Goal: Task Accomplishment & Management: Complete application form

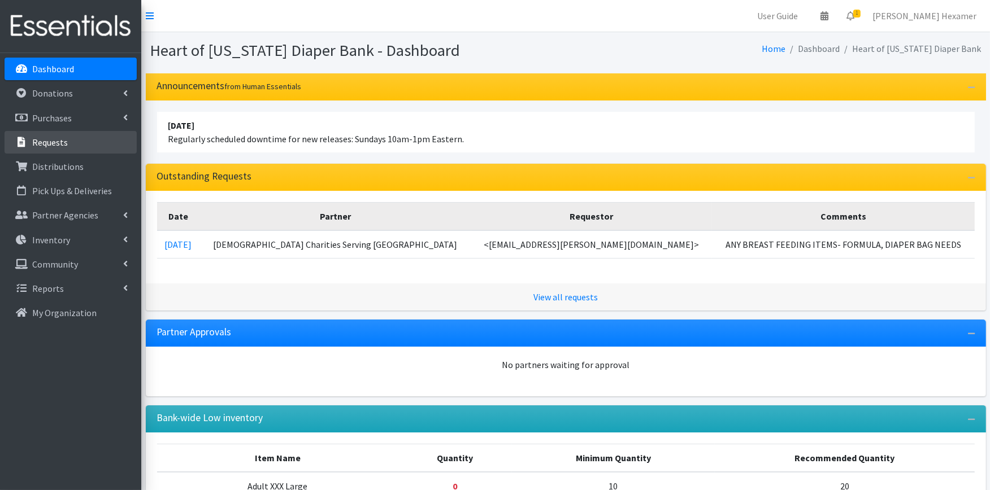
click at [44, 140] on p "Requests" at bounding box center [50, 142] width 36 height 11
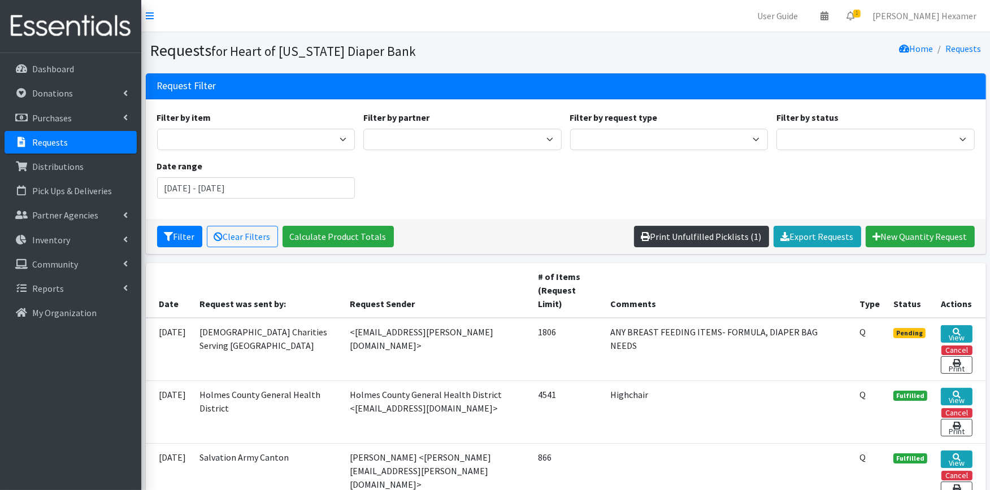
click at [671, 231] on link "Print Unfulfilled Picklists (1)" at bounding box center [701, 236] width 135 height 21
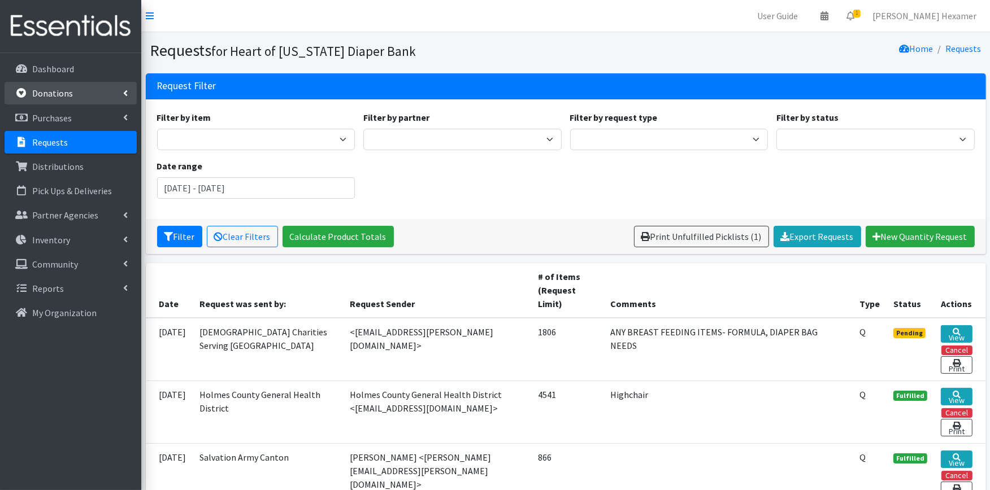
click at [77, 90] on link "Donations" at bounding box center [71, 93] width 132 height 23
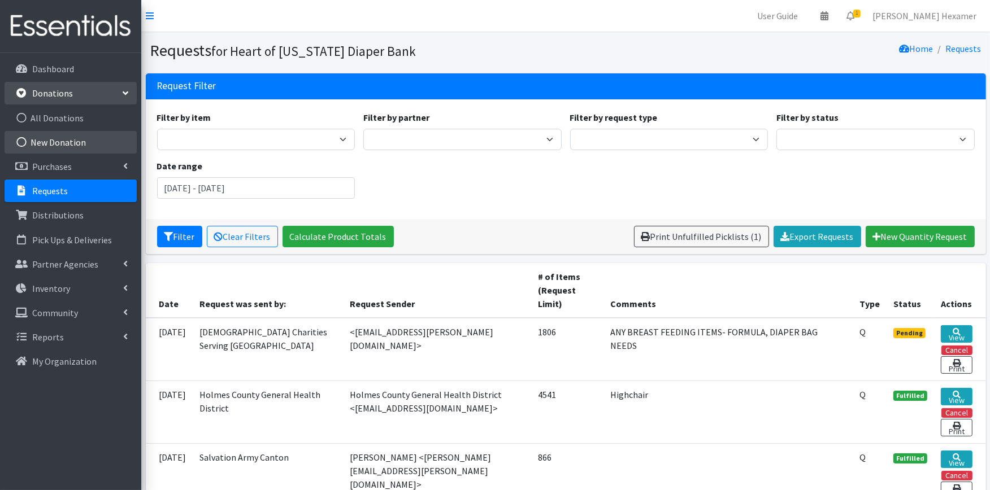
click at [57, 138] on link "New Donation" at bounding box center [71, 142] width 132 height 23
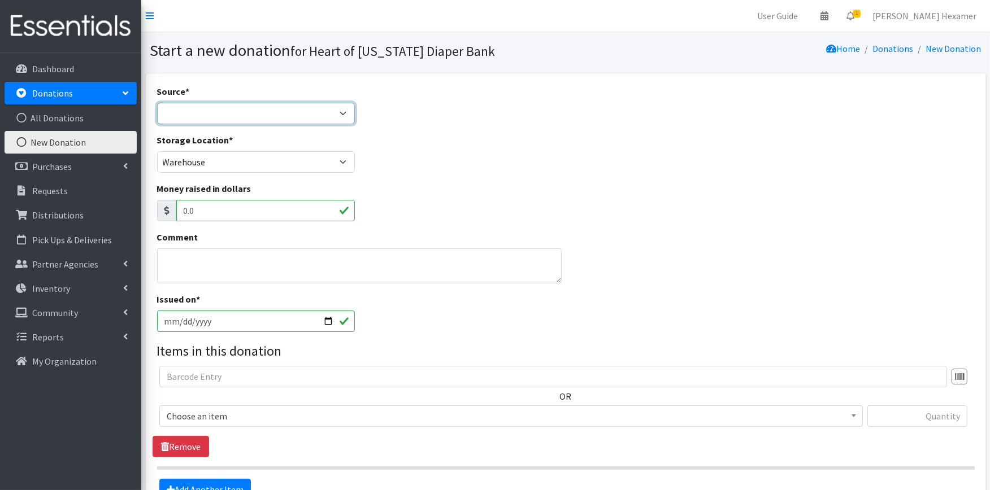
click at [168, 103] on select "Product Drive Manufacturer Donation Site Misc. Donation" at bounding box center [256, 113] width 198 height 21
select select "Misc. Donation"
click at [157, 103] on select "Product Drive Manufacturer Donation Site Misc. Donation" at bounding box center [256, 113] width 198 height 21
click at [176, 254] on textarea "Comment" at bounding box center [359, 266] width 405 height 35
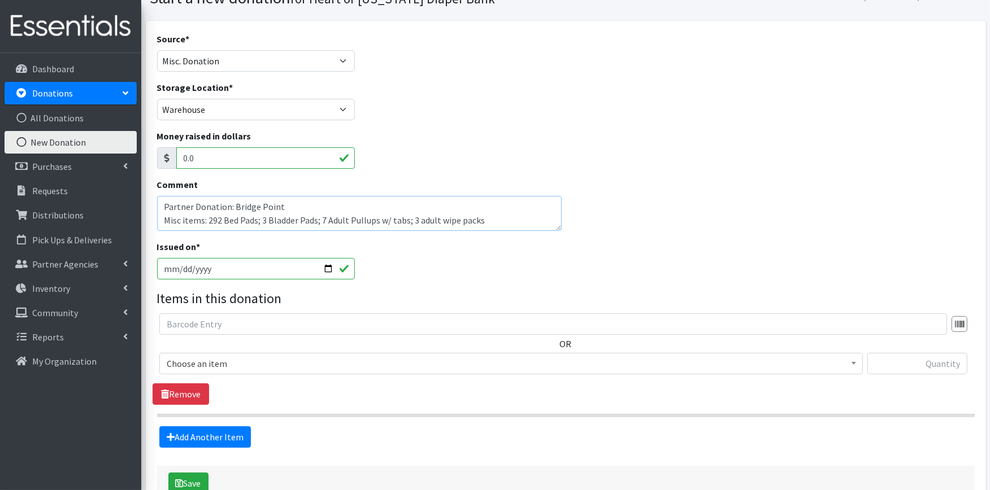
scroll to position [125, 0]
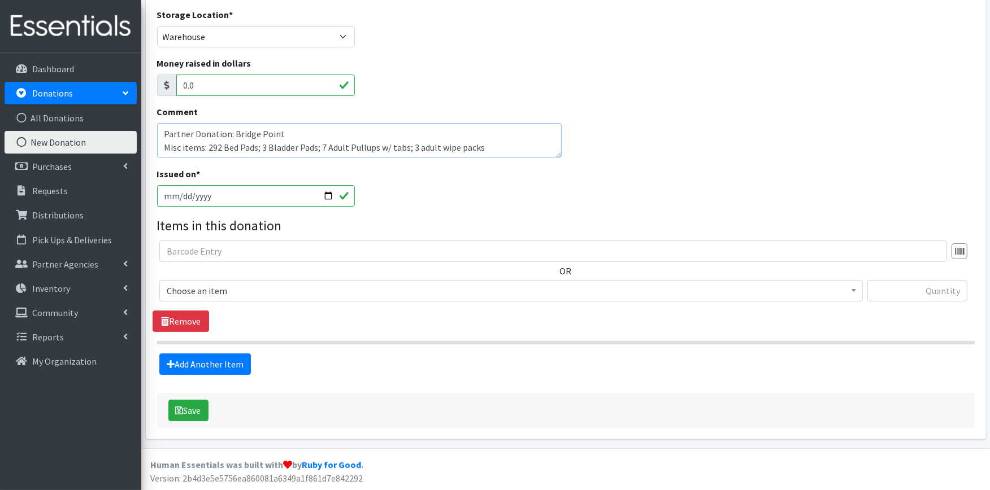
type textarea "Partner Donation: Bridge Point Misc items: 292 Bed Pads; 3 Bladder Pads; 7 Adul…"
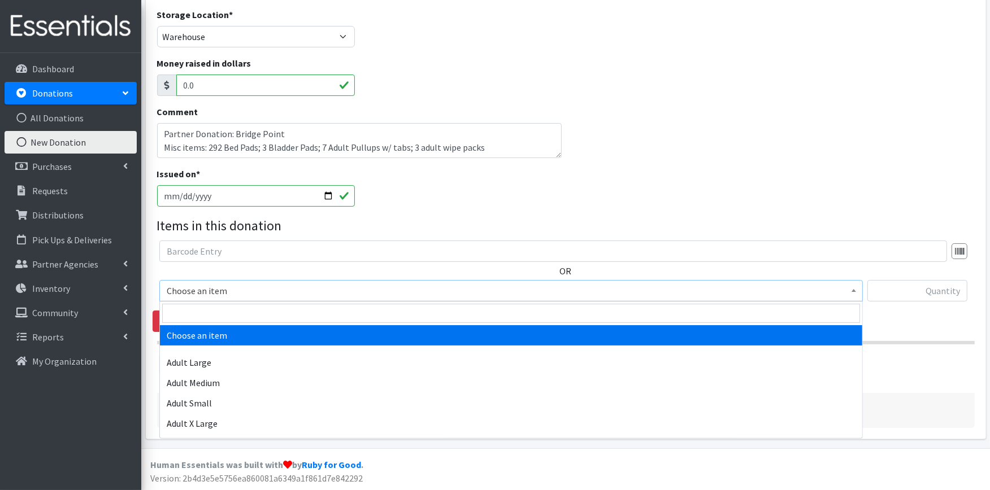
click at [243, 289] on span "Choose an item" at bounding box center [511, 291] width 689 height 16
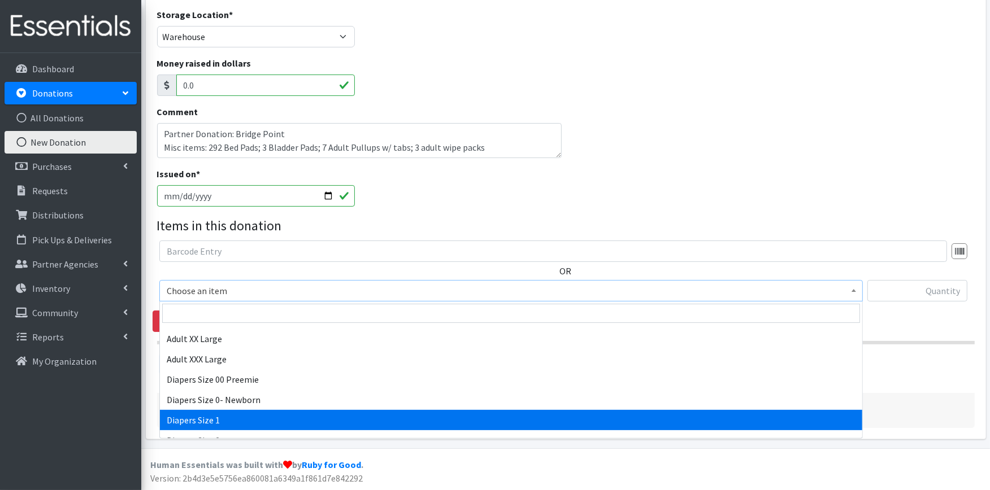
select select "408"
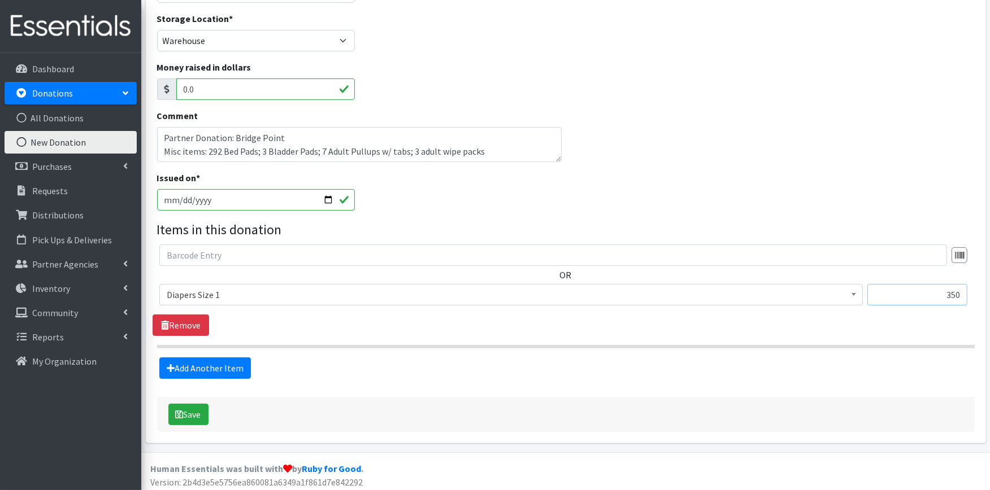
scroll to position [63, 0]
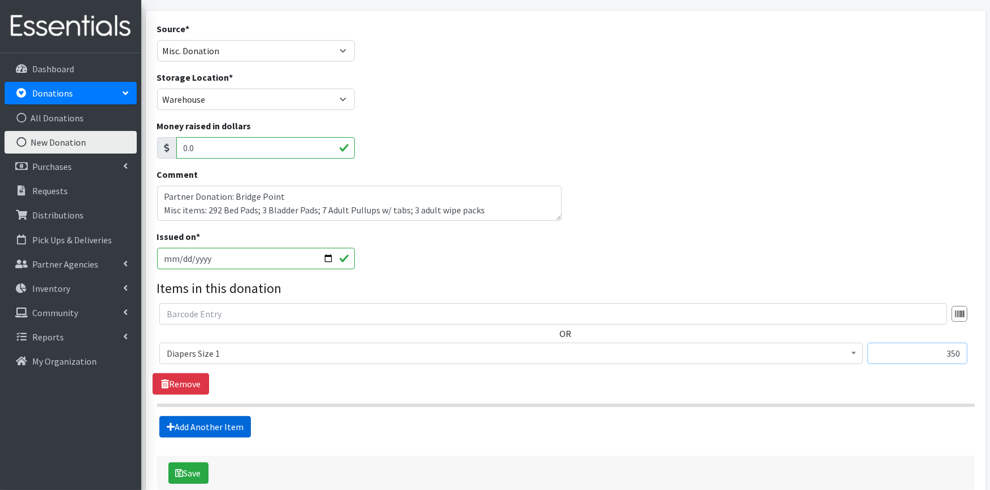
type input "350"
click at [174, 428] on link "Add Another Item" at bounding box center [205, 426] width 92 height 21
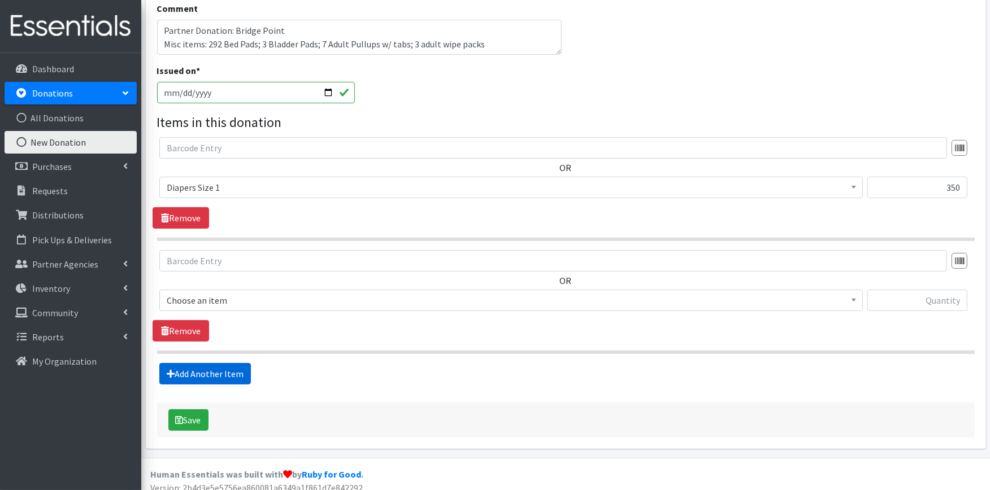
scroll to position [238, 0]
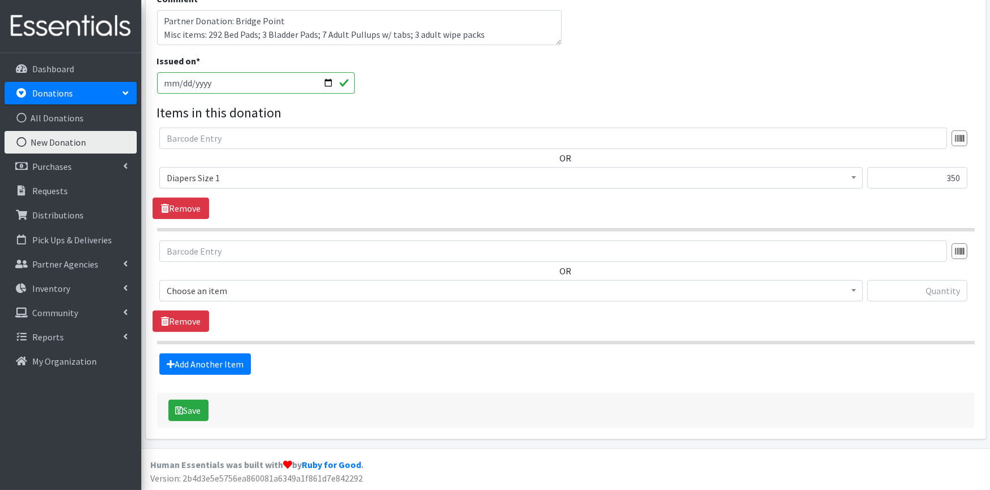
click at [201, 287] on span "Choose an item" at bounding box center [511, 291] width 689 height 16
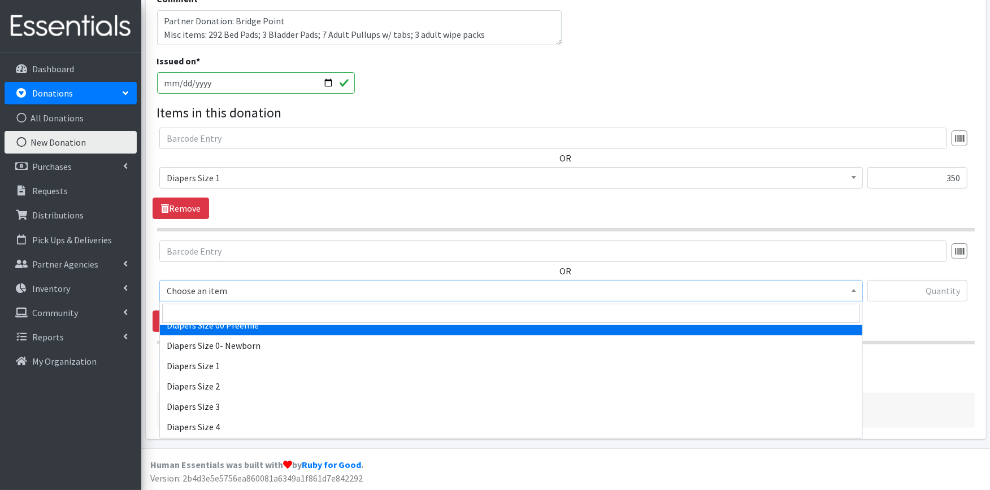
scroll to position [188, 0]
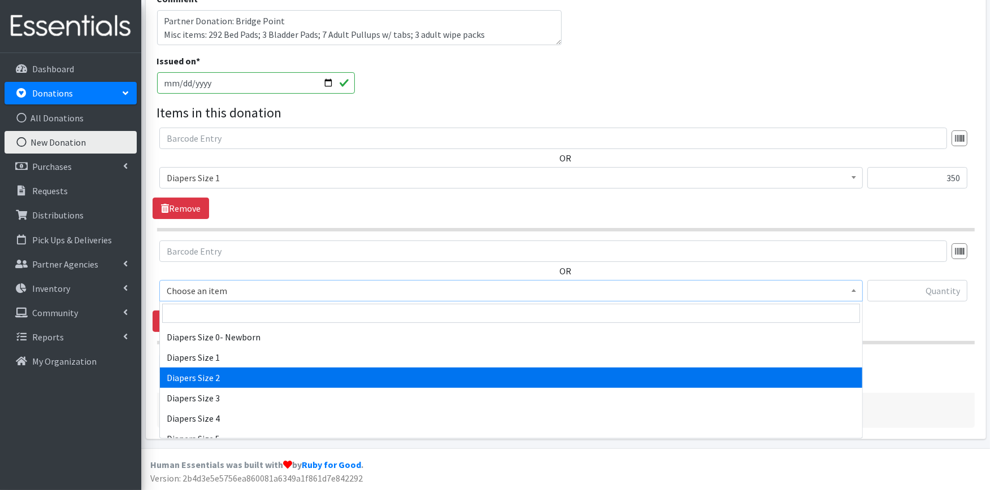
select select "426"
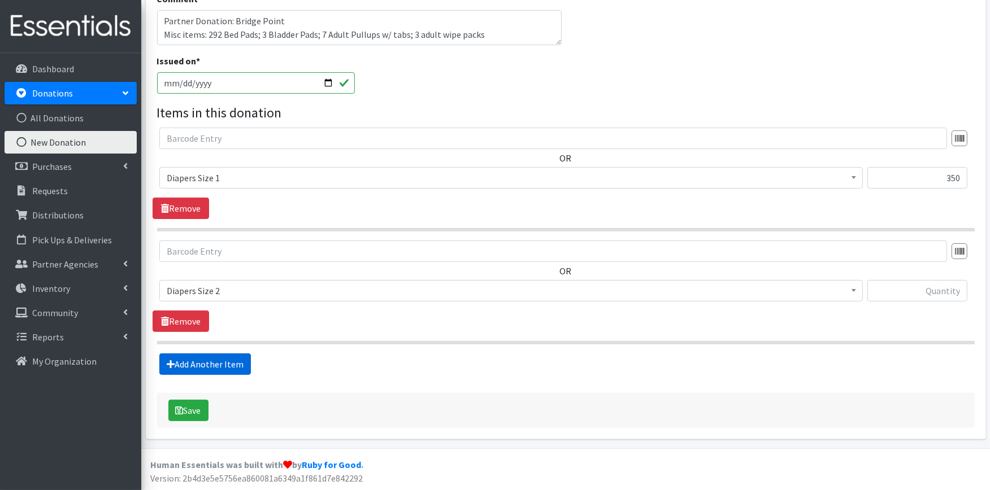
click at [228, 373] on link "Add Another Item" at bounding box center [205, 364] width 92 height 21
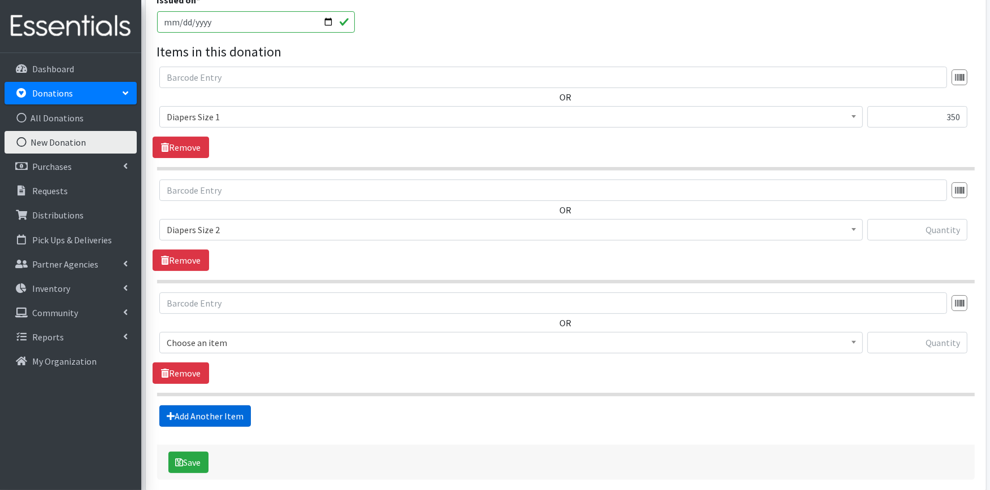
scroll to position [352, 0]
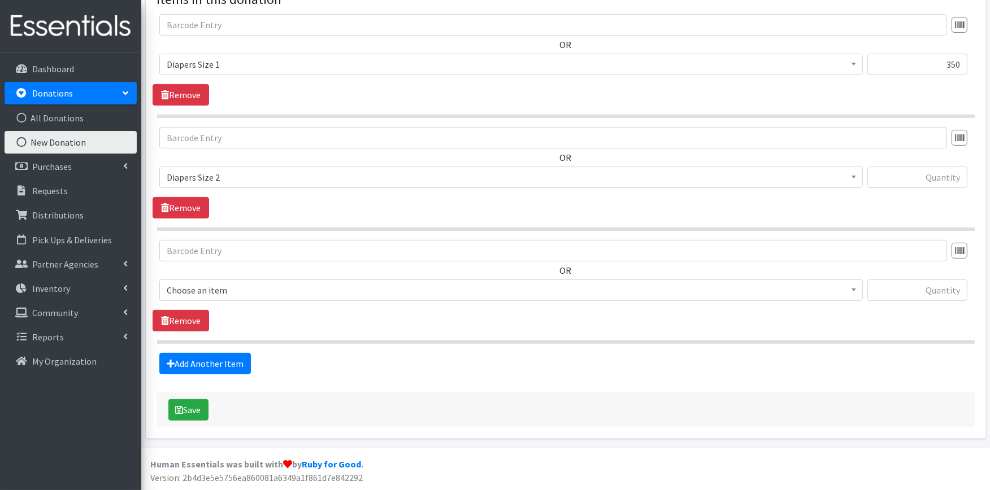
click at [232, 288] on span "Choose an item" at bounding box center [511, 291] width 689 height 16
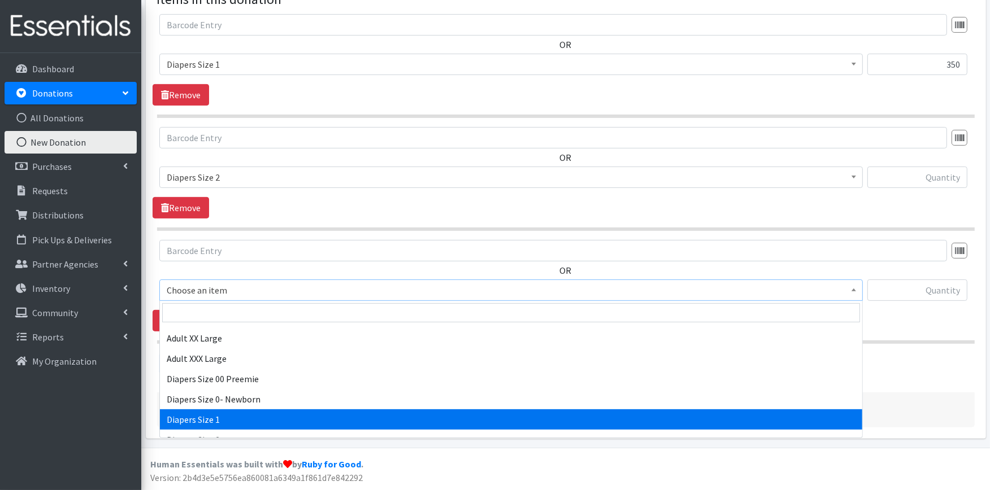
scroll to position [188, 0]
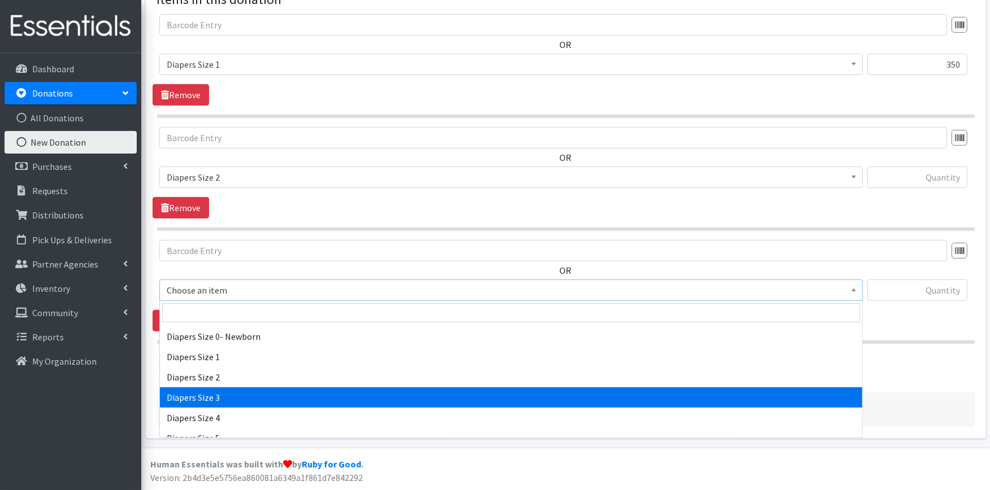
select select "428"
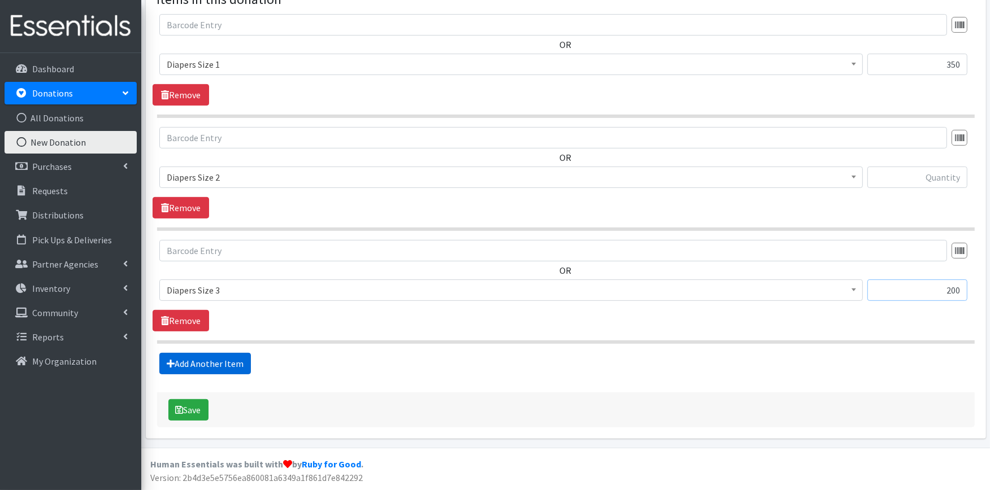
type input "200"
click at [193, 355] on link "Add Another Item" at bounding box center [205, 363] width 92 height 21
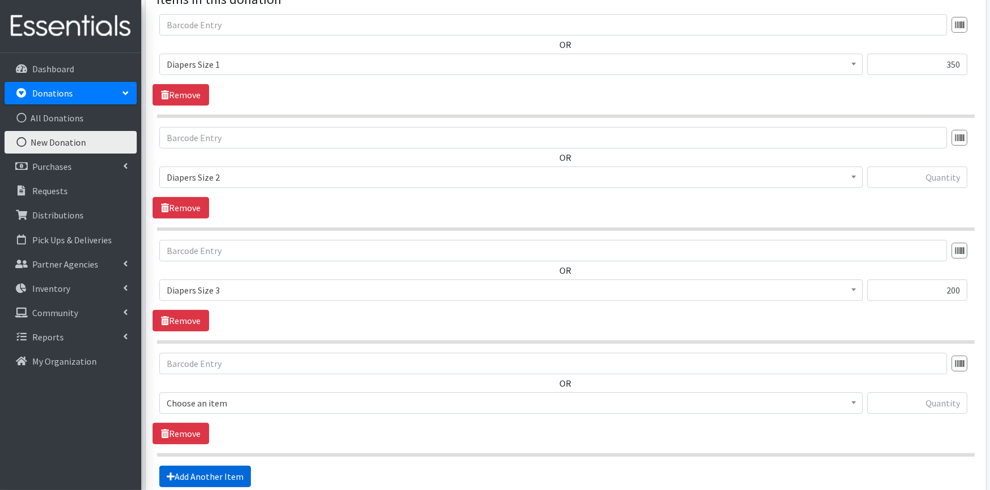
scroll to position [465, 0]
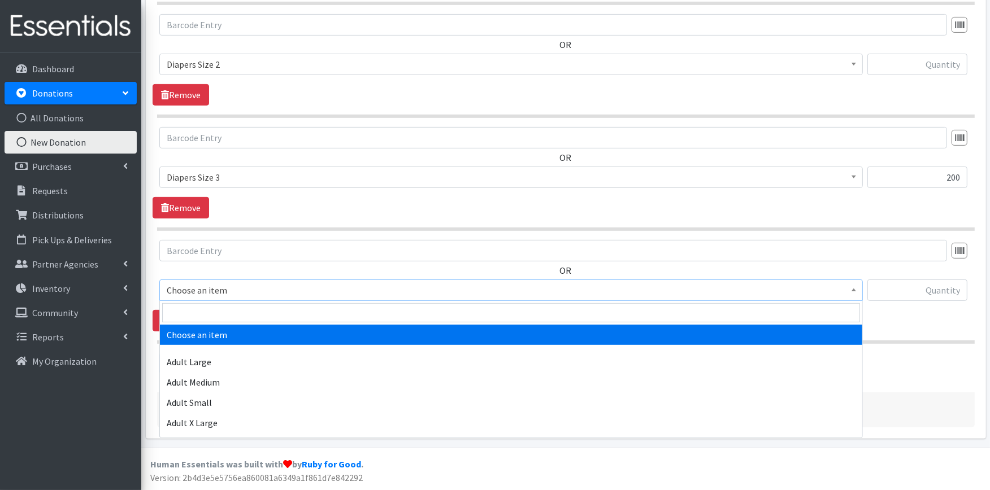
click at [229, 293] on span "Choose an item" at bounding box center [511, 291] width 689 height 16
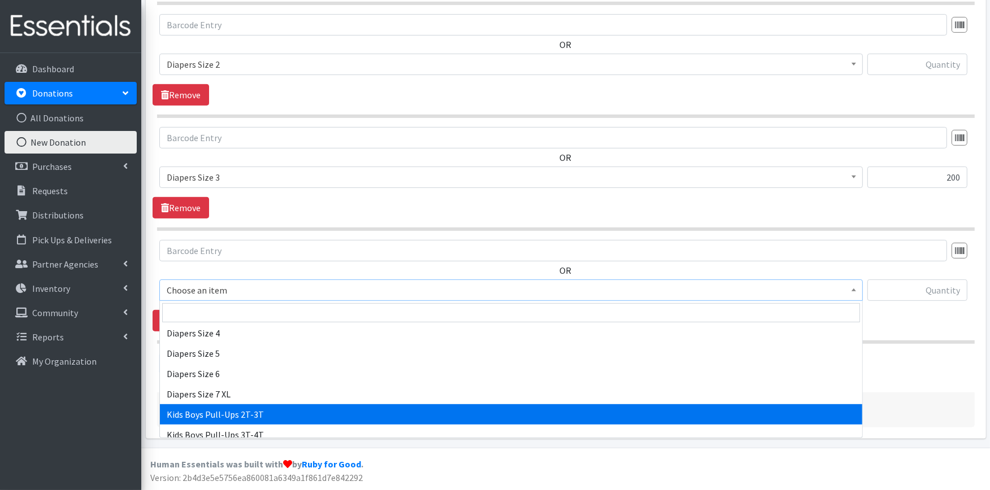
scroll to position [251, 0]
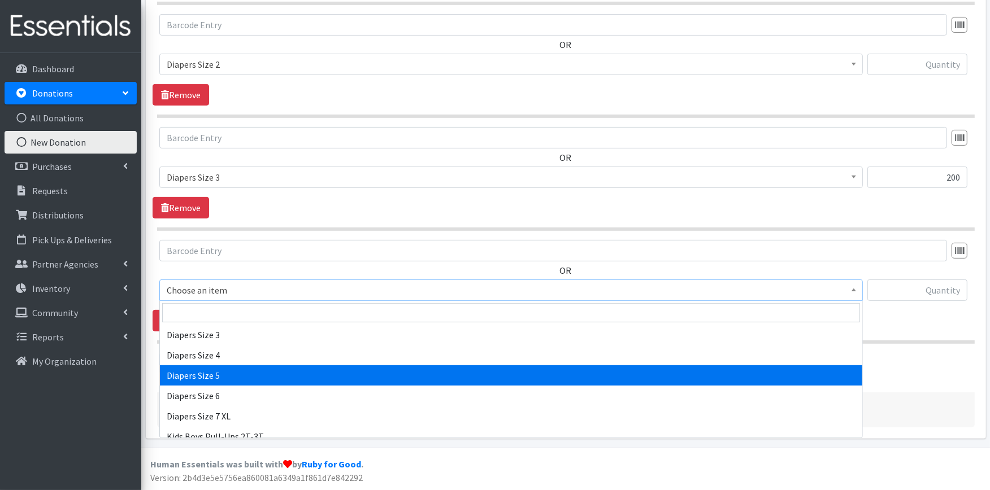
select select "415"
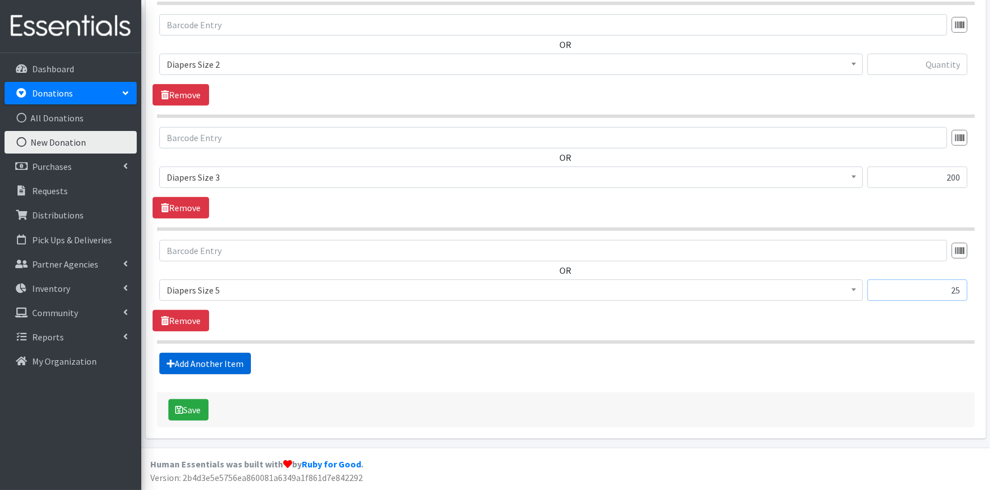
type input "25"
click at [189, 360] on link "Add Another Item" at bounding box center [205, 363] width 92 height 21
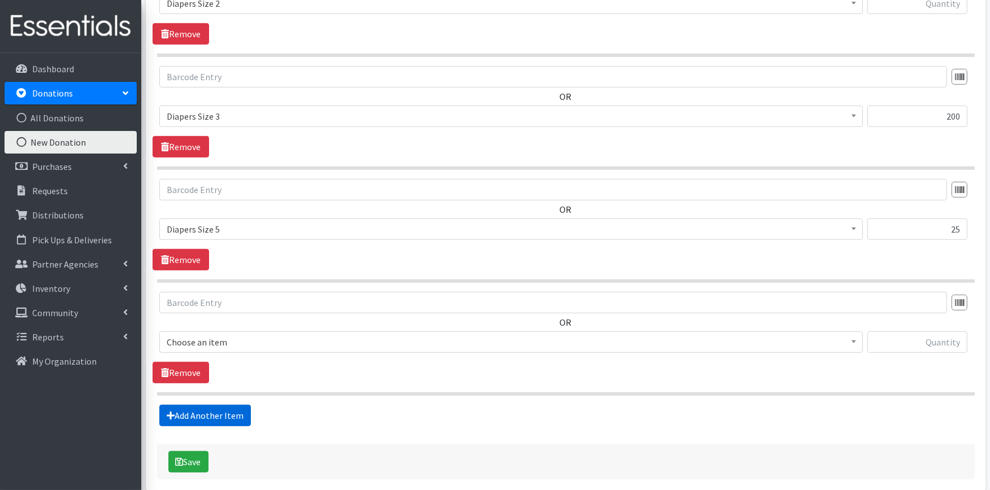
scroll to position [578, 0]
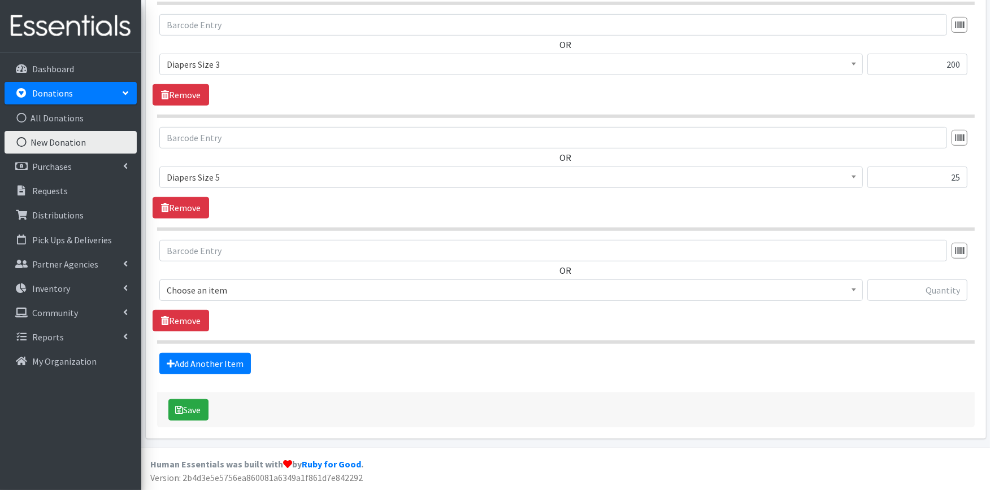
click at [234, 294] on span "Choose an item" at bounding box center [511, 291] width 689 height 16
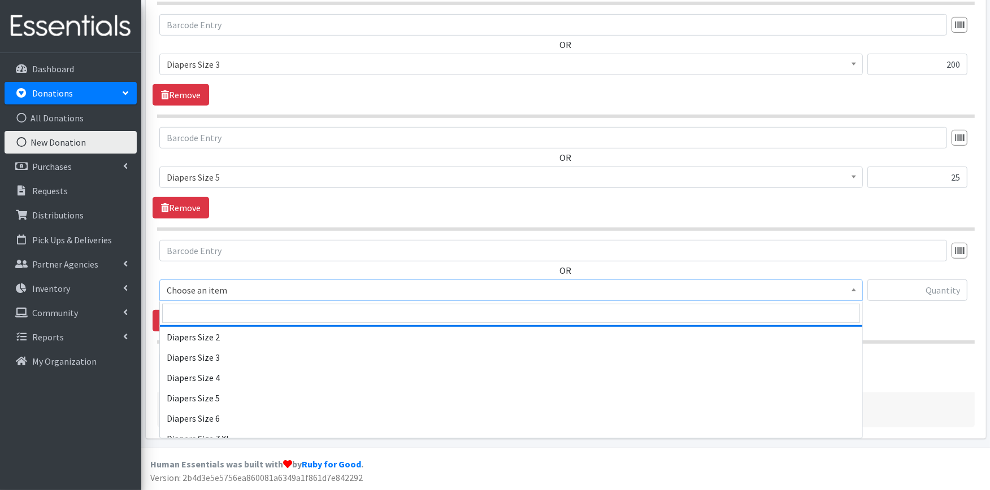
scroll to position [251, 0]
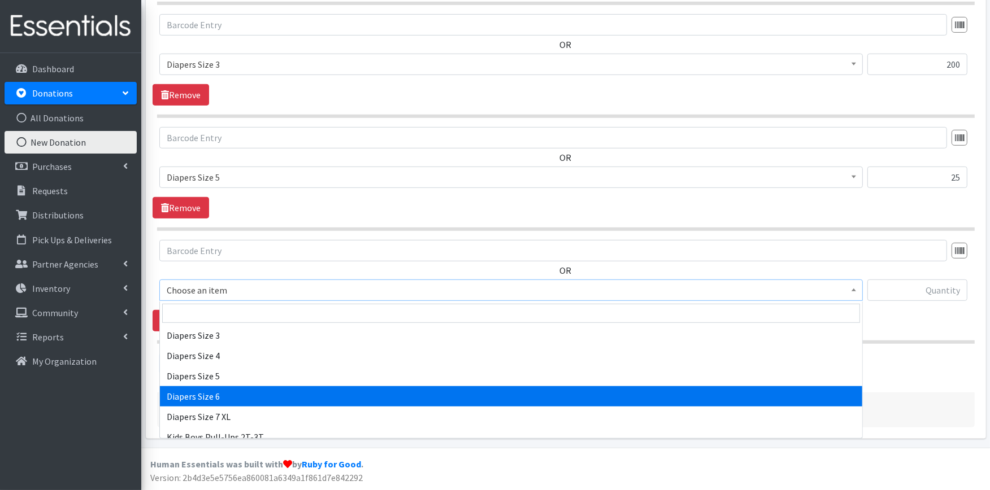
select select "417"
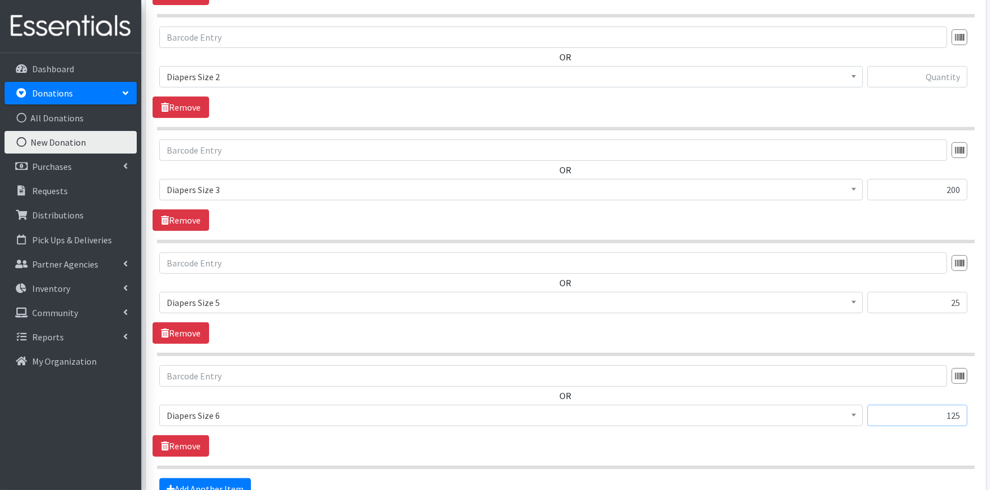
scroll to position [515, 0]
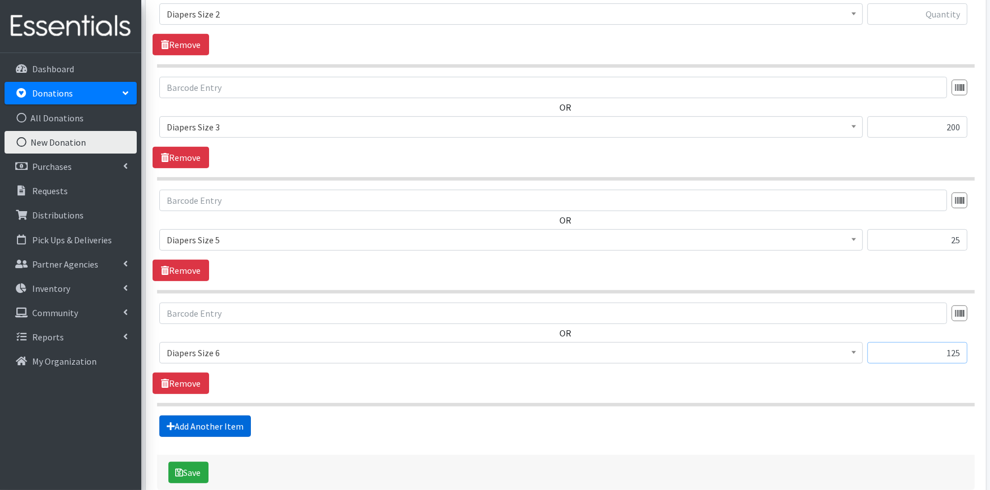
type input "125"
click at [224, 426] on link "Add Another Item" at bounding box center [205, 426] width 92 height 21
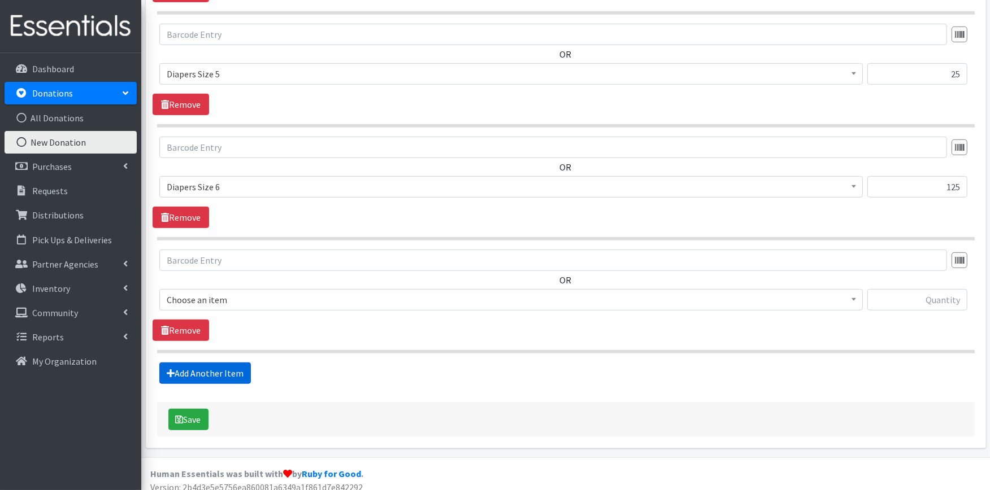
scroll to position [691, 0]
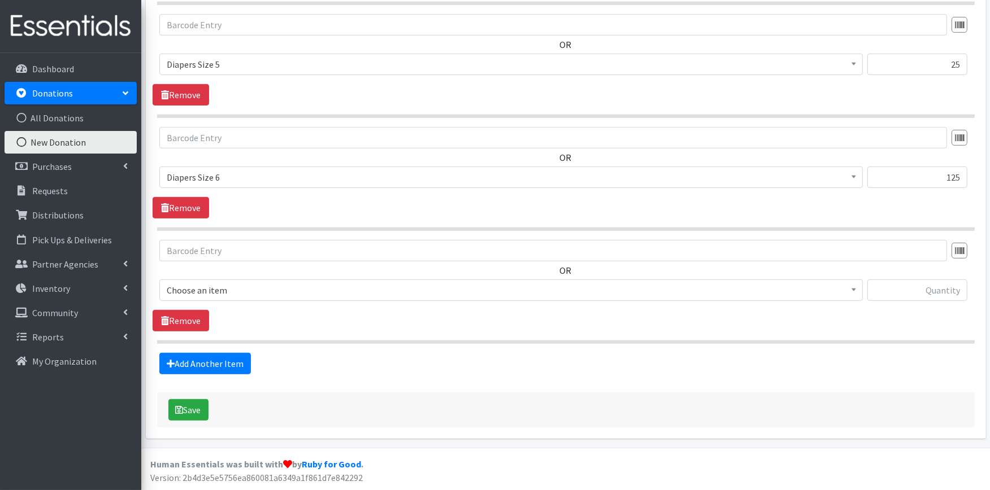
click at [236, 292] on span "Choose an item" at bounding box center [511, 291] width 689 height 16
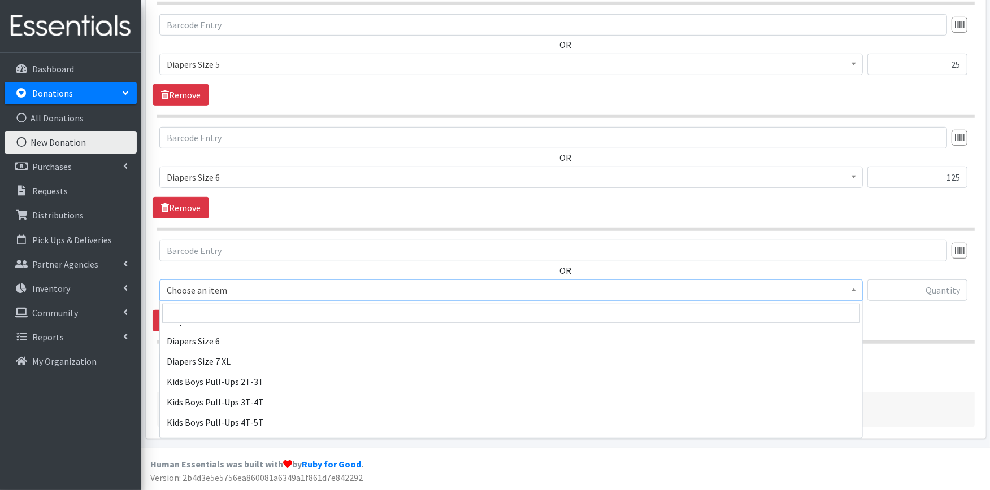
scroll to position [314, 0]
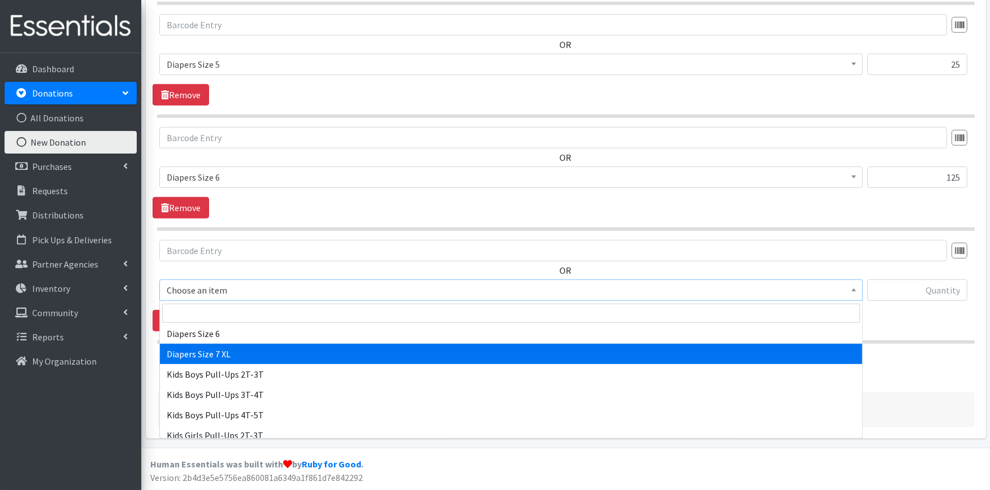
select select "4739"
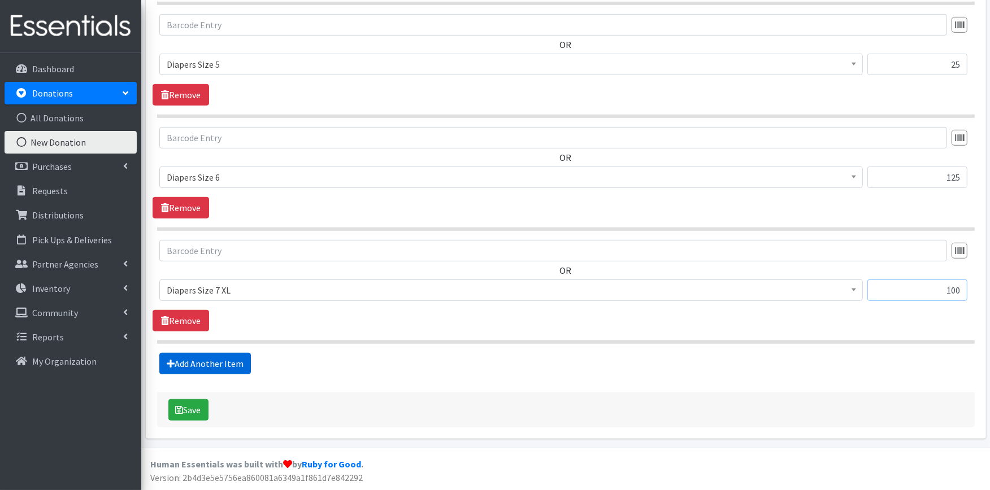
type input "100"
click at [213, 366] on link "Add Another Item" at bounding box center [205, 363] width 92 height 21
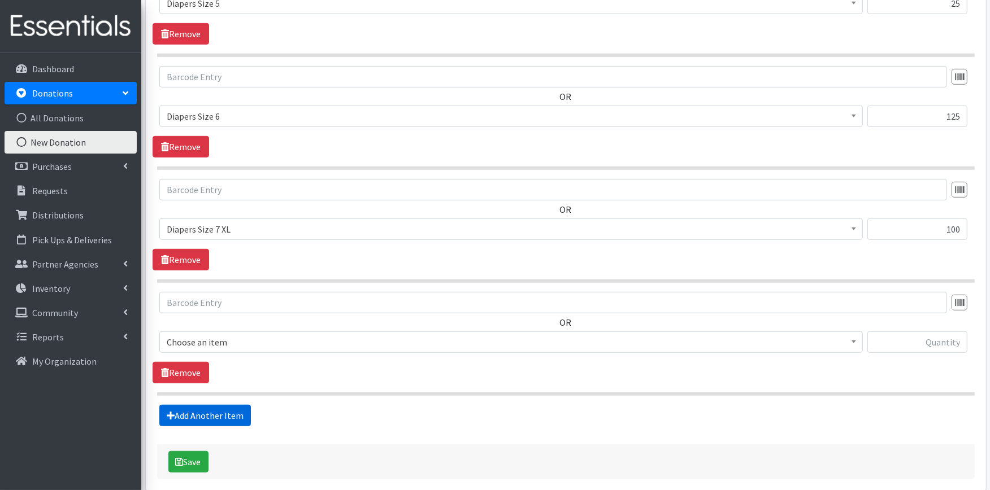
scroll to position [804, 0]
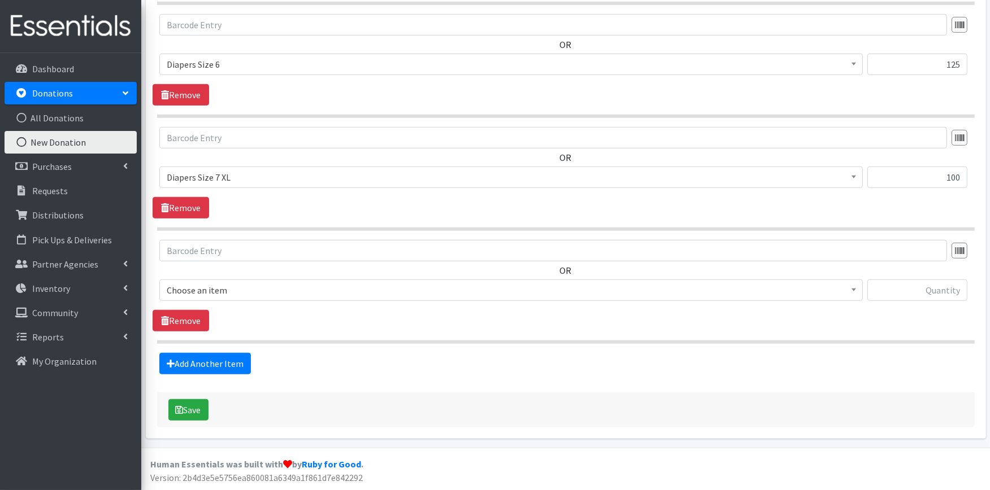
click at [202, 284] on span "Choose an item" at bounding box center [511, 291] width 689 height 16
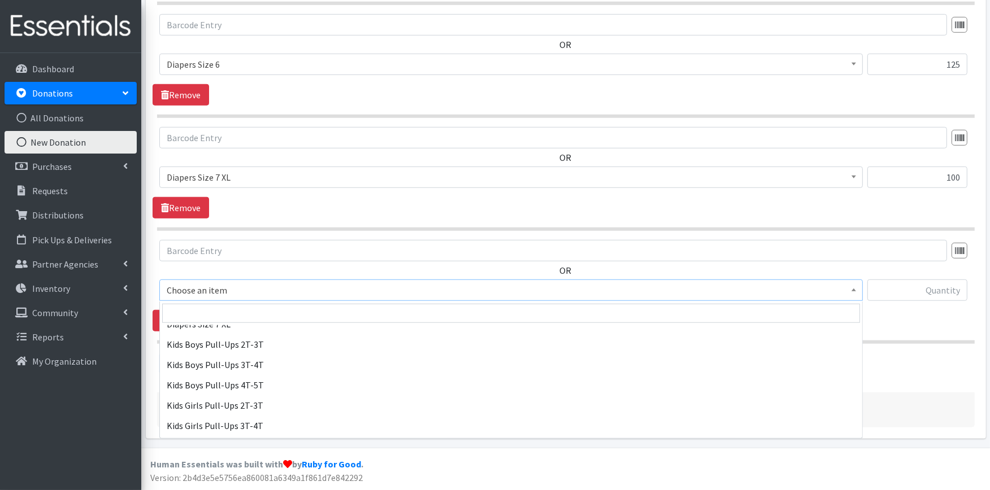
scroll to position [376, 0]
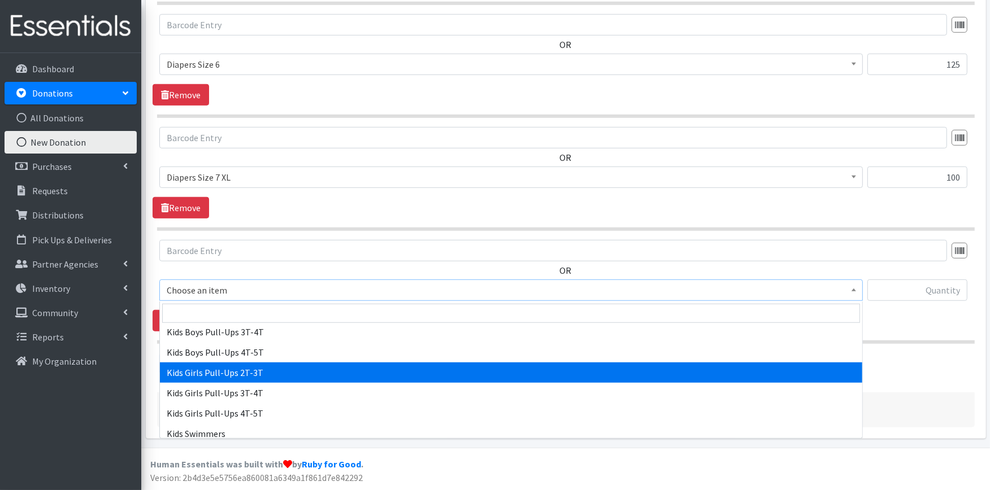
select select "2924"
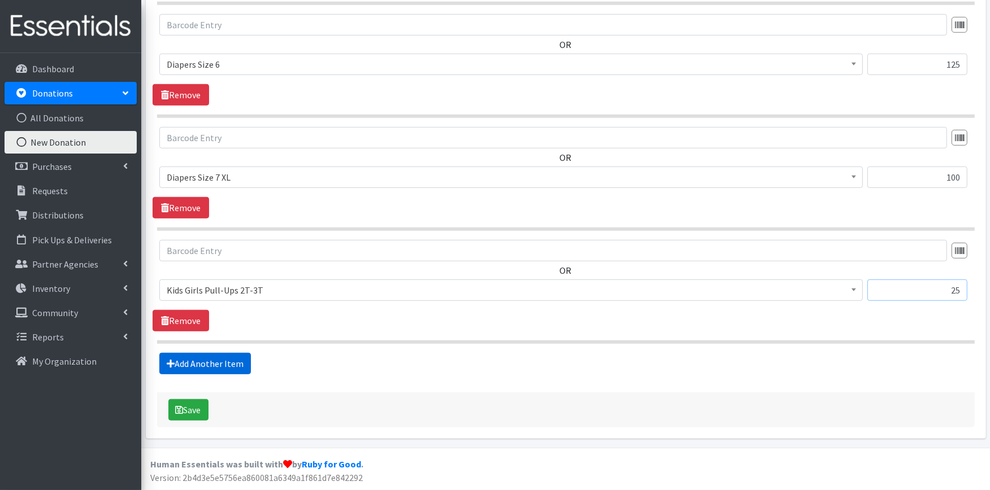
type input "25"
click at [217, 367] on link "Add Another Item" at bounding box center [205, 363] width 92 height 21
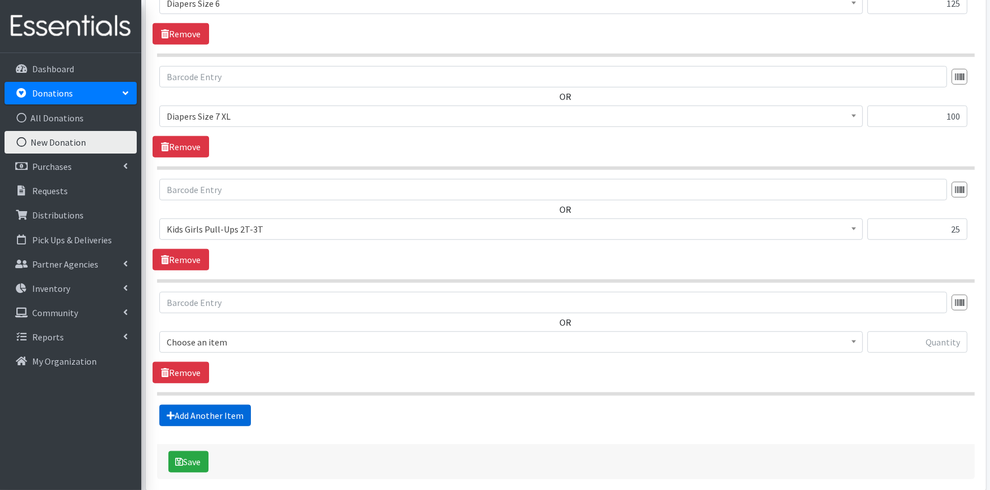
scroll to position [918, 0]
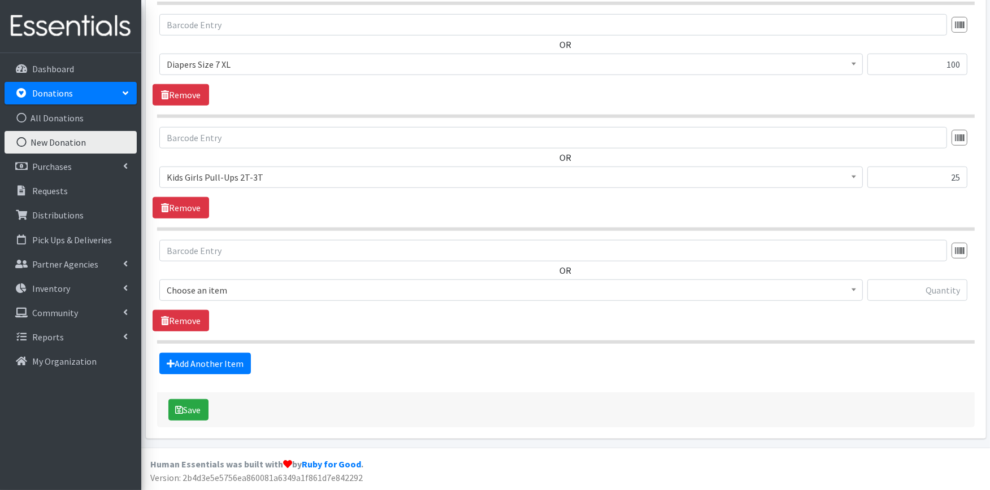
click at [247, 292] on span "Choose an item" at bounding box center [511, 291] width 689 height 16
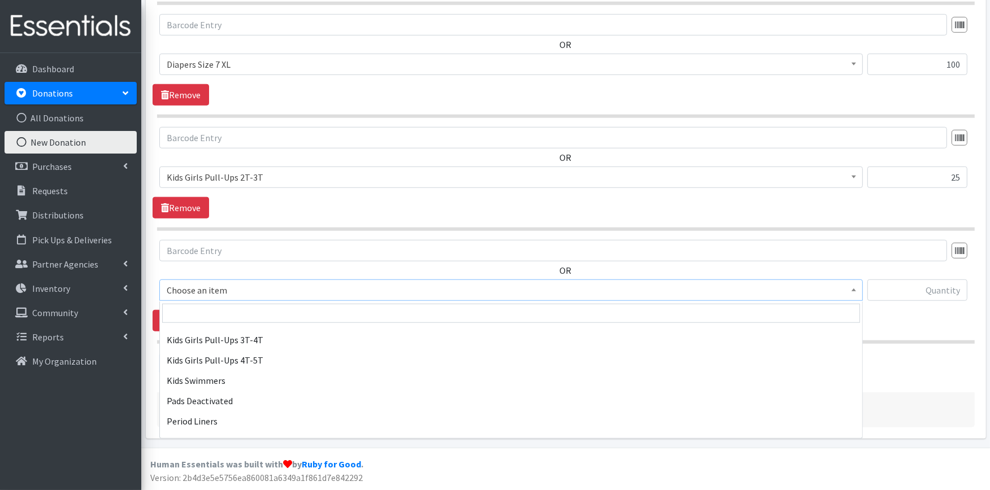
scroll to position [439, 0]
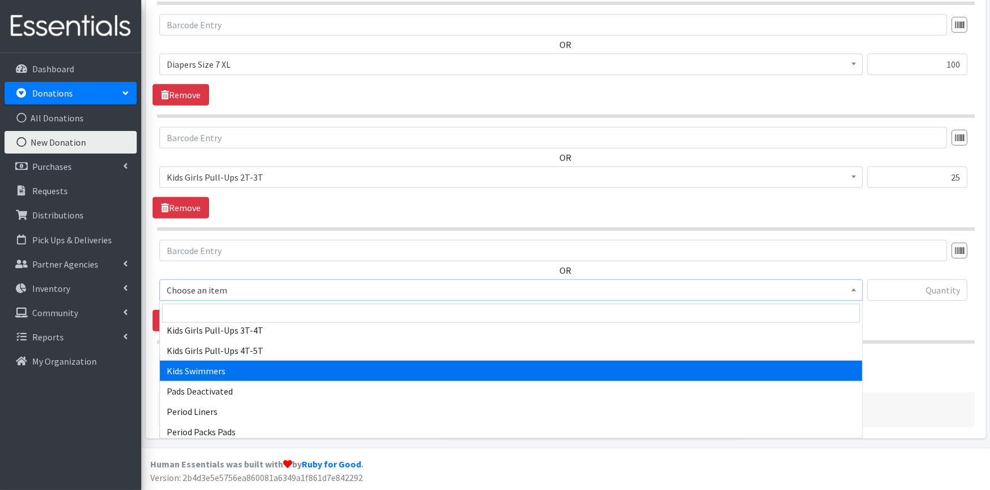
select select "4736"
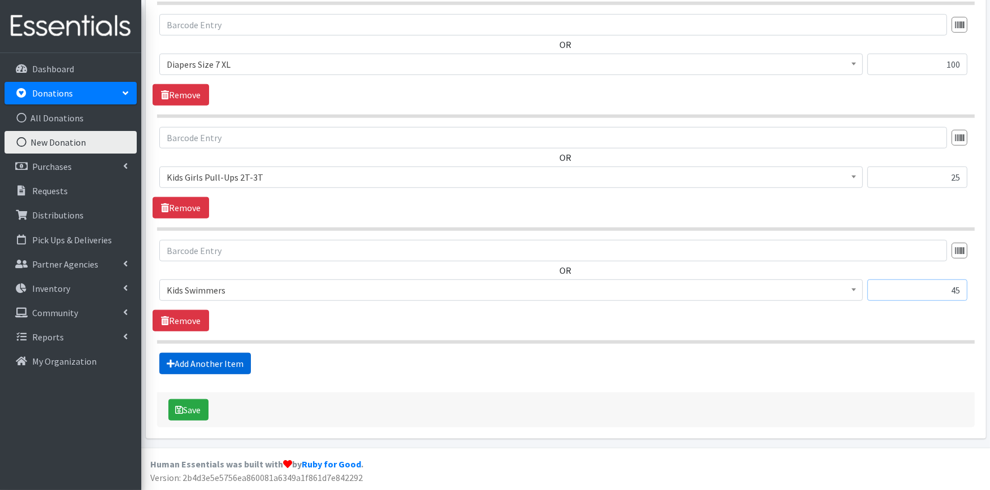
type input "45"
click at [222, 368] on link "Add Another Item" at bounding box center [205, 363] width 92 height 21
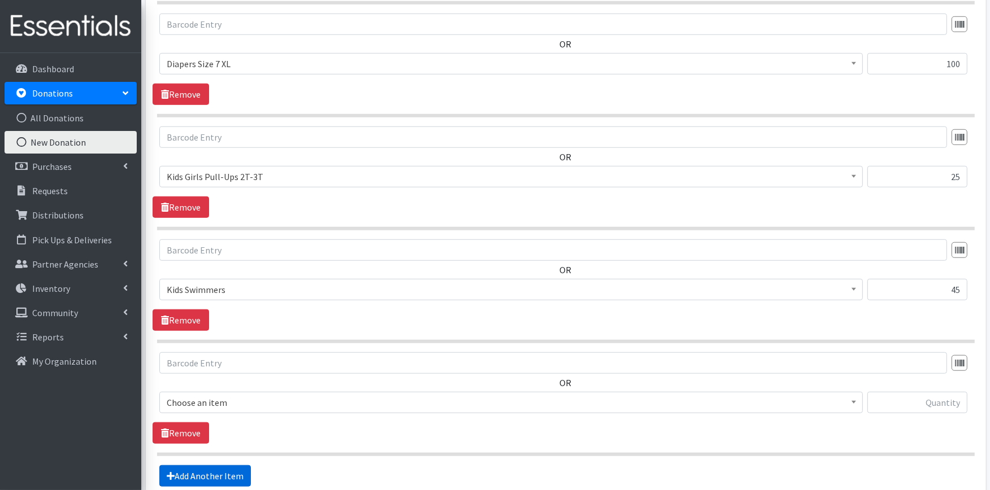
scroll to position [1031, 0]
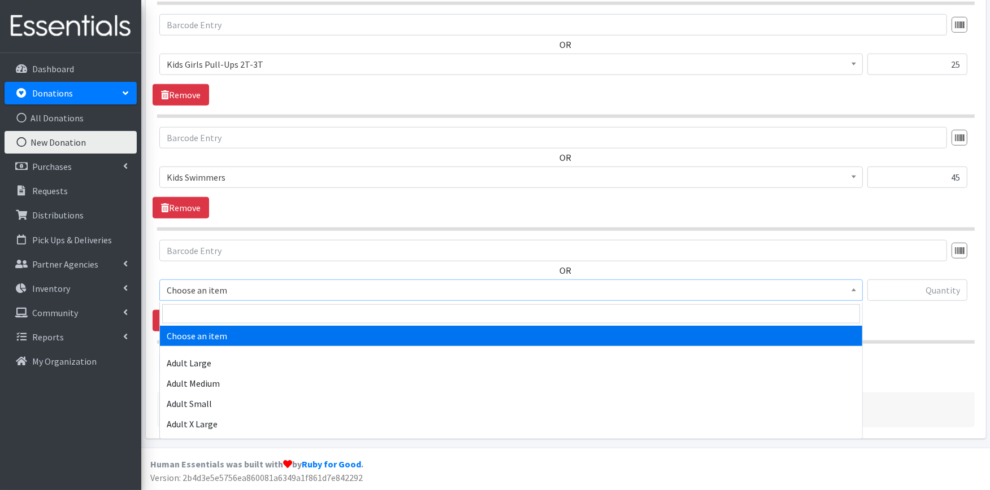
click at [240, 294] on span "Choose an item" at bounding box center [511, 291] width 689 height 16
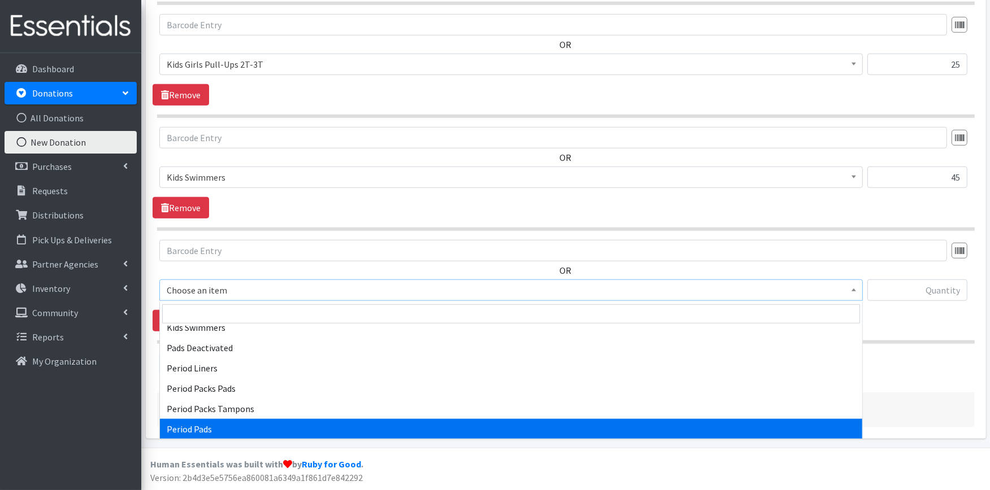
scroll to position [461, 0]
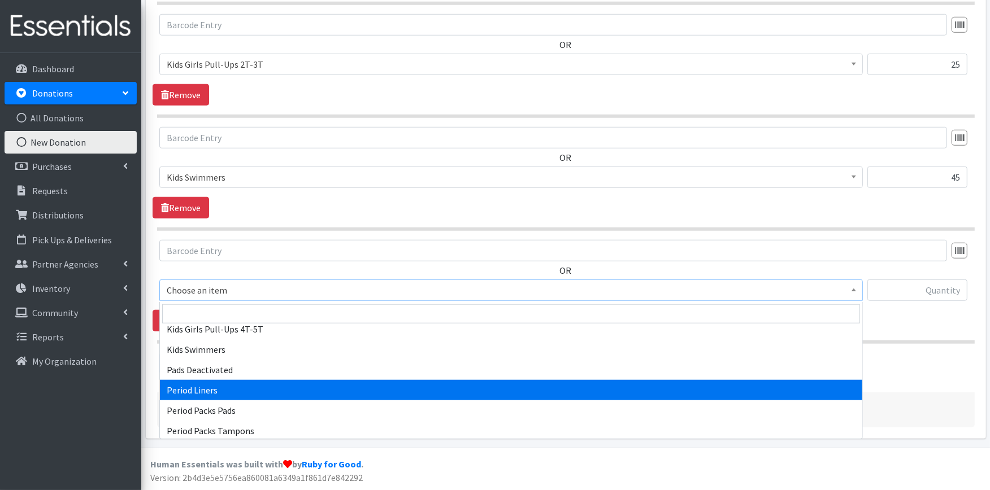
select select "12635"
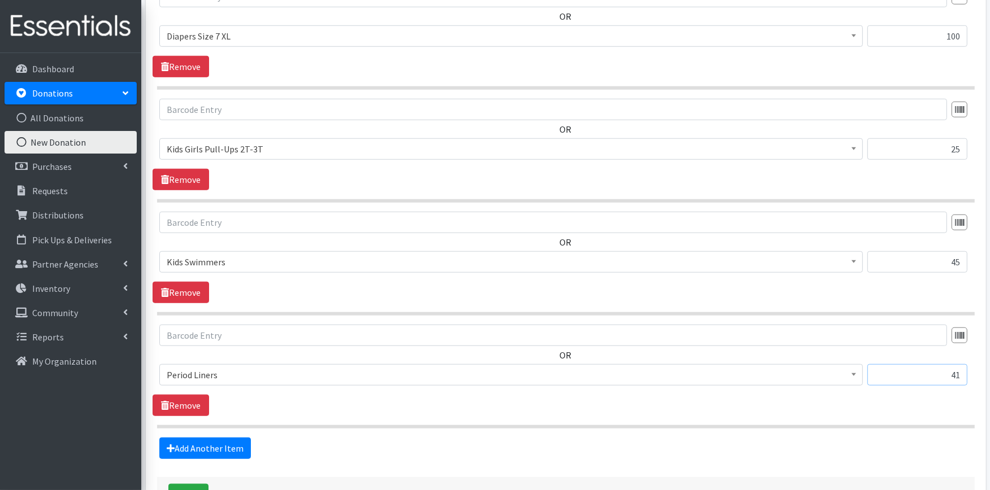
scroll to position [905, 0]
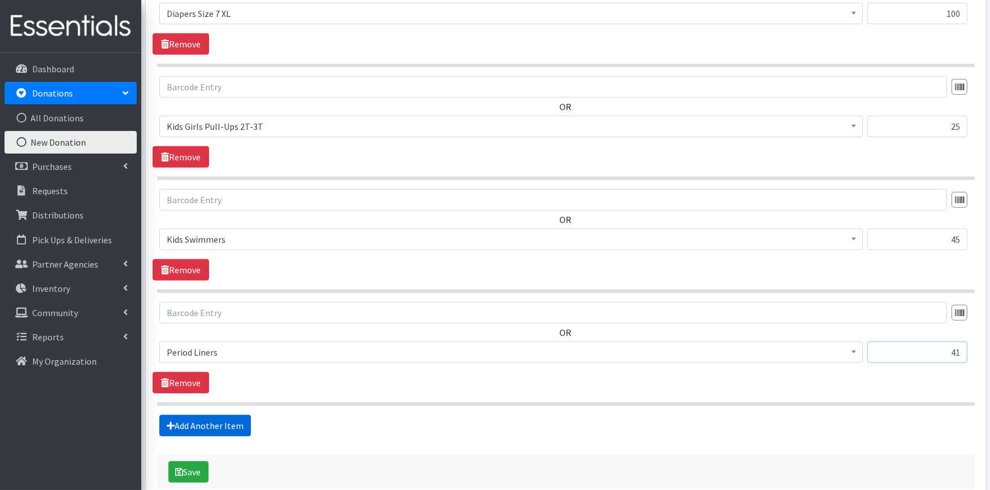
type input "41"
click at [230, 426] on link "Add Another Item" at bounding box center [205, 425] width 92 height 21
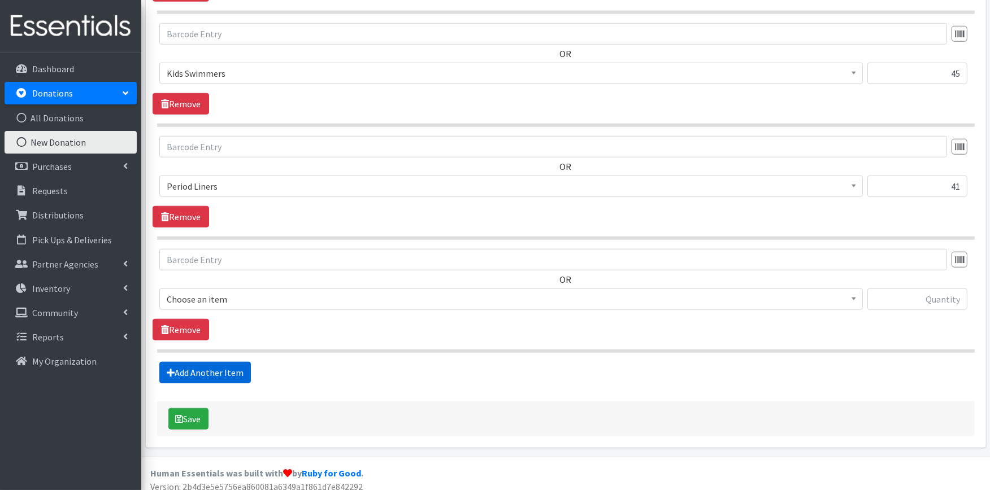
scroll to position [1144, 0]
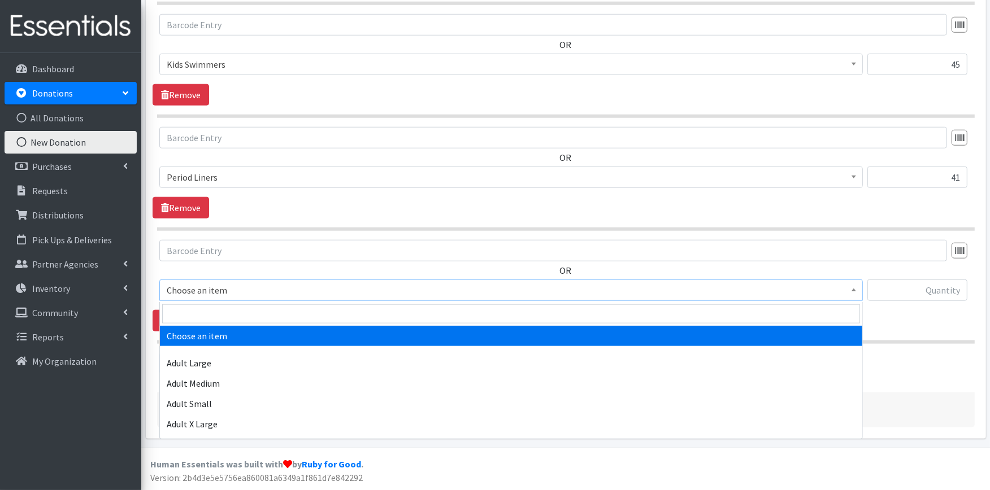
click at [241, 301] on span "Choose an item" at bounding box center [511, 290] width 704 height 21
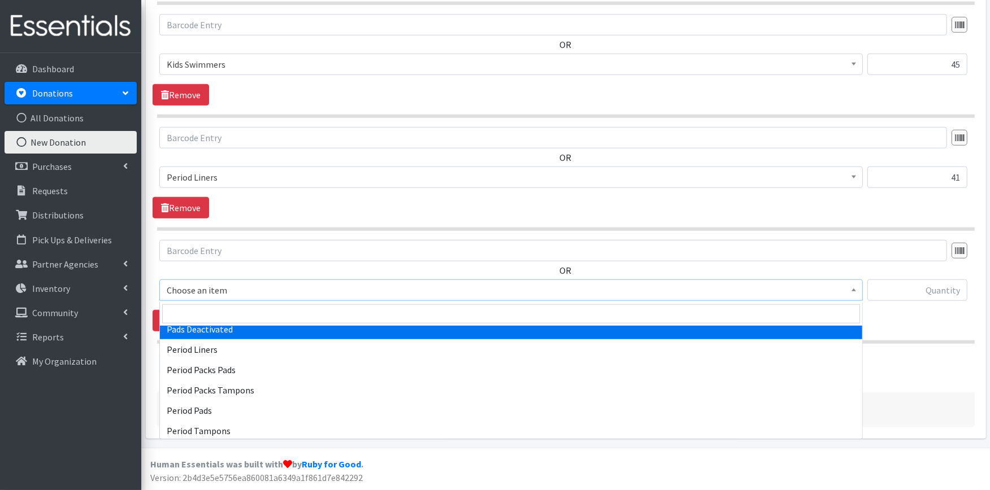
scroll to position [524, 0]
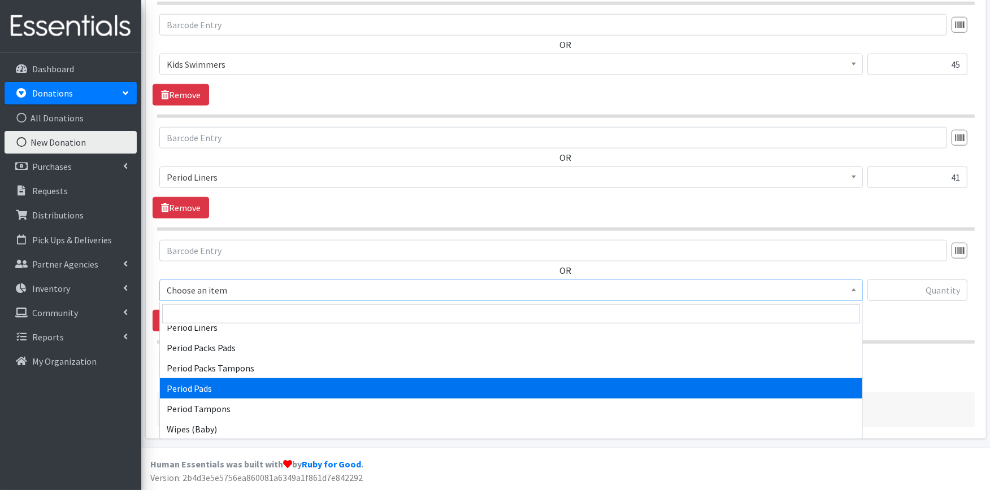
select select "12634"
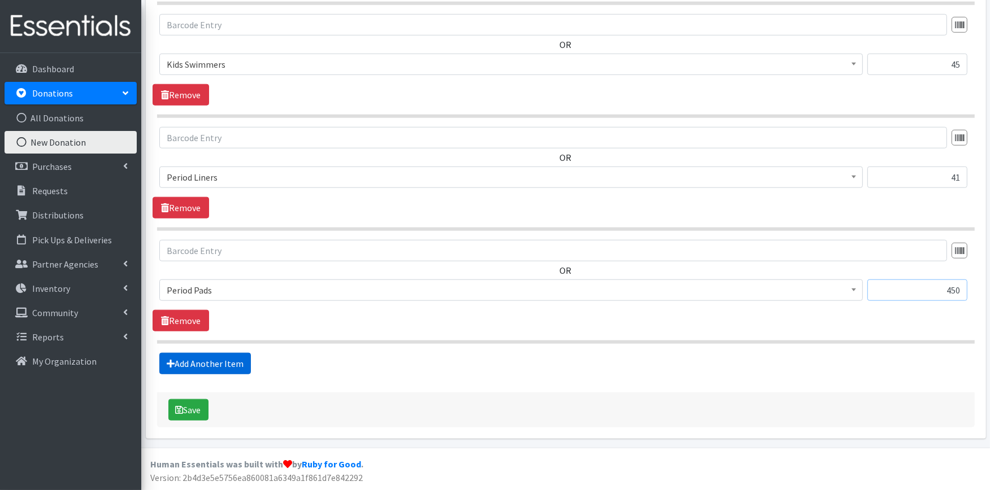
type input "450"
click at [223, 367] on link "Add Another Item" at bounding box center [205, 363] width 92 height 21
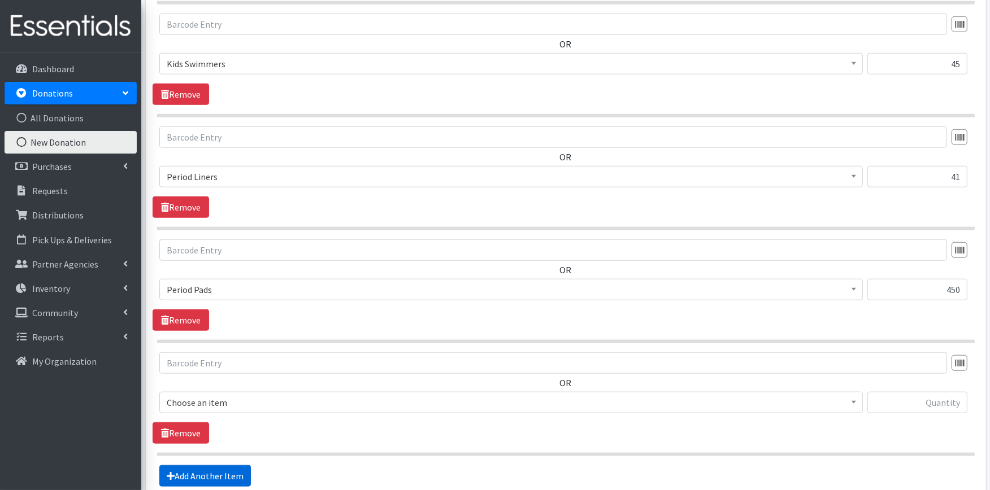
scroll to position [1257, 0]
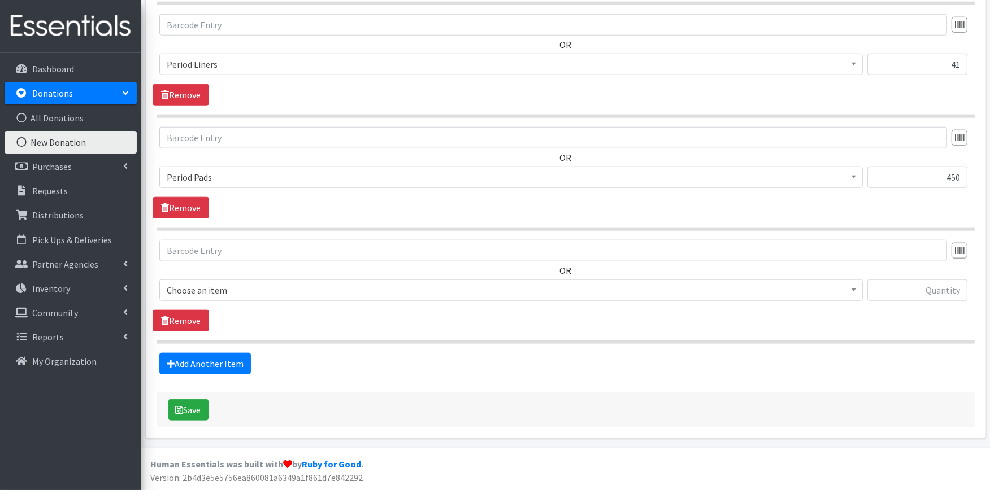
click at [223, 294] on span "Choose an item" at bounding box center [511, 291] width 689 height 16
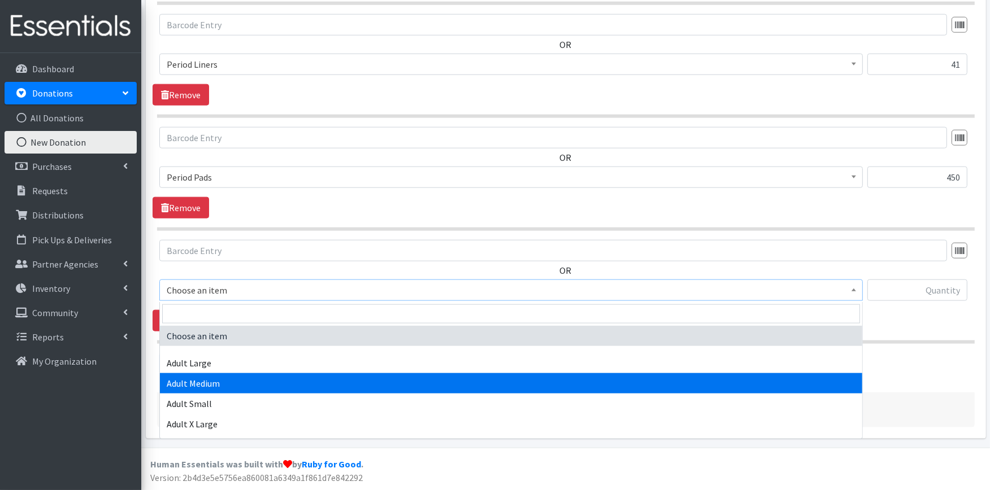
scroll to position [524, 0]
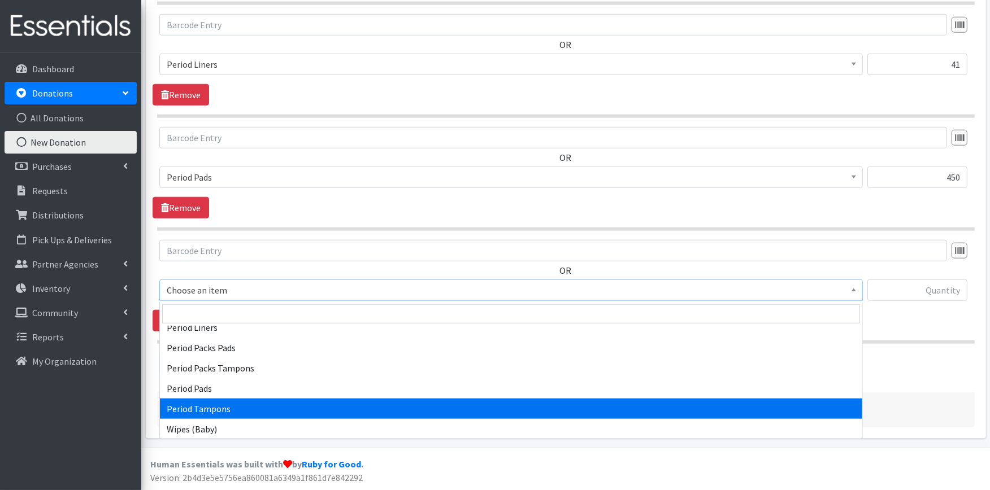
select select "12633"
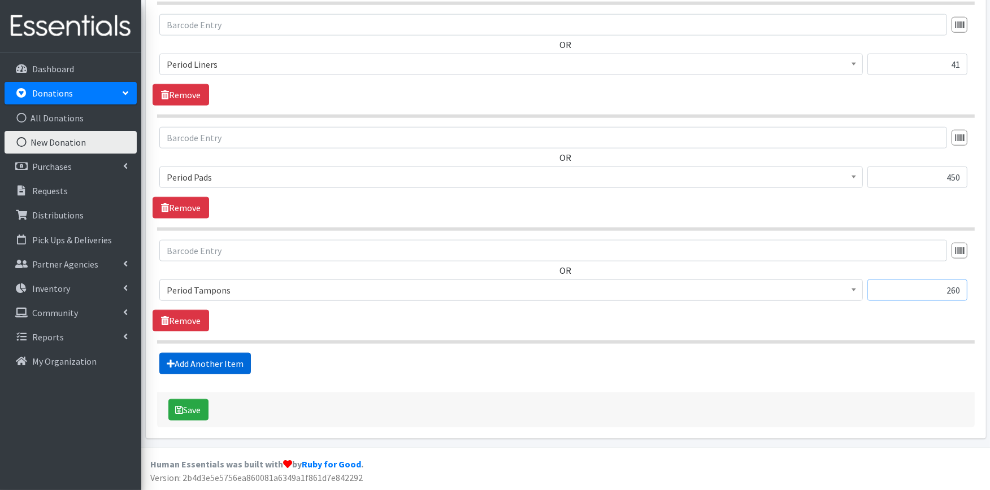
type input "260"
click at [230, 363] on link "Add Another Item" at bounding box center [205, 363] width 92 height 21
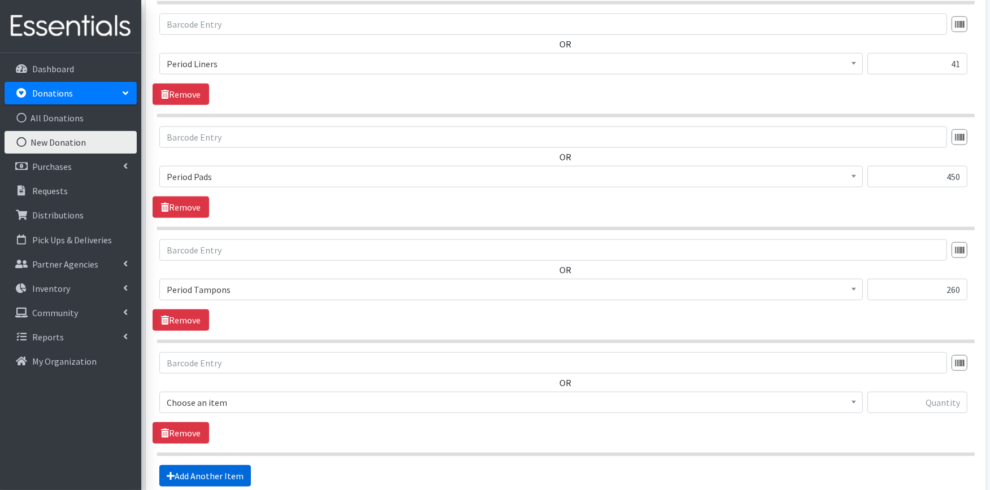
scroll to position [1370, 0]
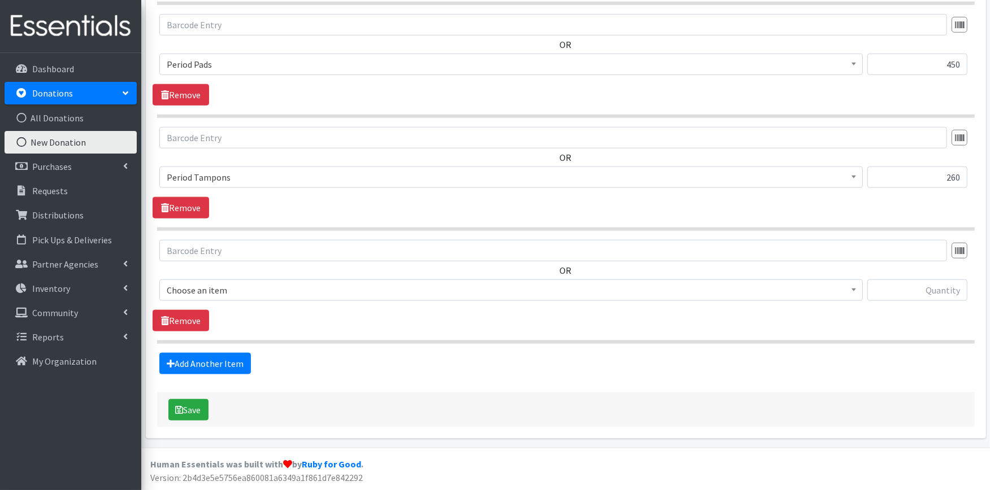
click at [229, 286] on span "Choose an item" at bounding box center [511, 291] width 689 height 16
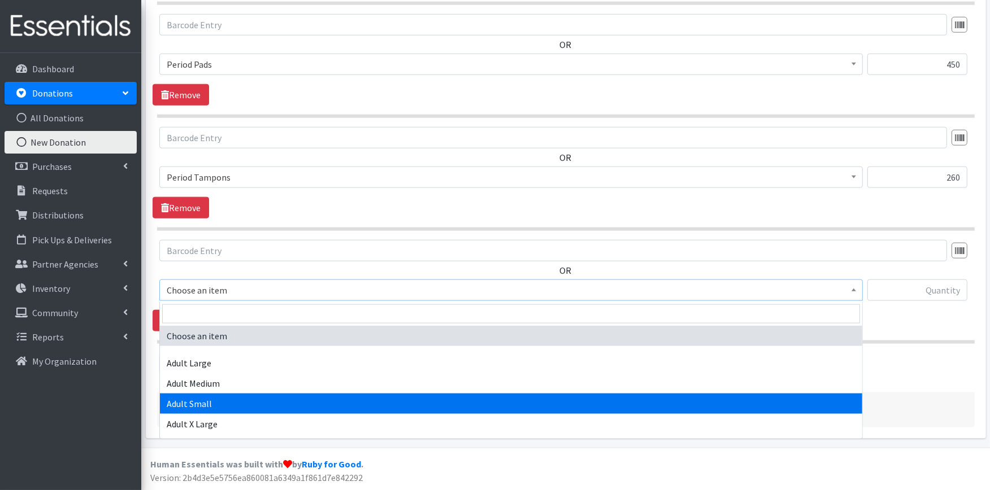
select select "4738"
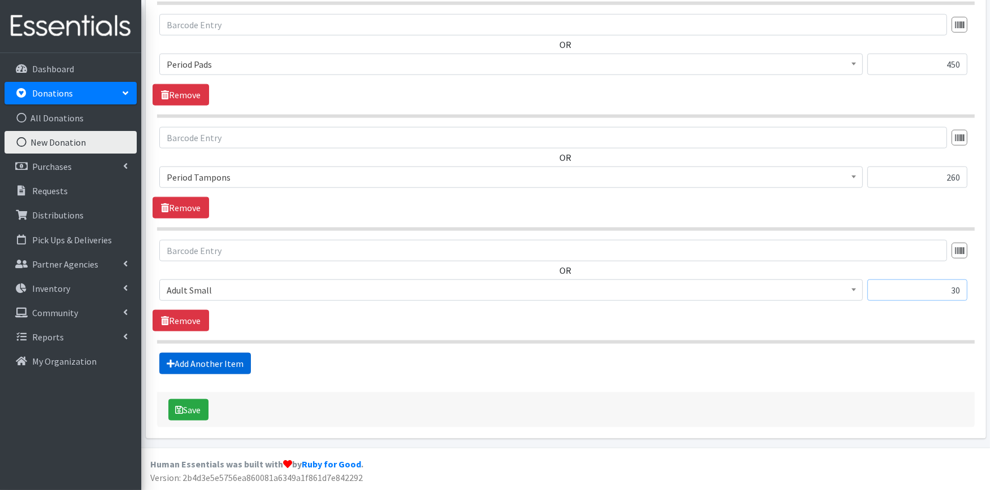
type input "30"
click at [222, 372] on link "Add Another Item" at bounding box center [205, 363] width 92 height 21
click at [233, 283] on span "Choose an item" at bounding box center [511, 291] width 689 height 16
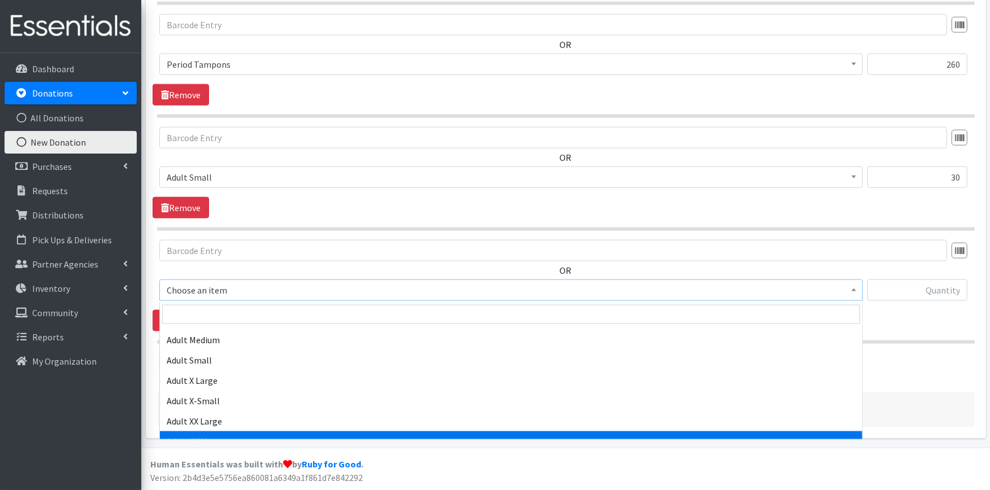
scroll to position [0, 0]
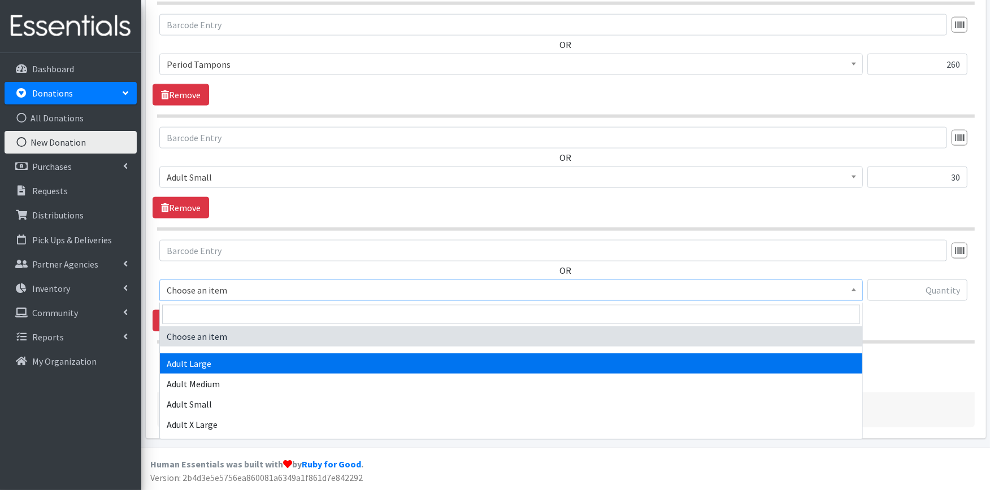
select select "4934"
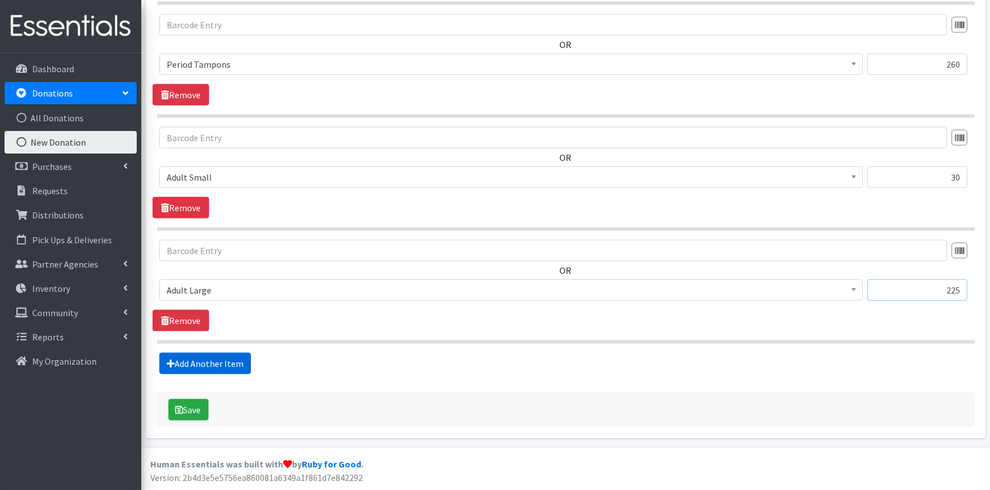
type input "225"
click at [234, 362] on link "Add Another Item" at bounding box center [205, 363] width 92 height 21
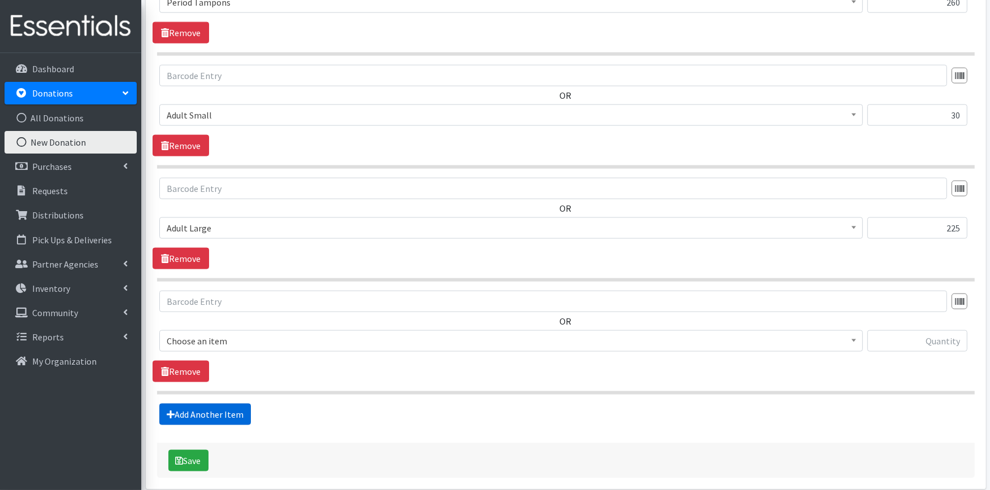
scroll to position [1596, 0]
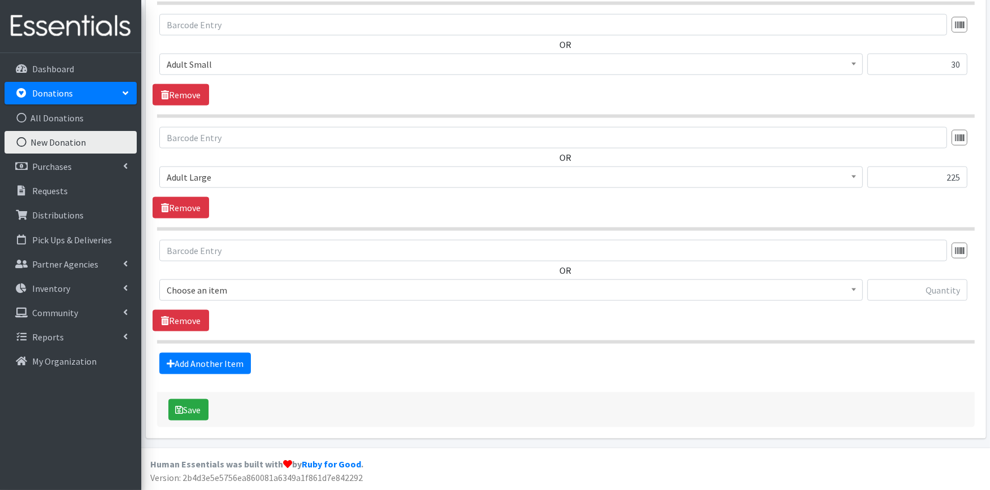
click at [253, 293] on span "Choose an item" at bounding box center [511, 291] width 689 height 16
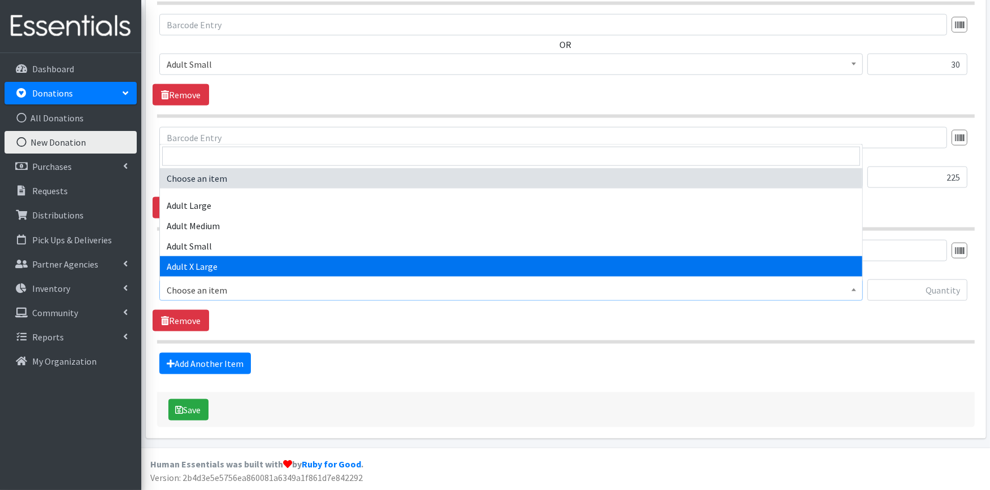
select select "4935"
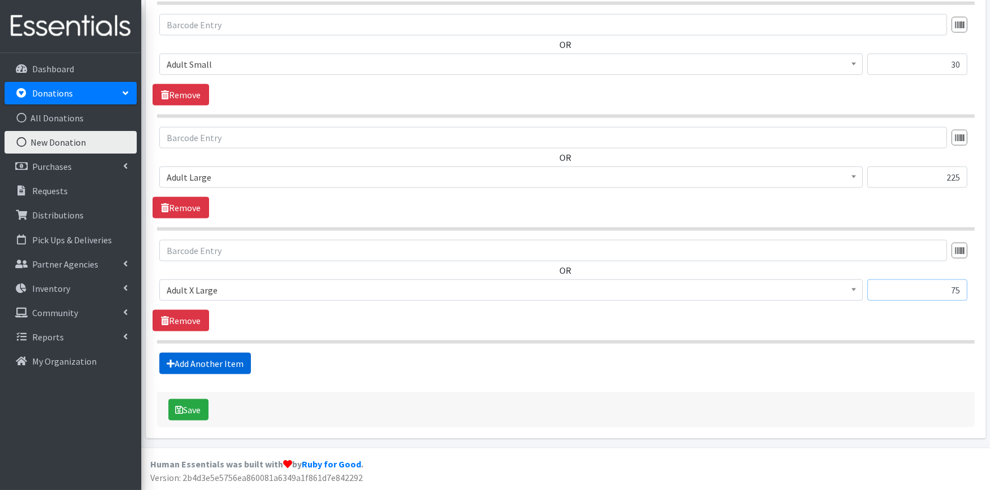
type input "75"
click at [203, 370] on link "Add Another Item" at bounding box center [205, 363] width 92 height 21
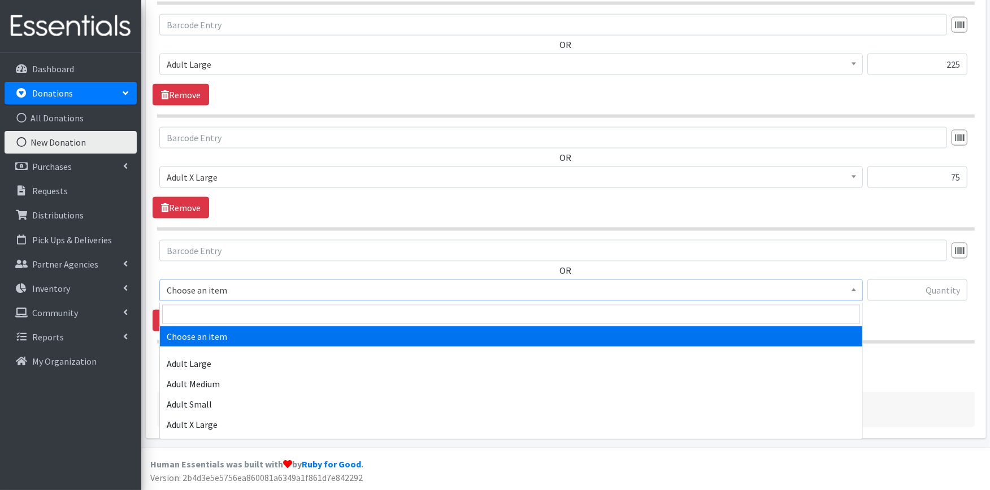
click at [212, 293] on span "Choose an item" at bounding box center [511, 291] width 689 height 16
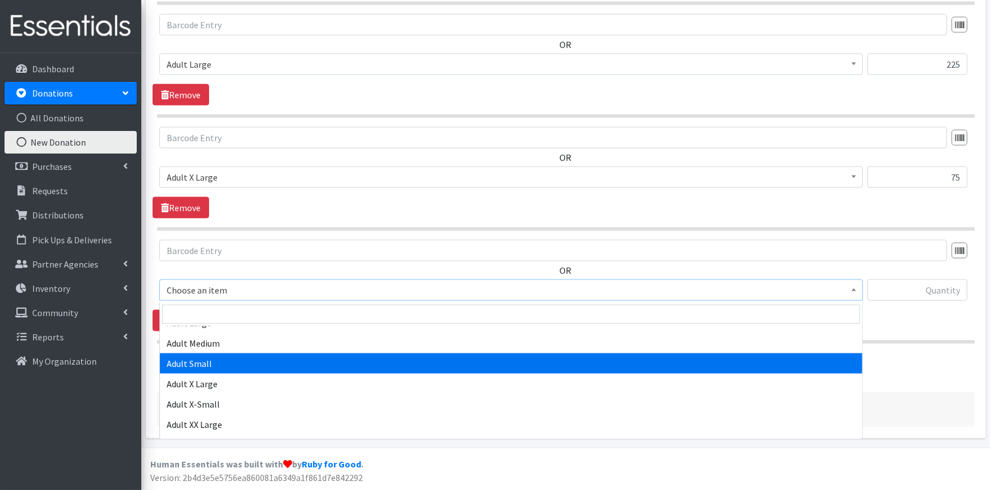
scroll to position [63, 0]
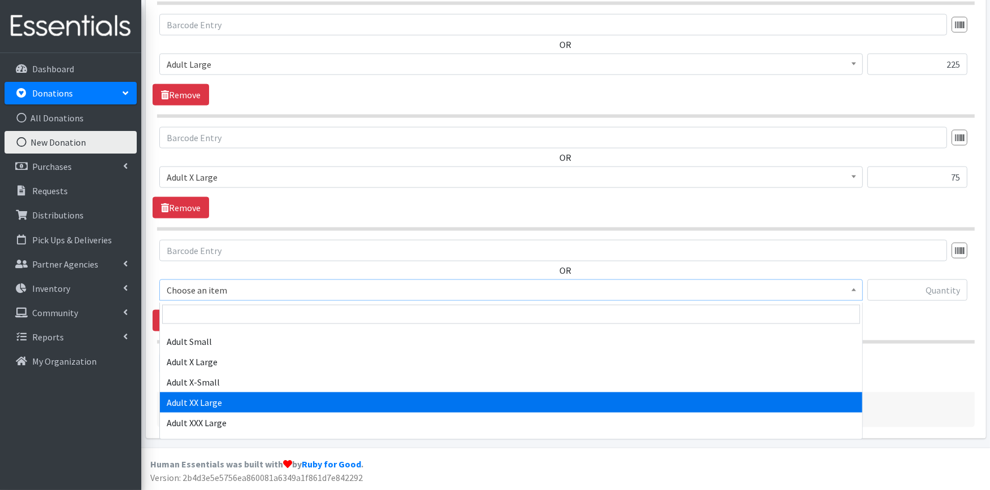
select select "8842"
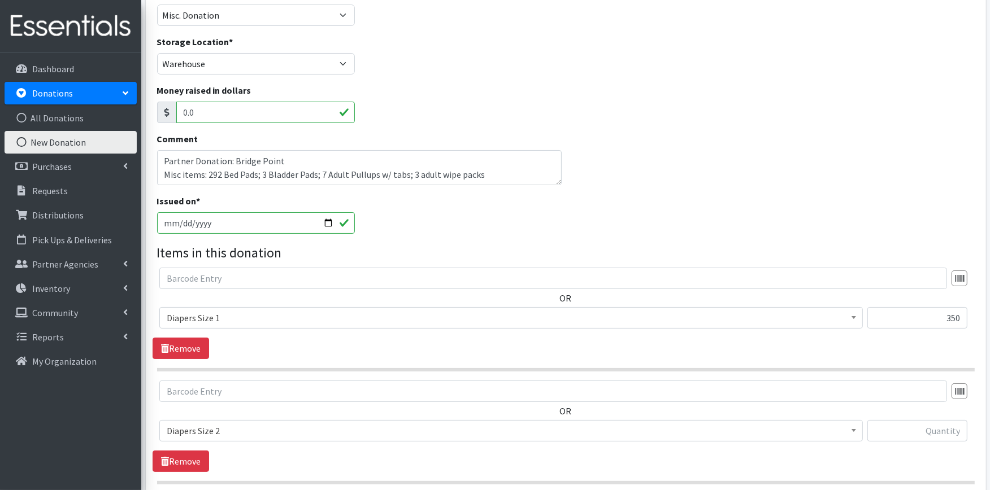
scroll to position [0, 0]
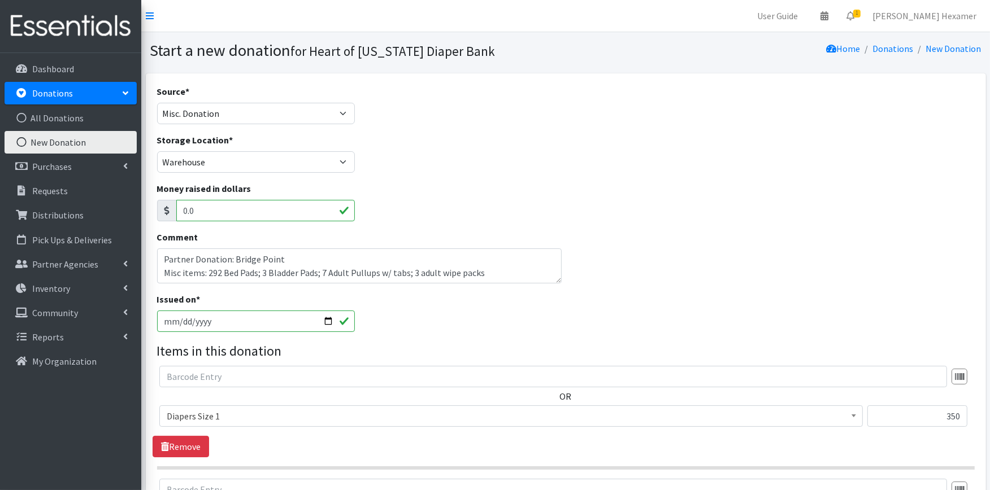
type input "75"
click at [513, 279] on textarea "Partner Donation: Bridge Point Misc items: 292 Bed Pads; 3 Bladder Pads; 7 Adul…" at bounding box center [359, 266] width 405 height 35
click at [515, 312] on div "Issued on * 2025-09-04" at bounding box center [566, 317] width 826 height 49
drag, startPoint x: 301, startPoint y: 258, endPoint x: 72, endPoint y: 256, distance: 229.4
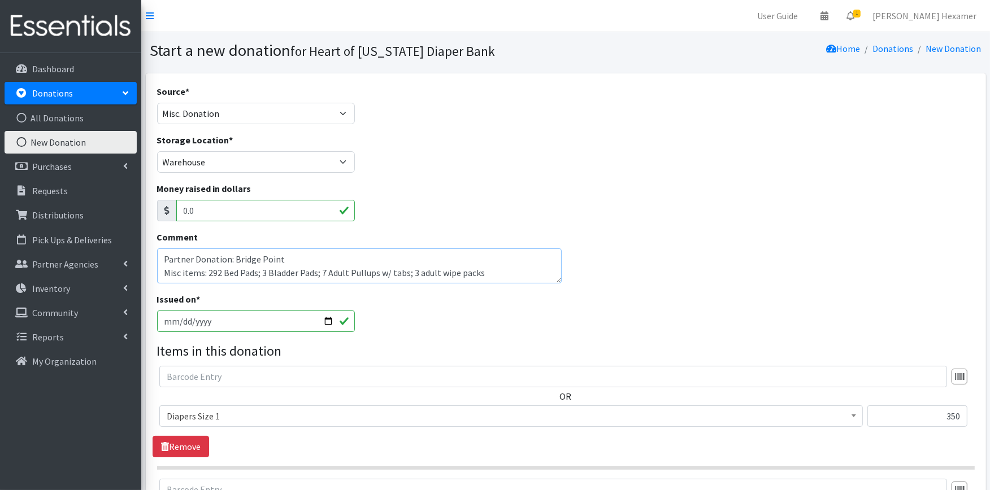
click at [487, 268] on textarea "Partner Donation: Bridge Point Misc items: 292 Bed Pads; 3 Bladder Pads; 7 Adul…" at bounding box center [359, 266] width 405 height 35
drag, startPoint x: 493, startPoint y: 275, endPoint x: 209, endPoint y: 274, distance: 283.7
click at [209, 274] on textarea "Partner Donation: Bridge Point Misc items: 292 Bed Pads; 3 Bladder Pads; 7 Adul…" at bounding box center [359, 266] width 405 height 35
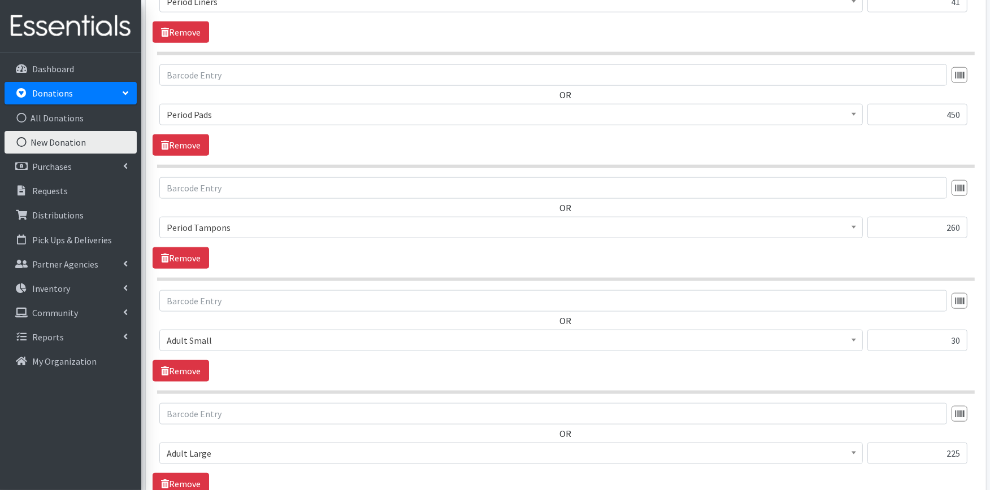
scroll to position [1709, 0]
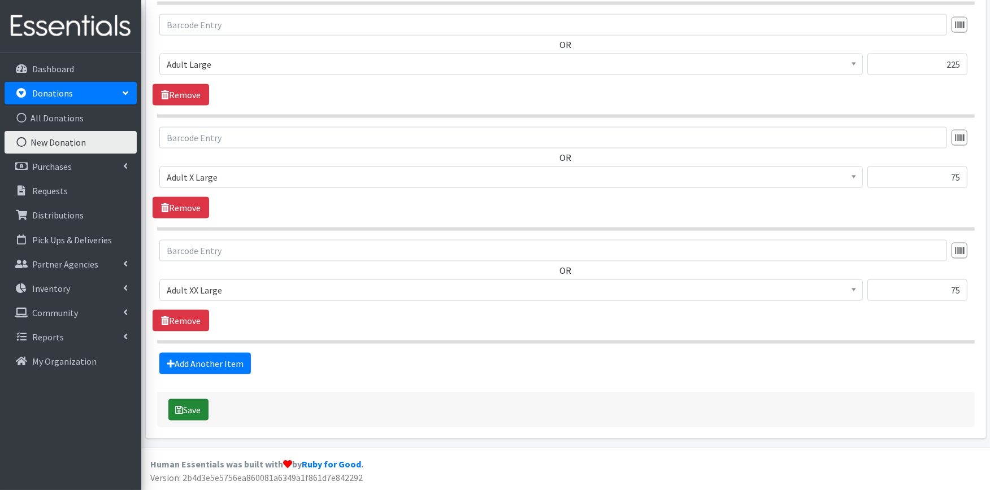
click at [188, 414] on button "Save" at bounding box center [188, 410] width 40 height 21
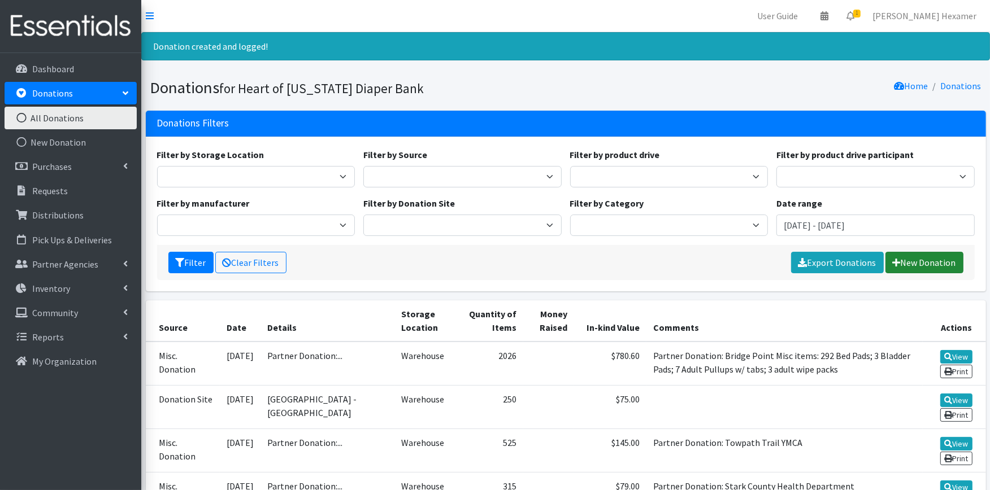
drag, startPoint x: 914, startPoint y: 262, endPoint x: 908, endPoint y: 260, distance: 6.4
click at [914, 262] on link "New Donation" at bounding box center [924, 262] width 78 height 21
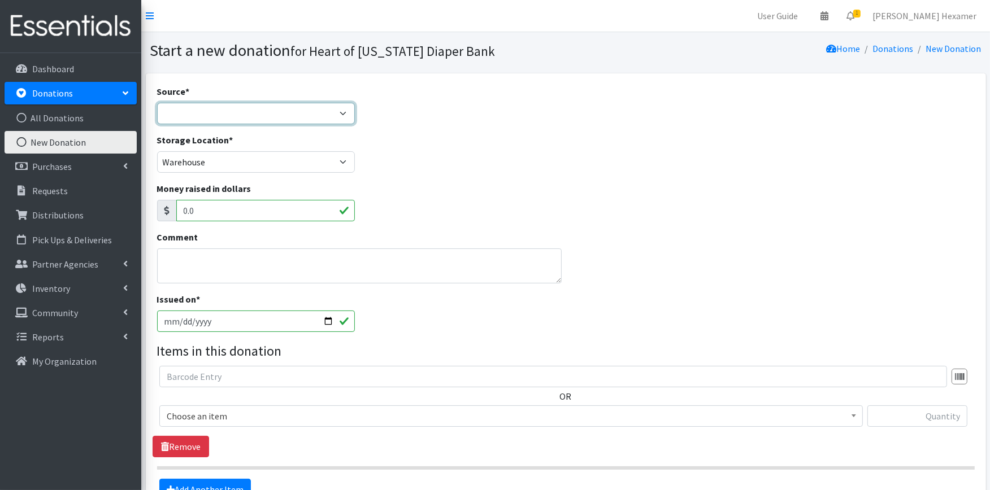
click at [188, 111] on select "Product Drive Manufacturer Donation Site Misc. Donation" at bounding box center [256, 113] width 198 height 21
select select "Donation Site"
click at [157, 103] on select "Product Drive Manufacturer Donation Site Misc. Donation" at bounding box center [256, 113] width 198 height 21
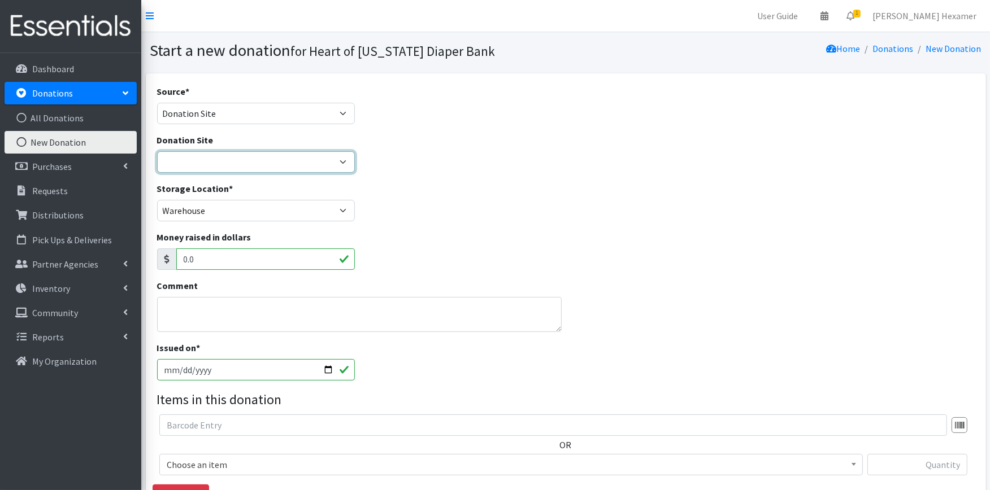
click at [198, 172] on select "2024 Partner Donations Akron Children's Health Center - North Canton Aultman HE…" at bounding box center [256, 161] width 198 height 21
select select "26"
click at [157, 151] on select "2024 Partner Donations Akron Children's Health Center - North Canton Aultman HE…" at bounding box center [256, 161] width 198 height 21
click at [200, 316] on textarea "Comment" at bounding box center [359, 314] width 405 height 35
type textarea "4"
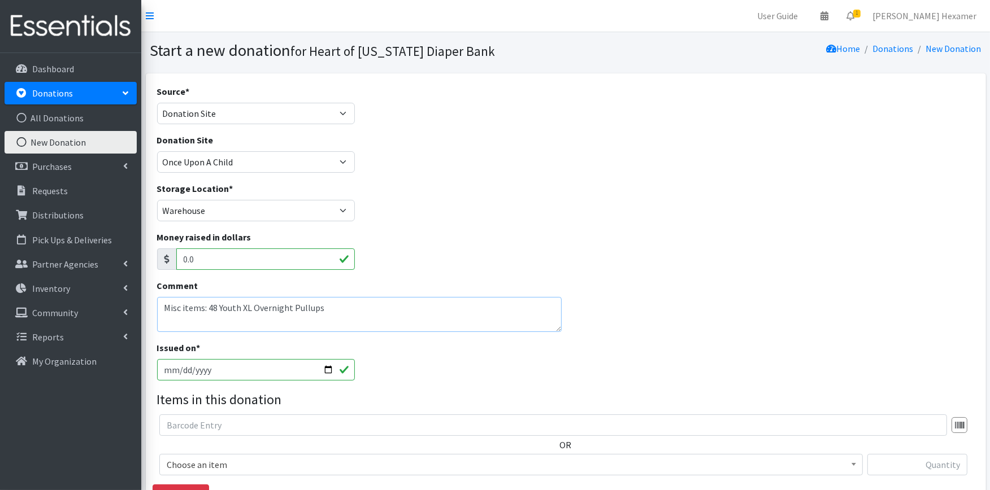
drag, startPoint x: 204, startPoint y: 307, endPoint x: 302, endPoint y: 317, distance: 98.2
click at [315, 316] on textarea "Misc items: 48 Youth XL Overnight Pullups" at bounding box center [359, 314] width 405 height 35
click at [216, 302] on textarea "Misc items: 48 Youth XL Overnight Pullups" at bounding box center [359, 314] width 405 height 35
click at [208, 307] on textarea "Misc items: 48 Youth XL Overnight Pullups" at bounding box center [359, 314] width 405 height 35
drag, startPoint x: 207, startPoint y: 305, endPoint x: 320, endPoint y: 309, distance: 113.1
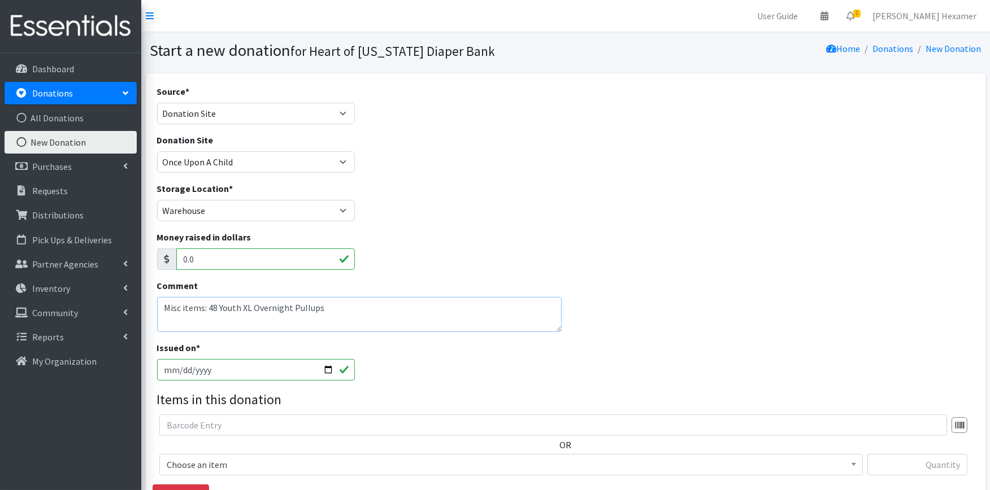
click at [320, 309] on textarea "Misc items: 48 Youth XL Overnight Pullups" at bounding box center [359, 314] width 405 height 35
type textarea "Misc items: 48 Youth XL Overnight Pullups"
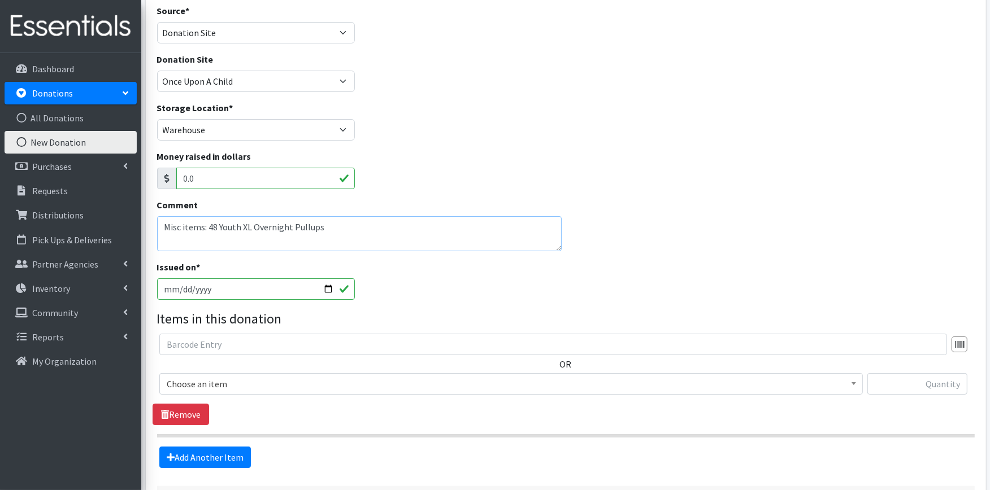
scroll to position [173, 0]
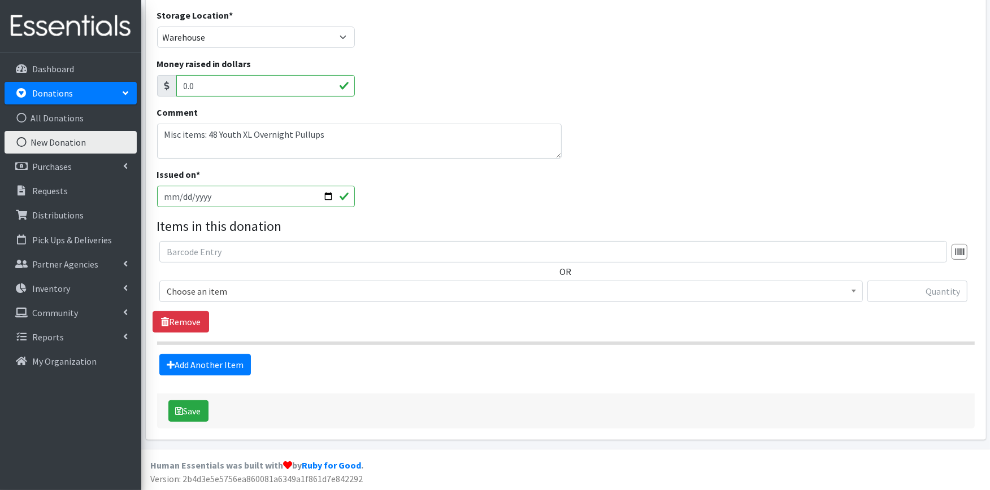
click at [240, 292] on span "Choose an item" at bounding box center [511, 292] width 689 height 16
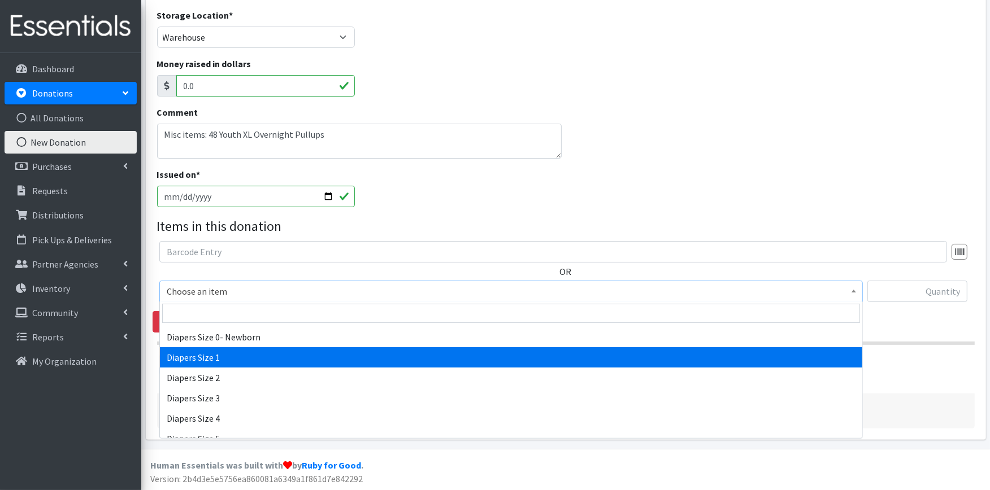
scroll to position [125, 0]
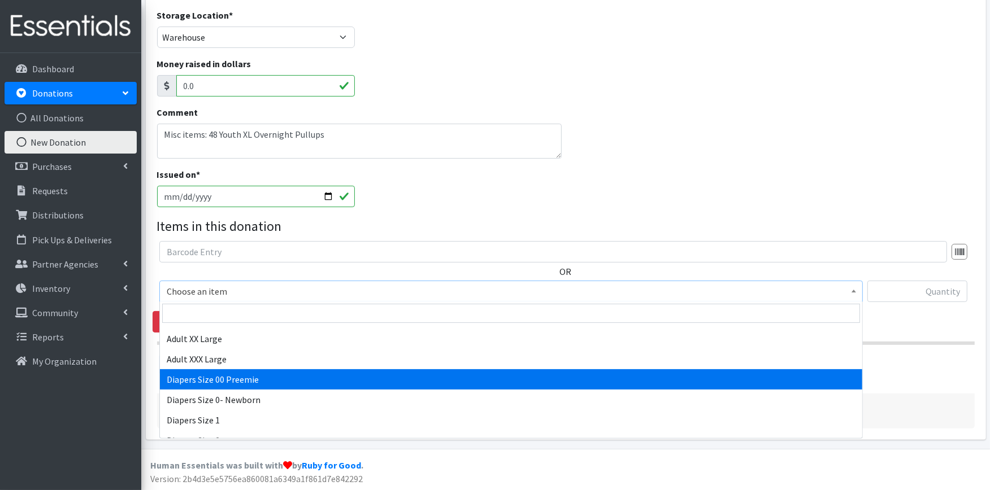
select select "407"
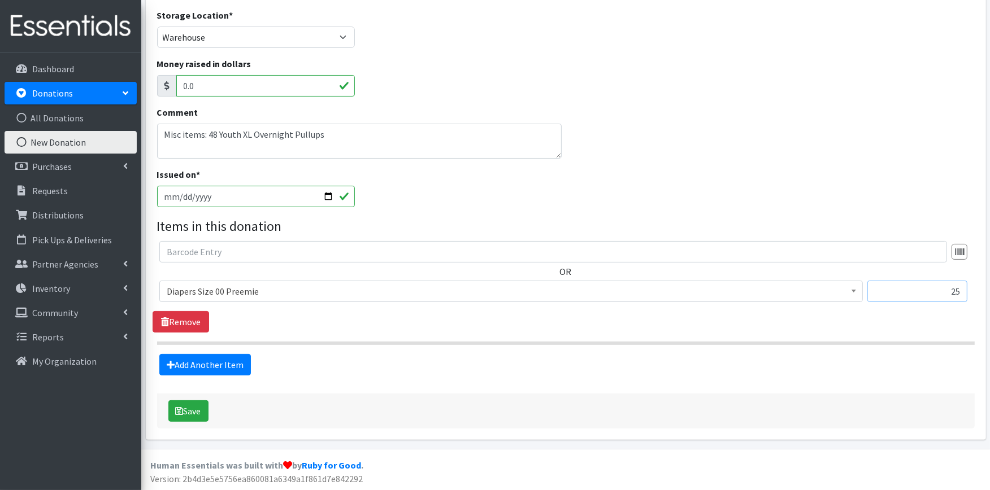
type input "25"
click at [233, 367] on link "Add Another Item" at bounding box center [205, 364] width 92 height 21
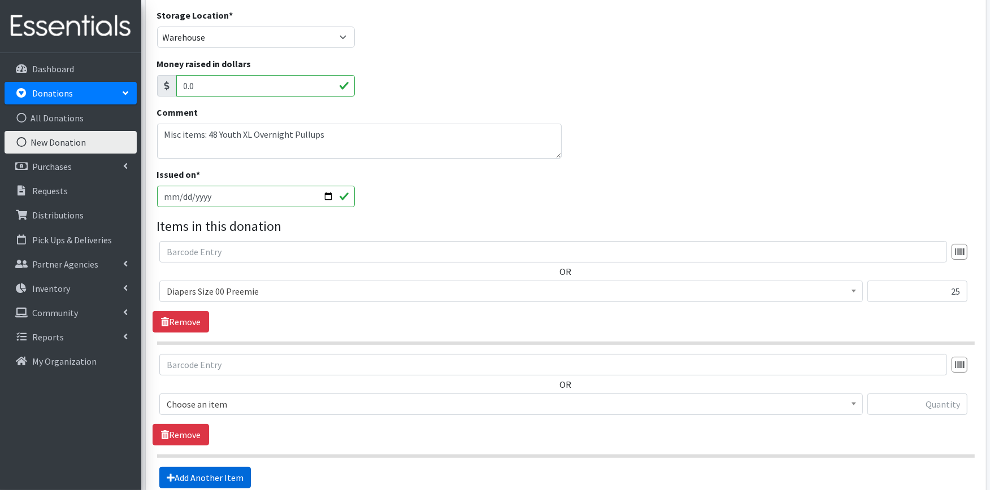
scroll to position [287, 0]
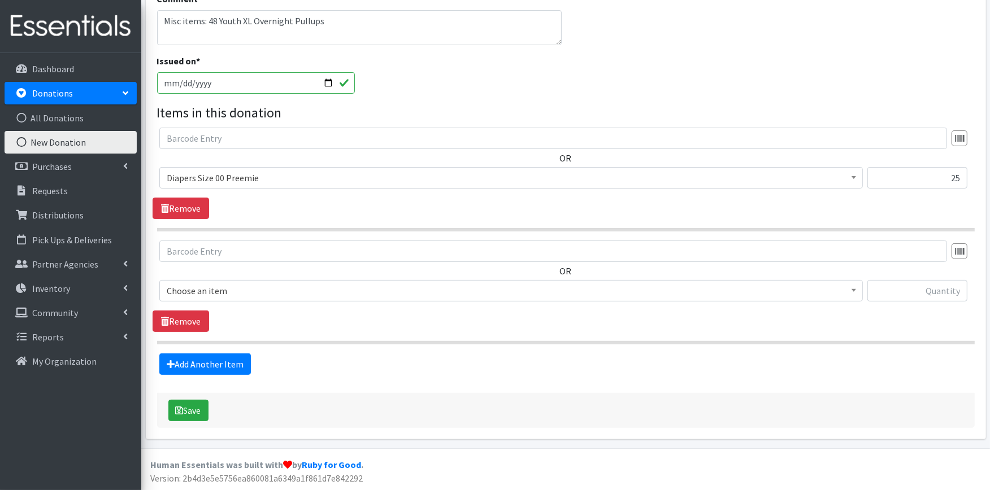
click at [240, 291] on span "Choose an item" at bounding box center [511, 291] width 689 height 16
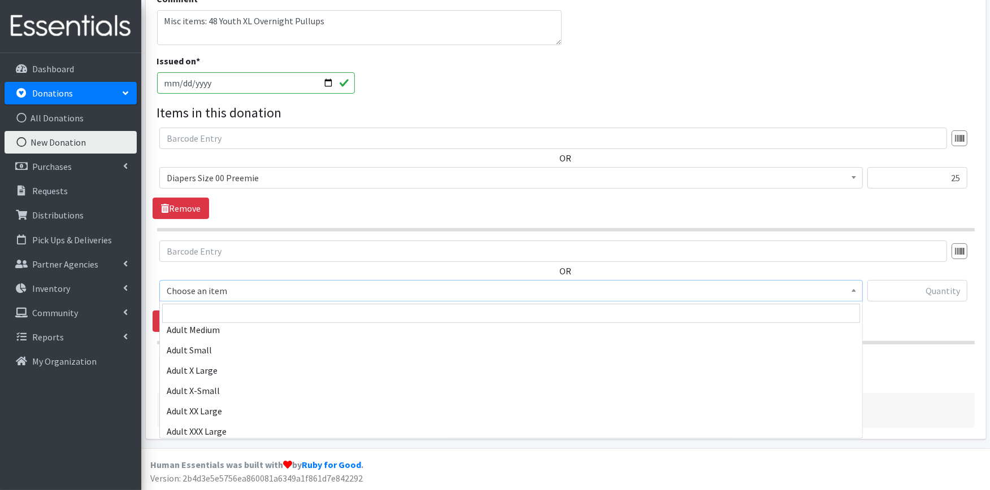
scroll to position [125, 0]
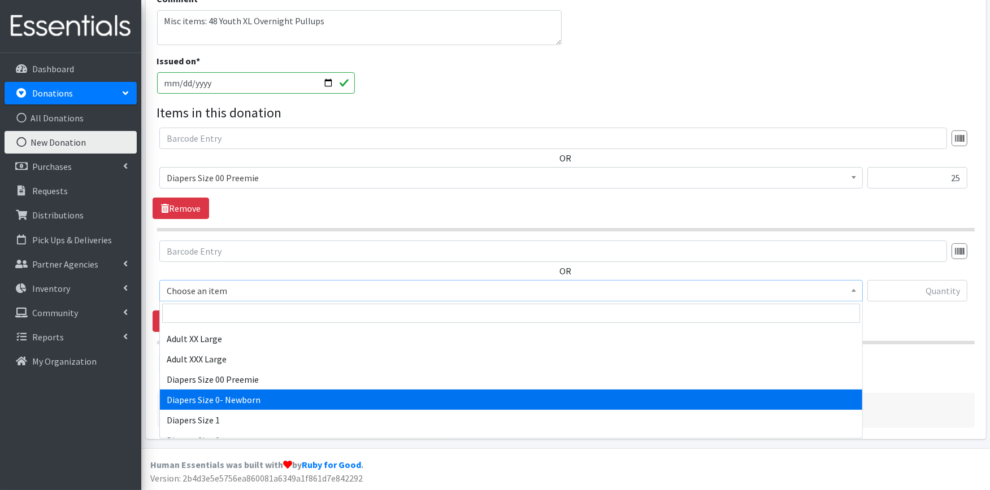
select select "406"
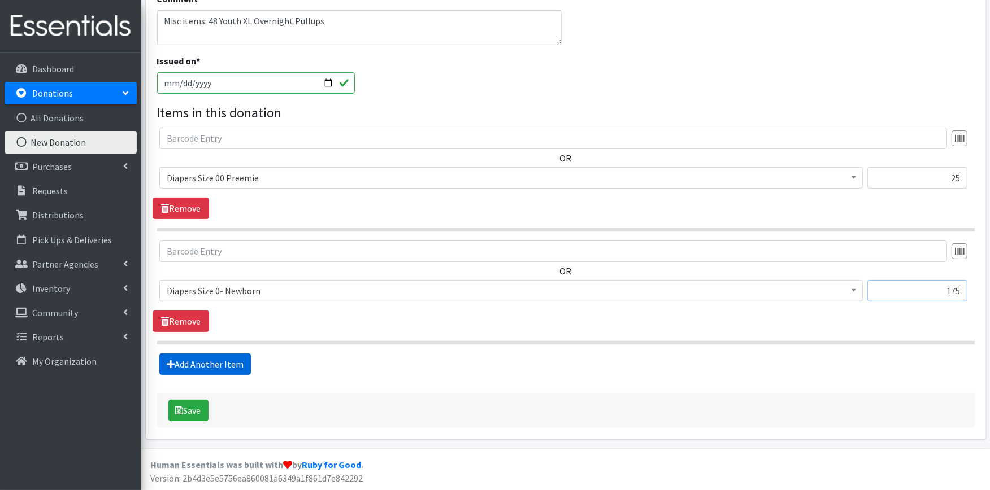
type input "175"
click at [194, 363] on link "Add Another Item" at bounding box center [205, 364] width 92 height 21
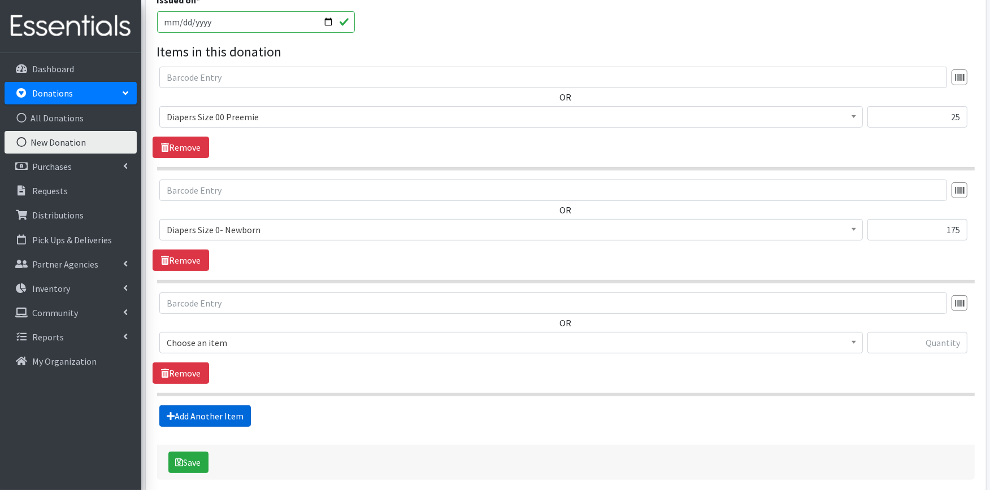
scroll to position [400, 0]
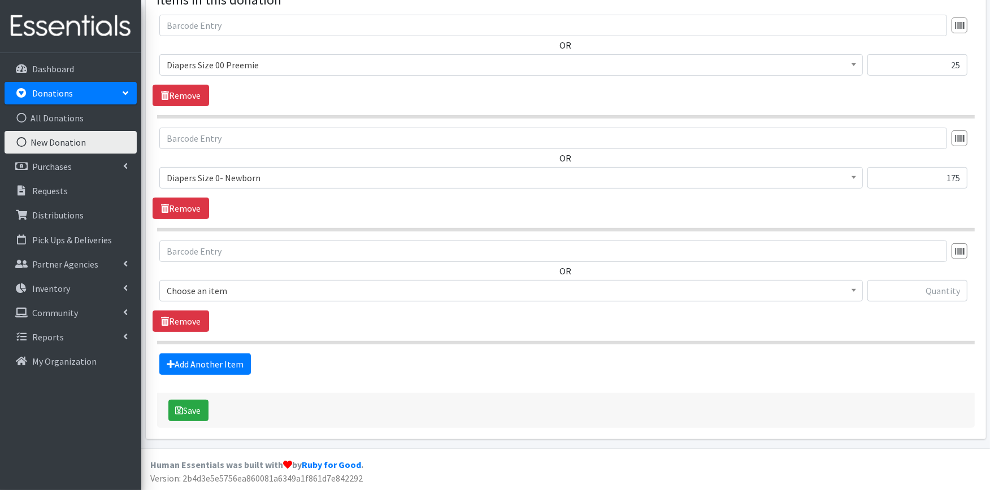
click at [218, 294] on span "Choose an item" at bounding box center [511, 291] width 689 height 16
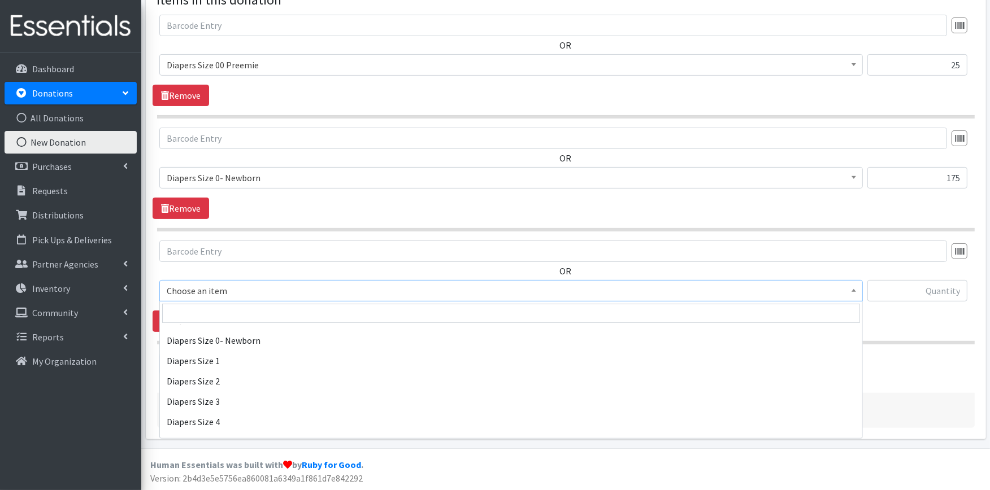
scroll to position [188, 0]
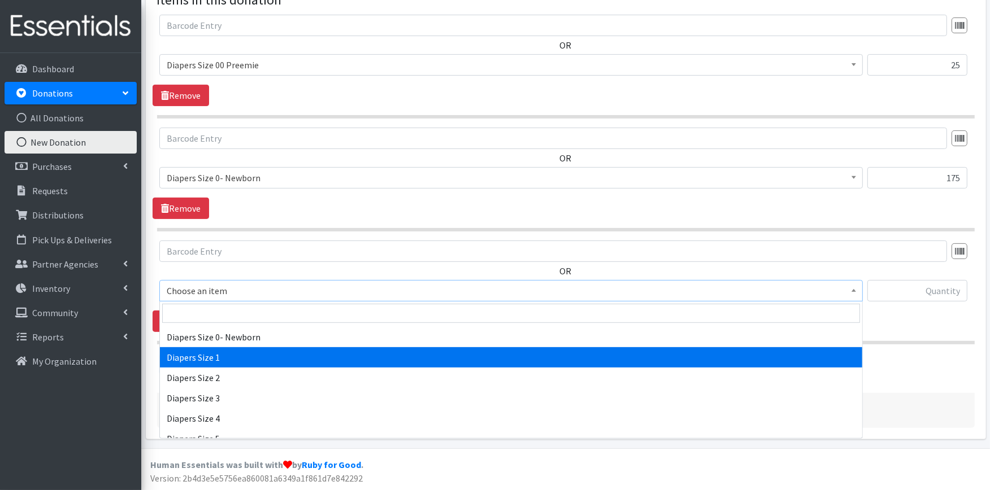
select select "408"
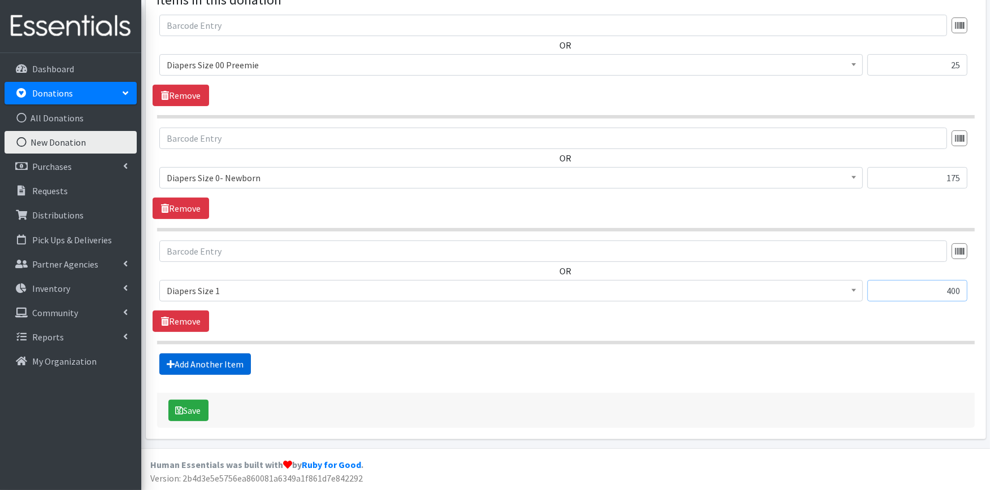
type input "400"
click at [222, 366] on link "Add Another Item" at bounding box center [205, 364] width 92 height 21
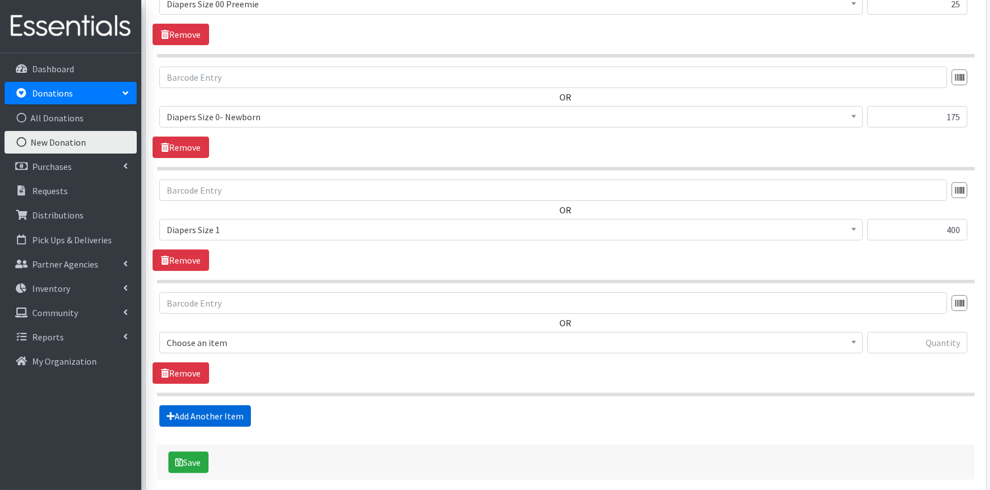
scroll to position [513, 0]
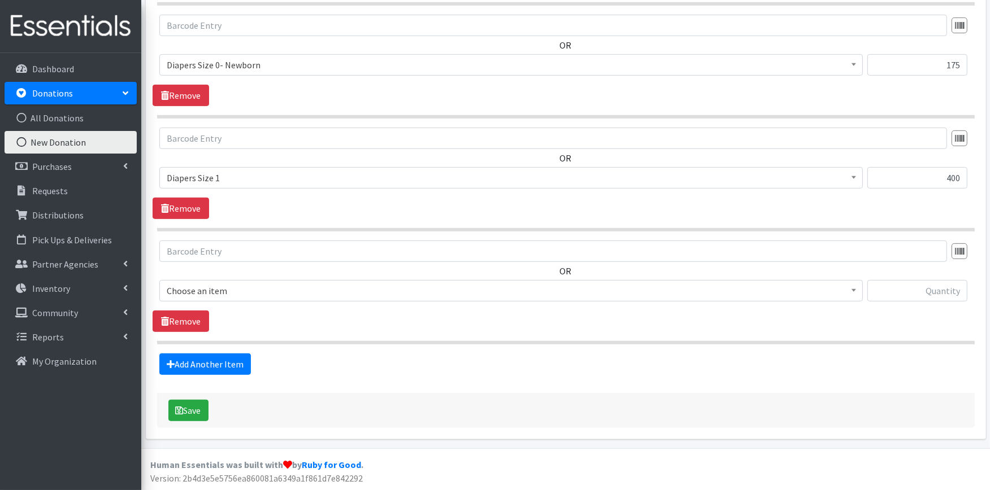
click at [231, 288] on span "Choose an item" at bounding box center [511, 291] width 689 height 16
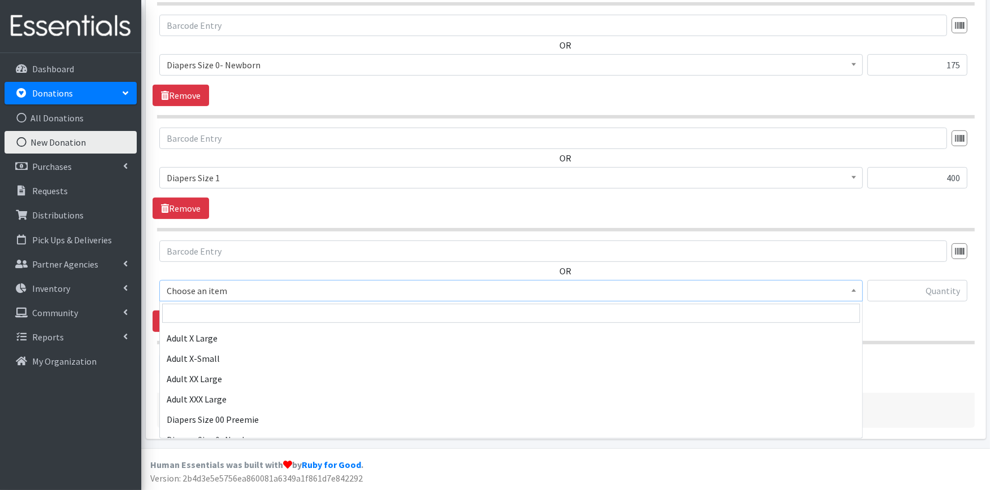
scroll to position [188, 0]
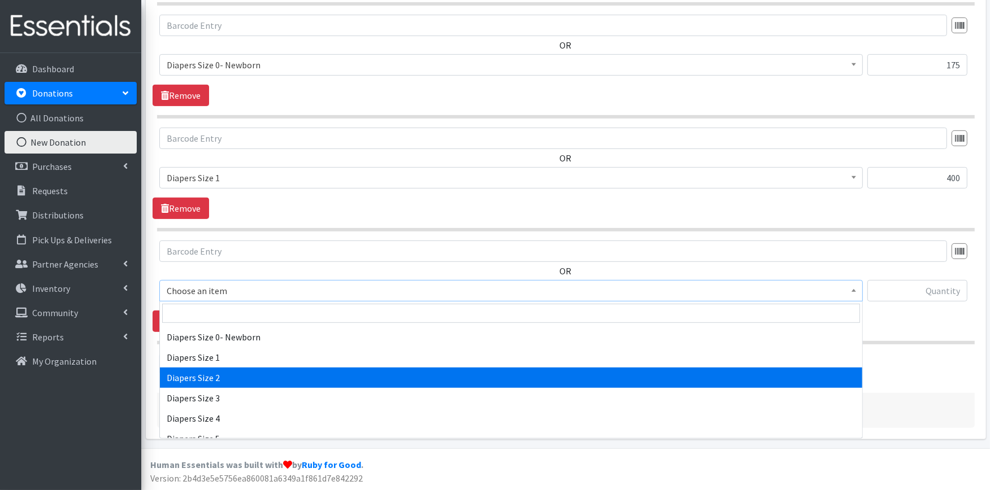
select select "426"
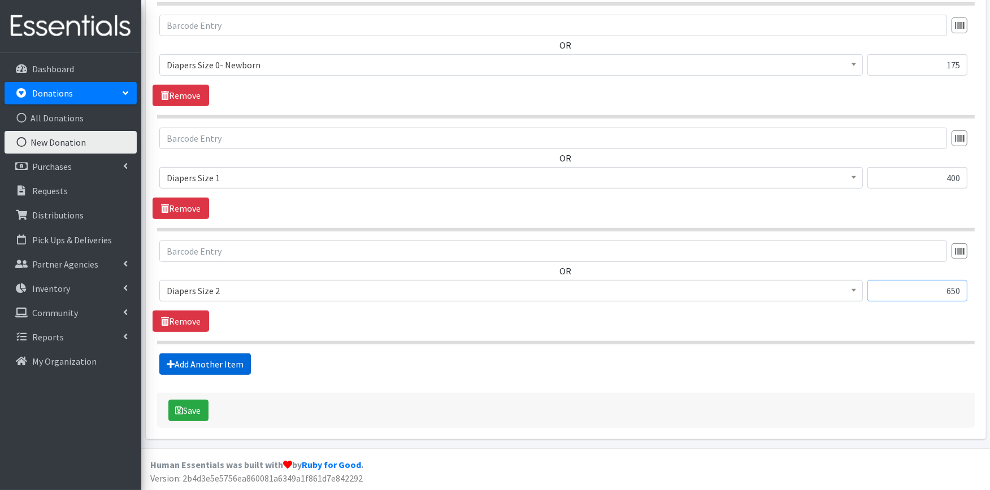
type input "650"
click at [198, 358] on link "Add Another Item" at bounding box center [205, 364] width 92 height 21
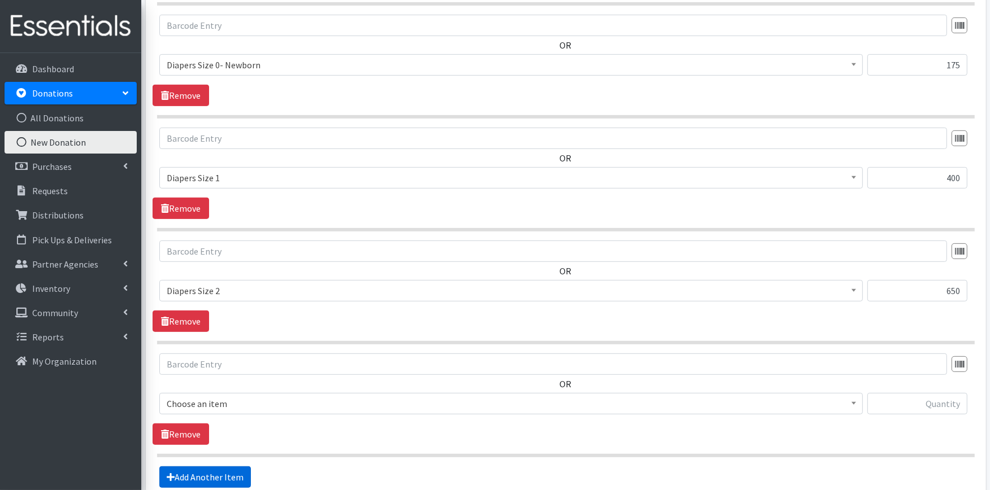
scroll to position [626, 0]
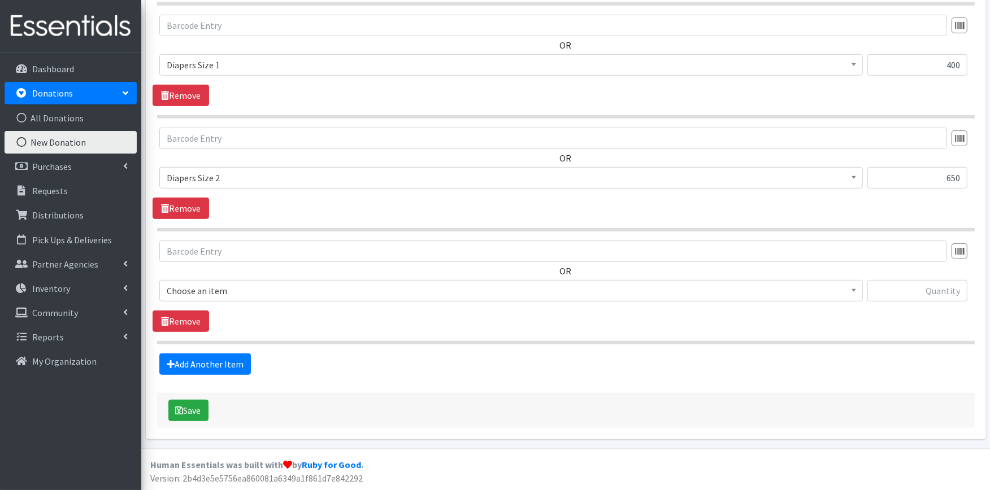
click at [210, 293] on span "Choose an item" at bounding box center [511, 291] width 689 height 16
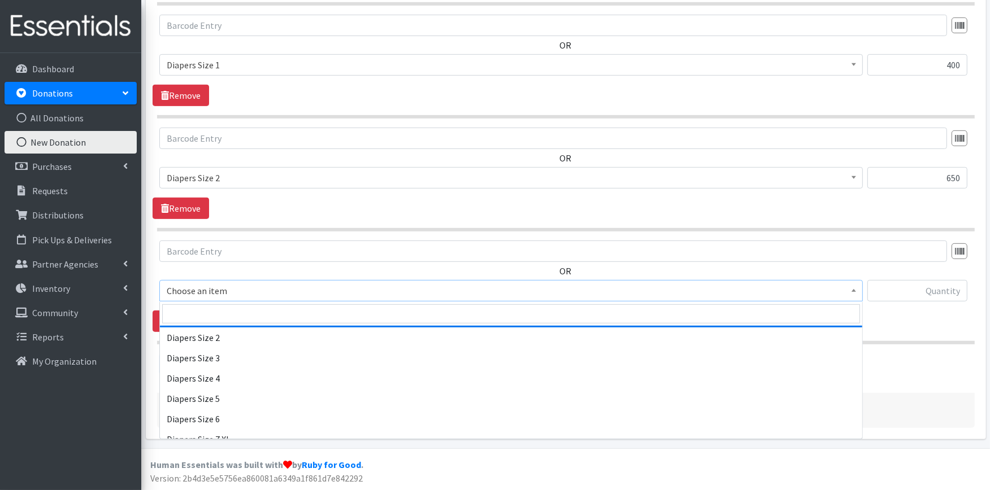
scroll to position [251, 0]
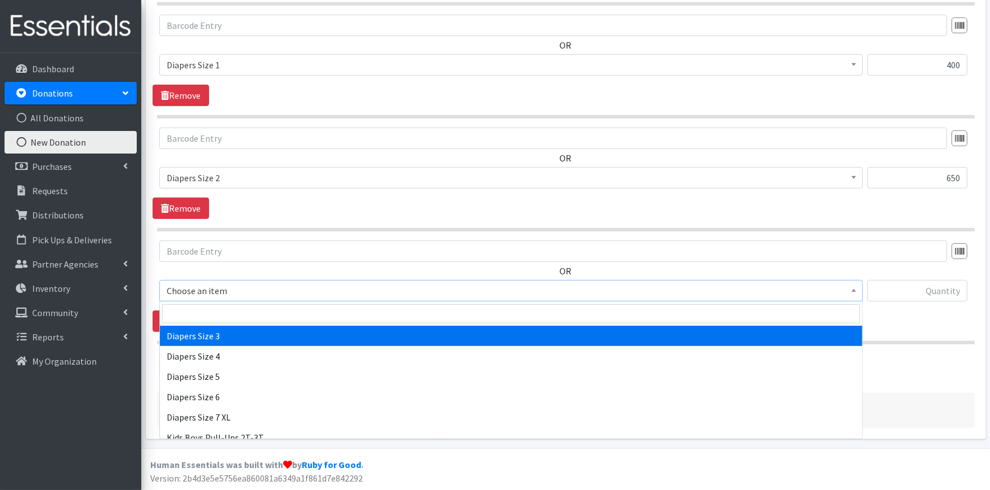
select select "428"
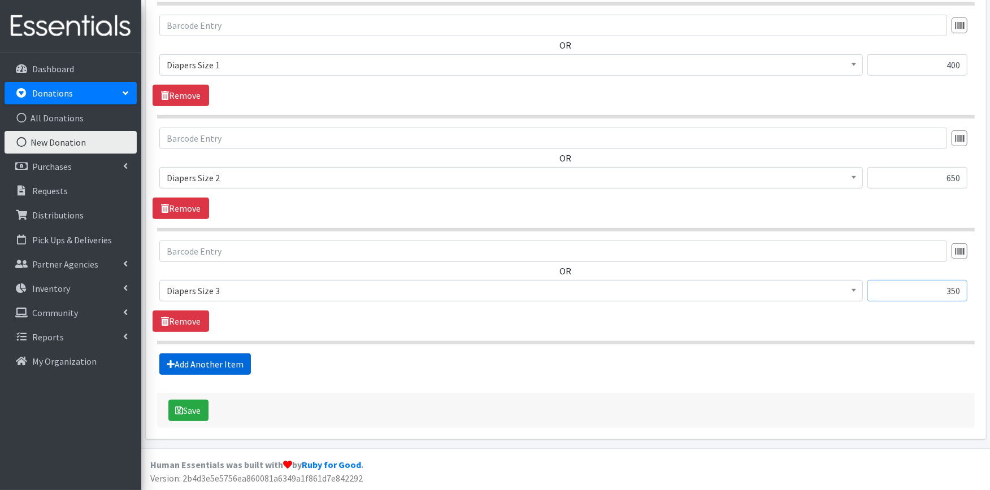
type input "350"
click at [210, 368] on link "Add Another Item" at bounding box center [205, 364] width 92 height 21
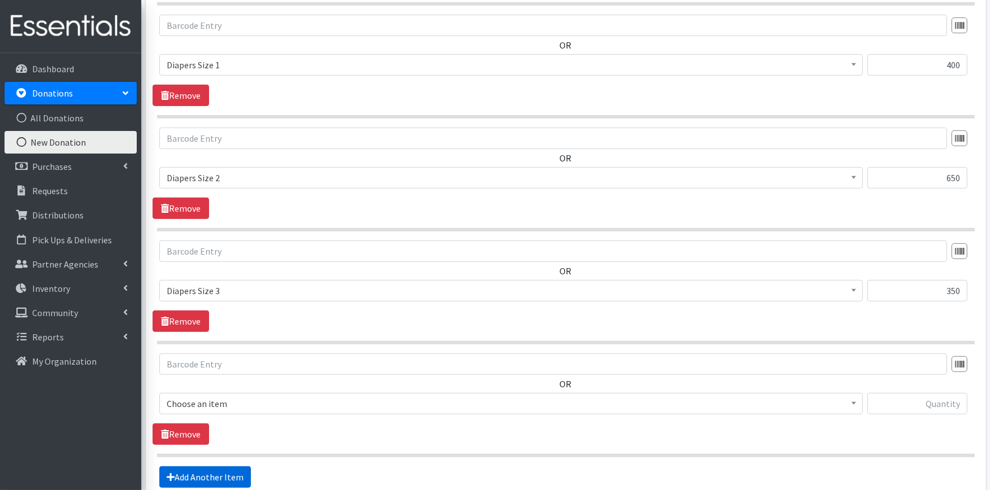
scroll to position [740, 0]
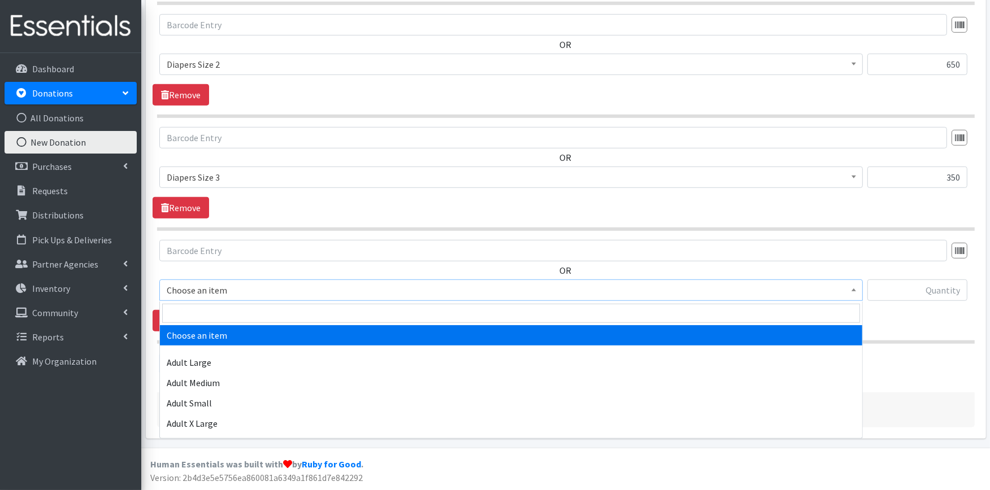
click at [228, 283] on span "Choose an item" at bounding box center [511, 291] width 689 height 16
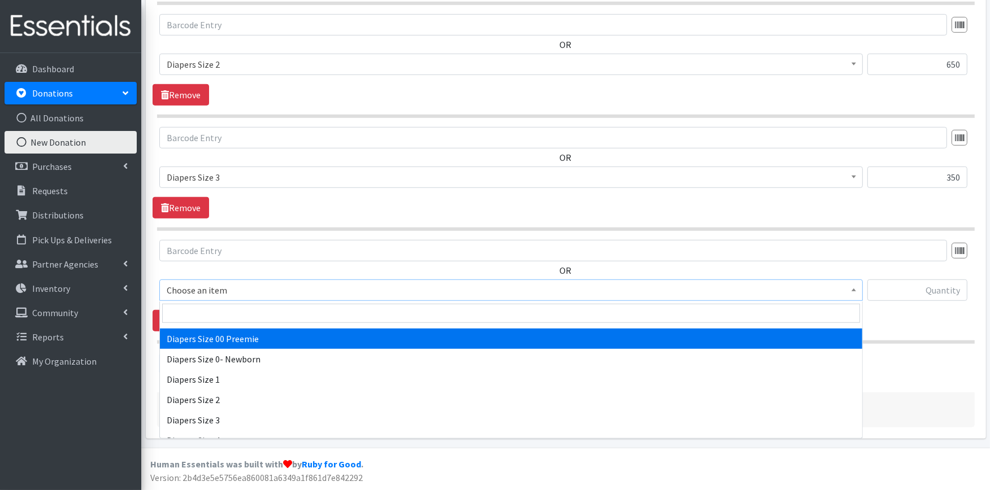
scroll to position [188, 0]
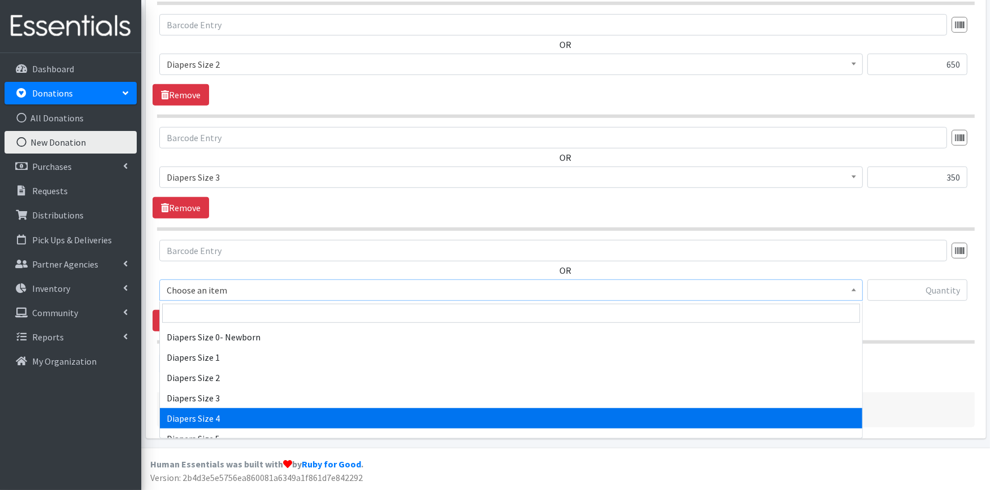
select select "414"
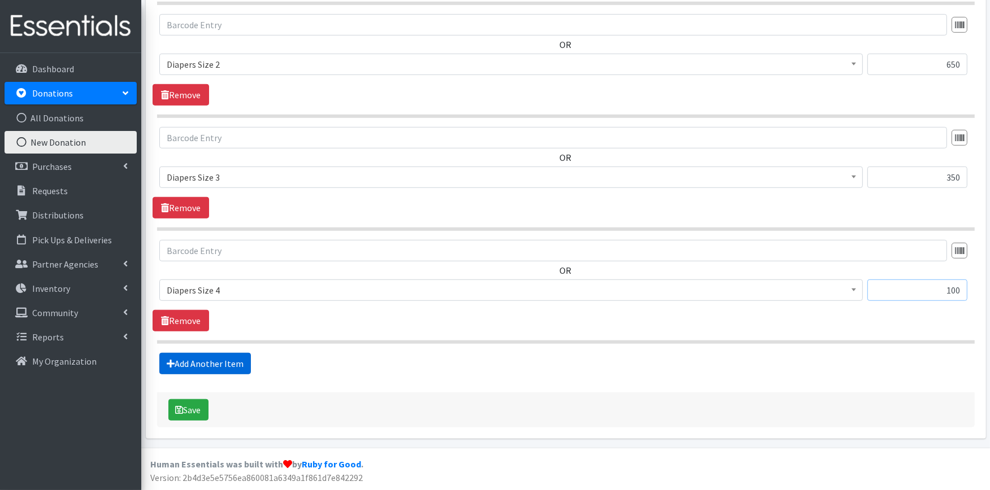
type input "100"
click at [191, 366] on link "Add Another Item" at bounding box center [205, 363] width 92 height 21
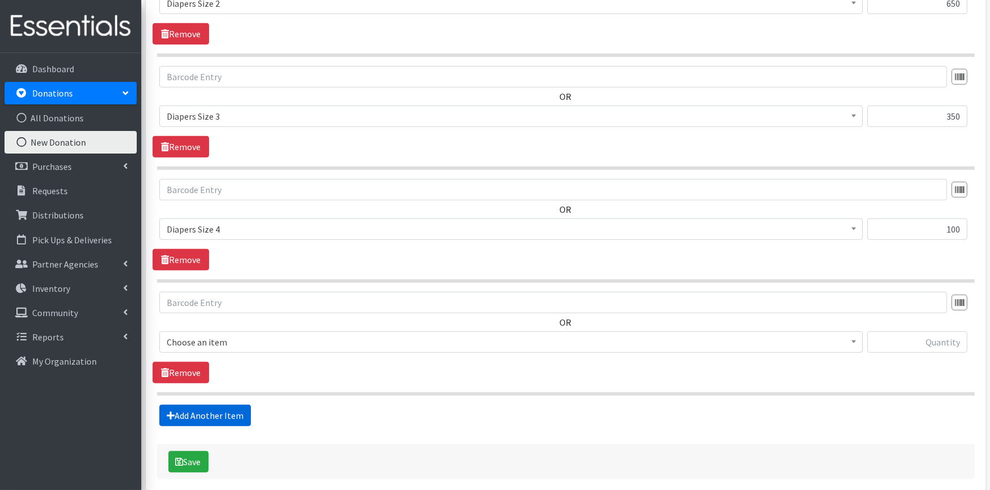
scroll to position [853, 0]
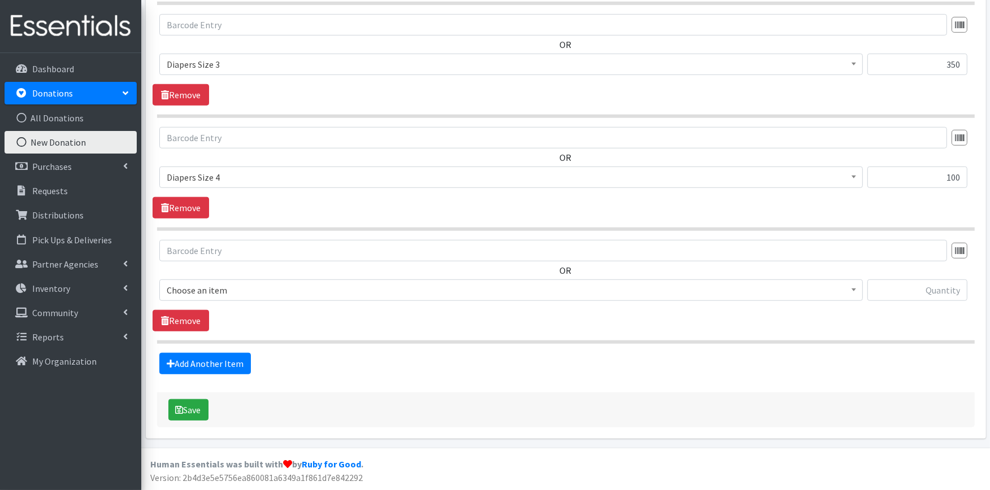
click at [198, 294] on span "Choose an item" at bounding box center [511, 291] width 689 height 16
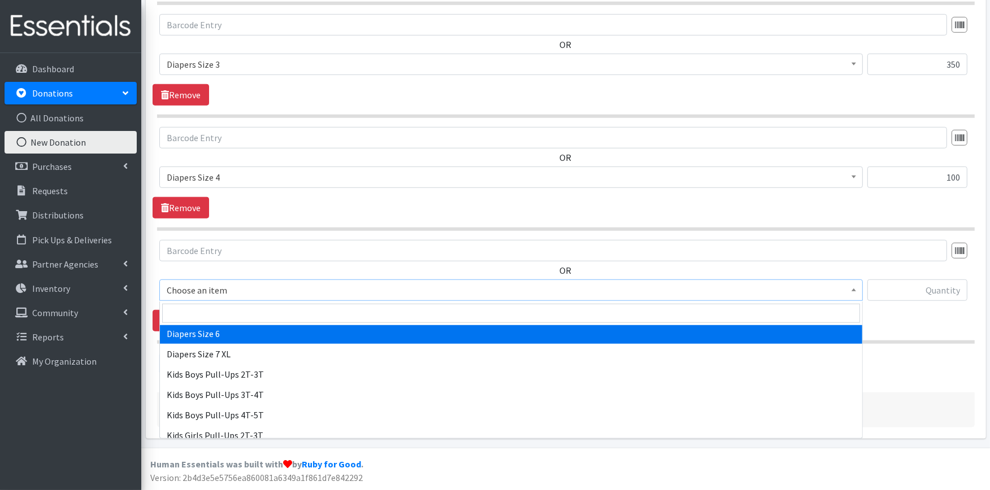
scroll to position [251, 0]
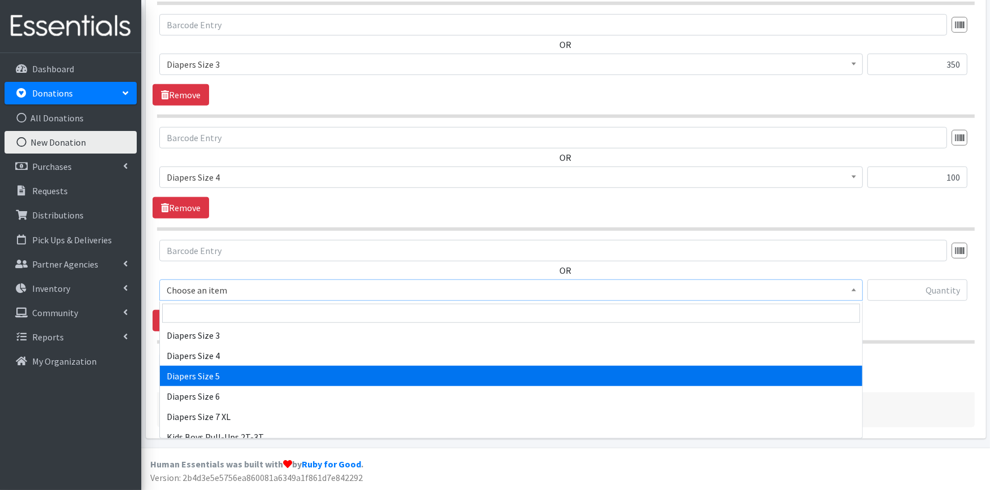
select select "415"
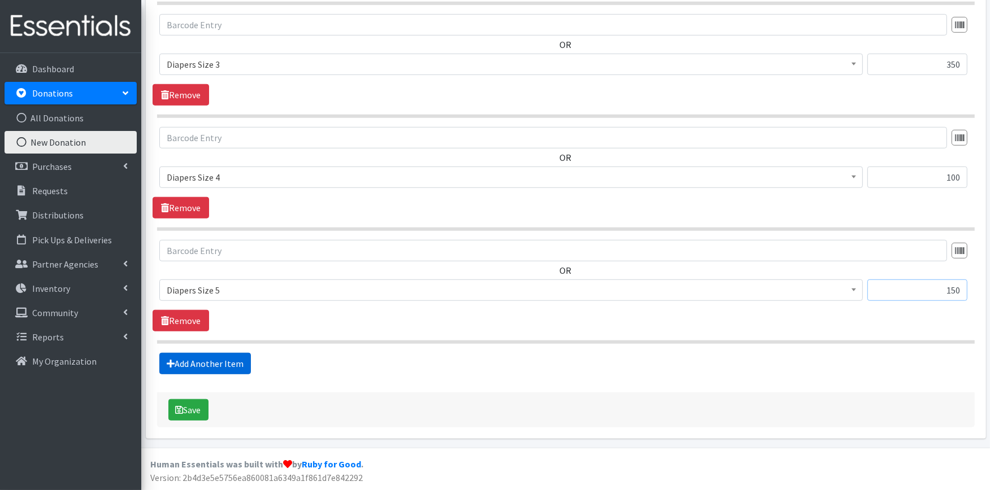
type input "150"
click at [195, 355] on link "Add Another Item" at bounding box center [205, 363] width 92 height 21
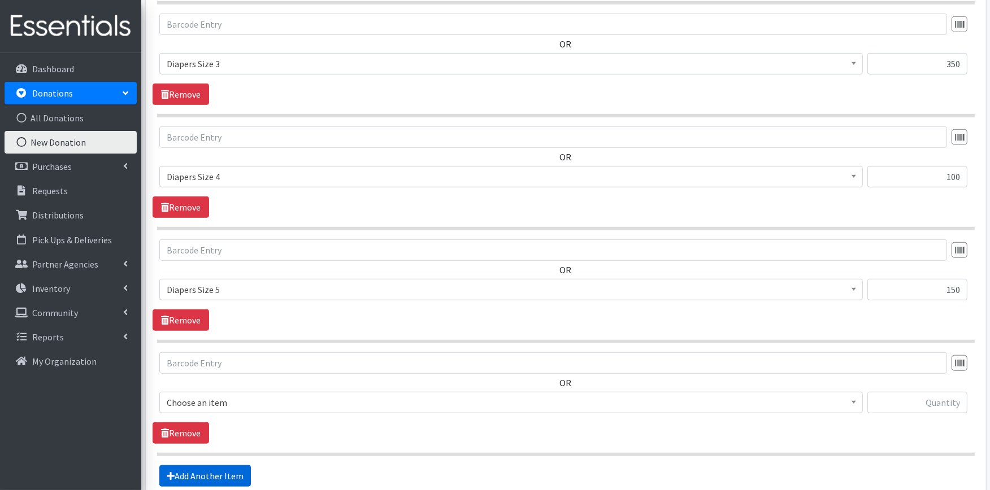
scroll to position [966, 0]
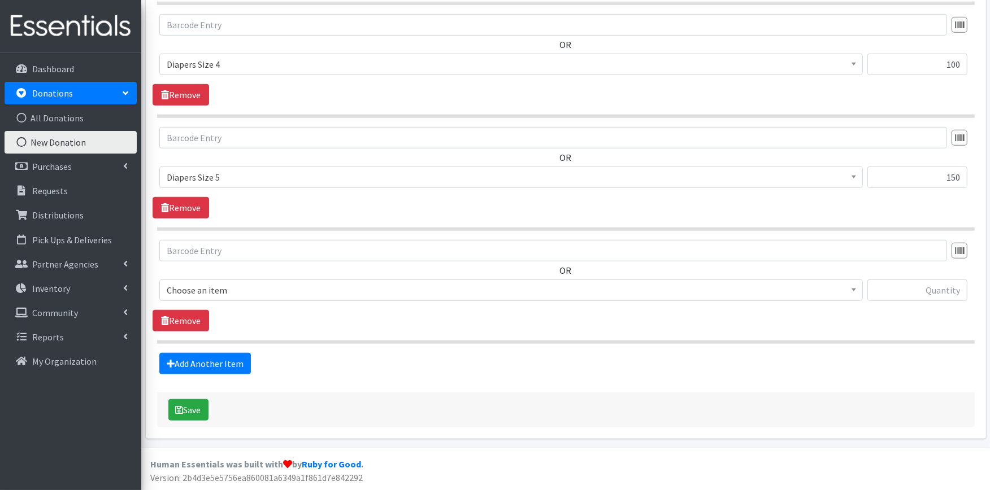
click at [211, 287] on span "Choose an item" at bounding box center [511, 291] width 689 height 16
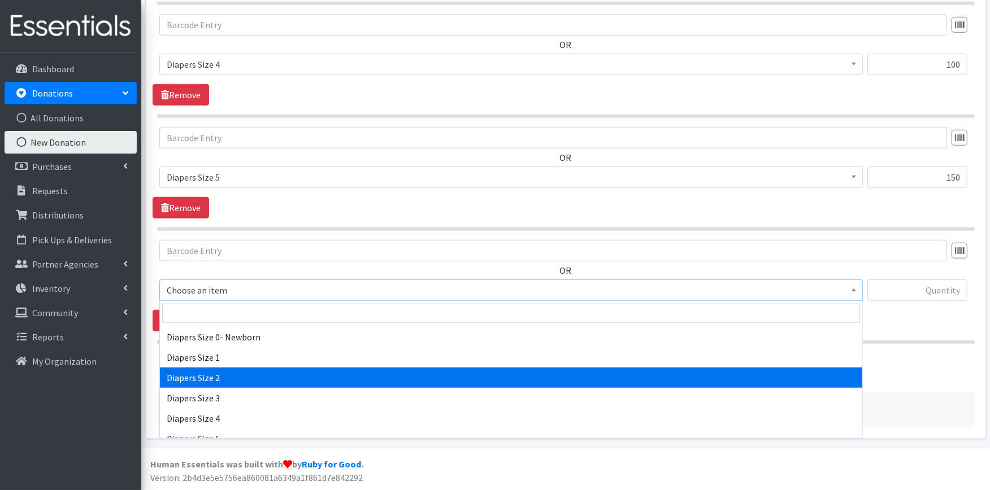
scroll to position [251, 0]
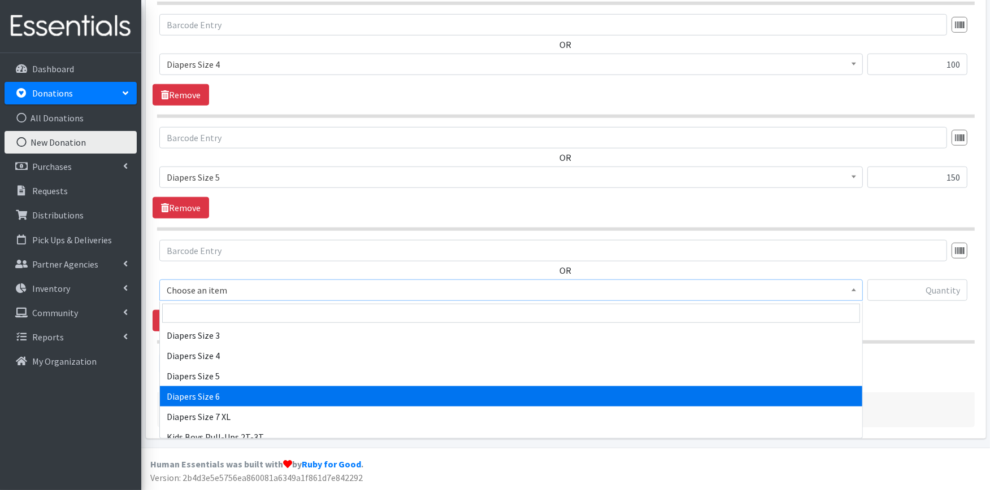
select select "417"
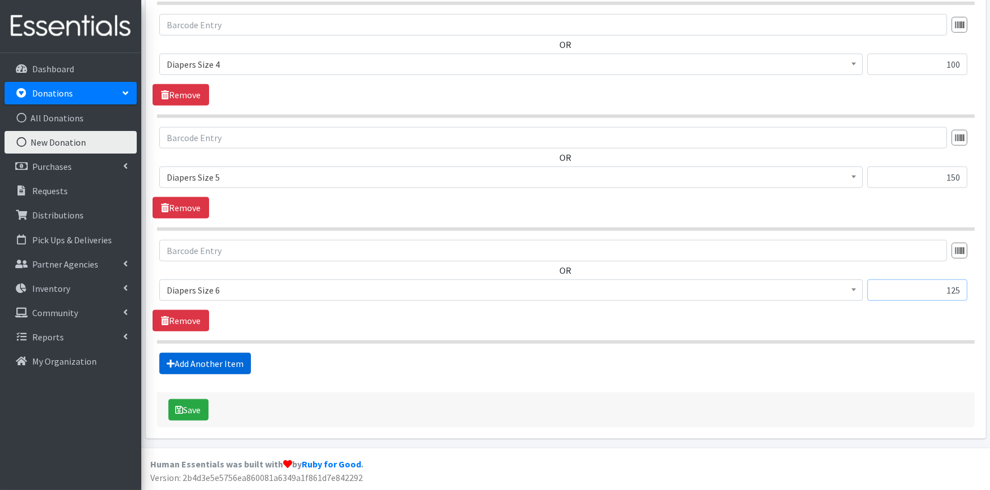
type input "125"
click at [194, 364] on link "Add Another Item" at bounding box center [205, 363] width 92 height 21
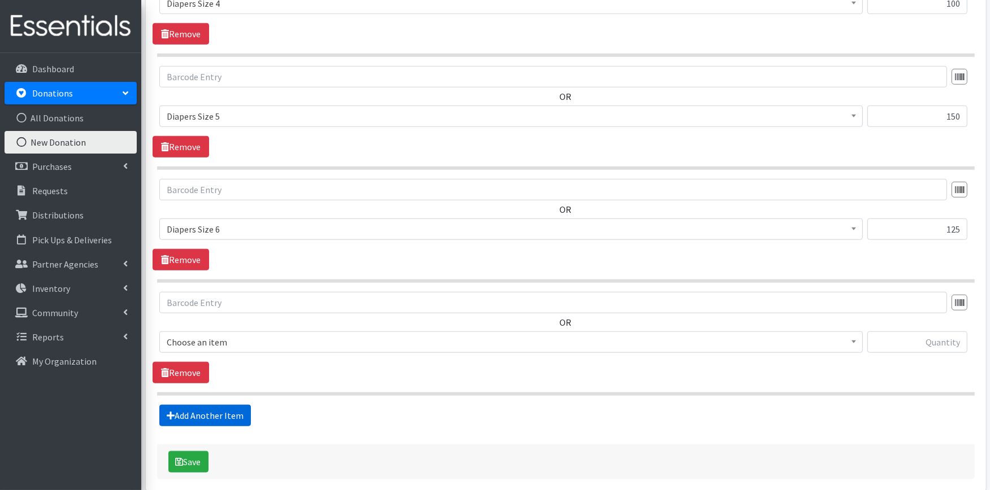
scroll to position [1079, 0]
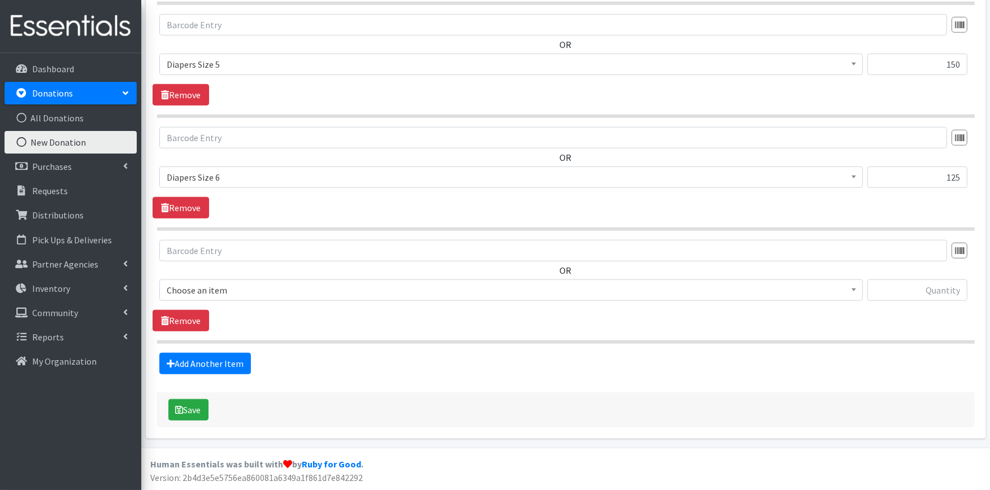
click at [222, 286] on span "Choose an item" at bounding box center [511, 291] width 689 height 16
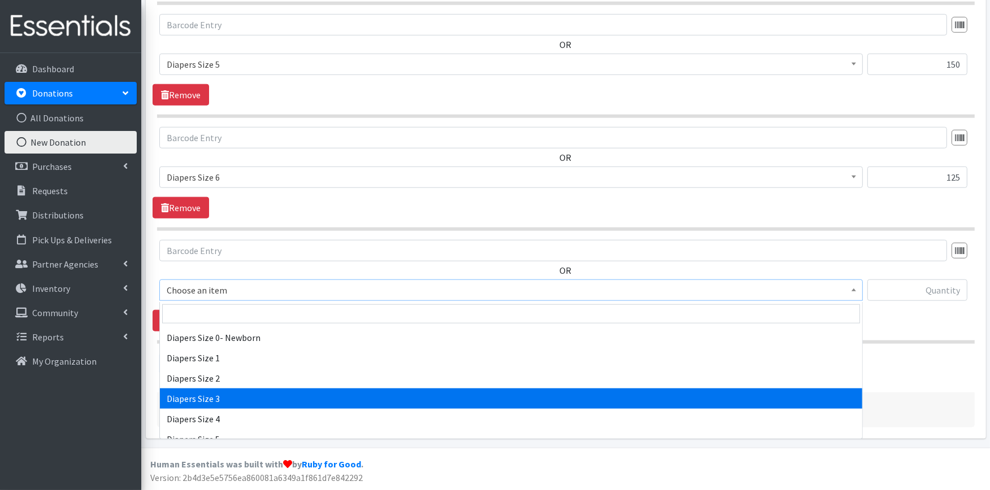
scroll to position [314, 0]
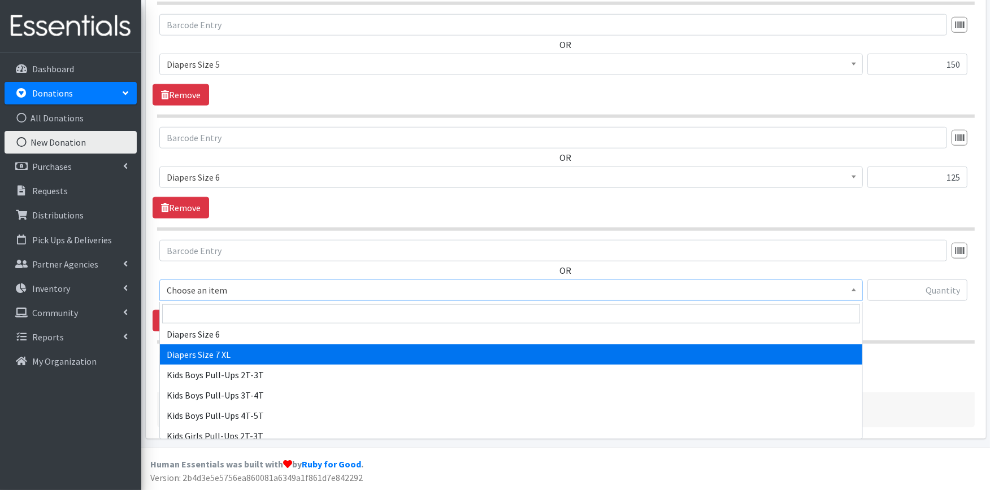
select select "4739"
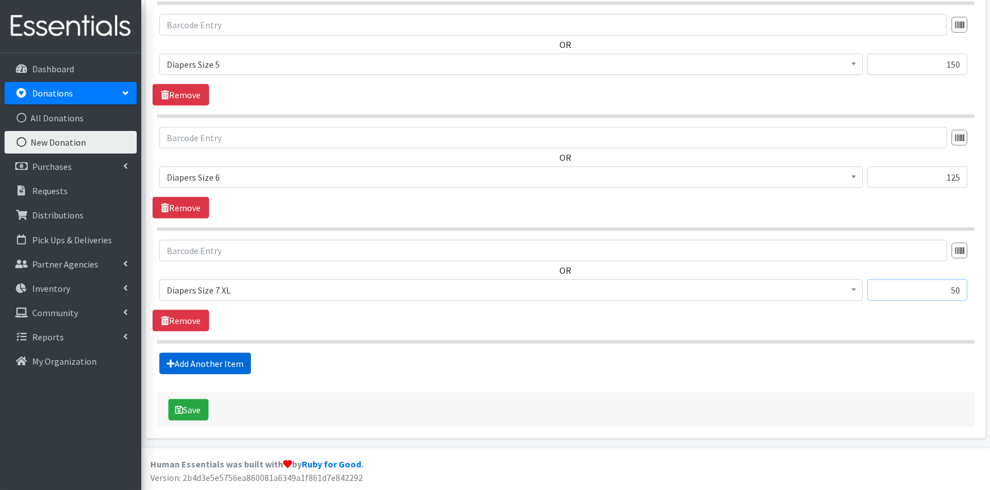
type input "50"
click at [216, 357] on link "Add Another Item" at bounding box center [205, 363] width 92 height 21
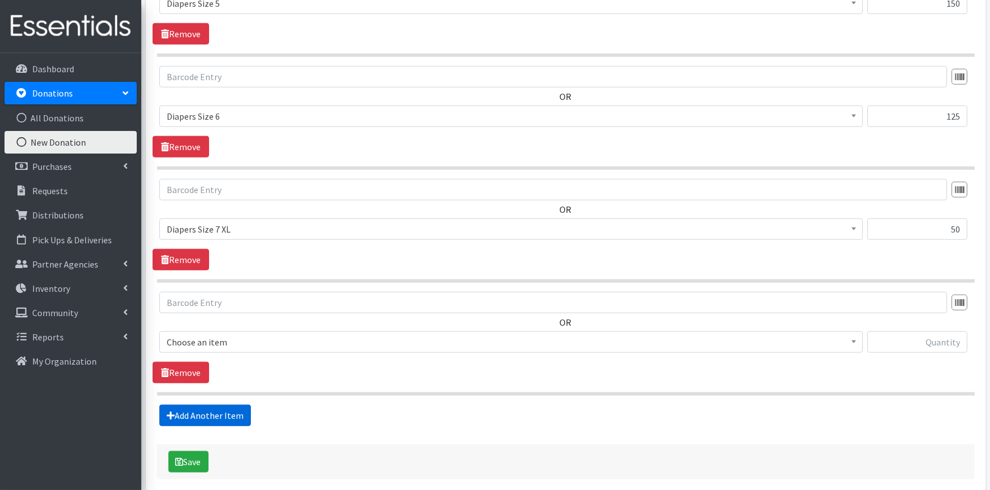
scroll to position [1193, 0]
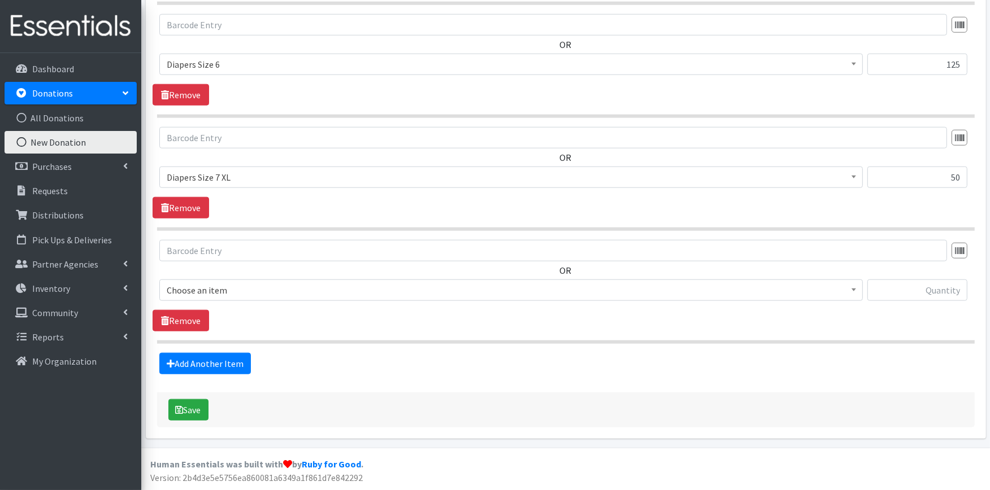
click at [244, 287] on span "Choose an item" at bounding box center [511, 291] width 689 height 16
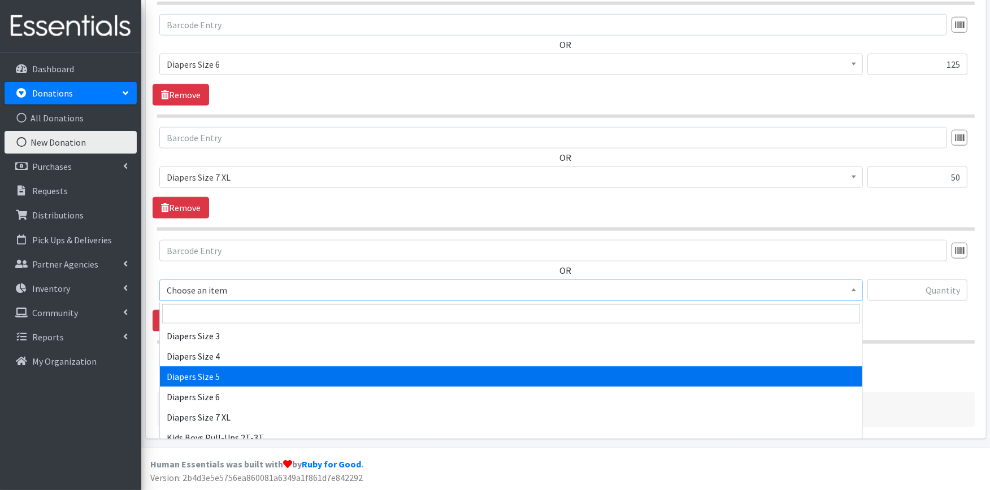
scroll to position [314, 0]
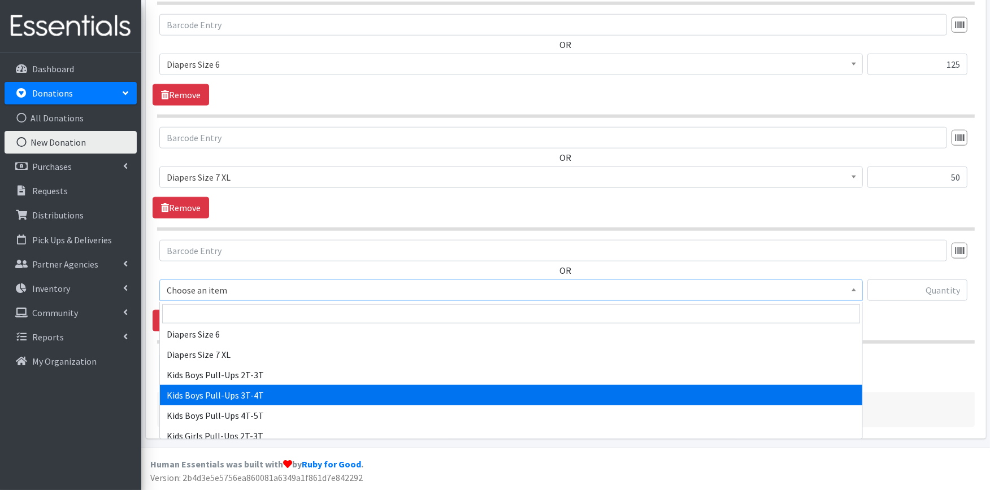
select select "2927"
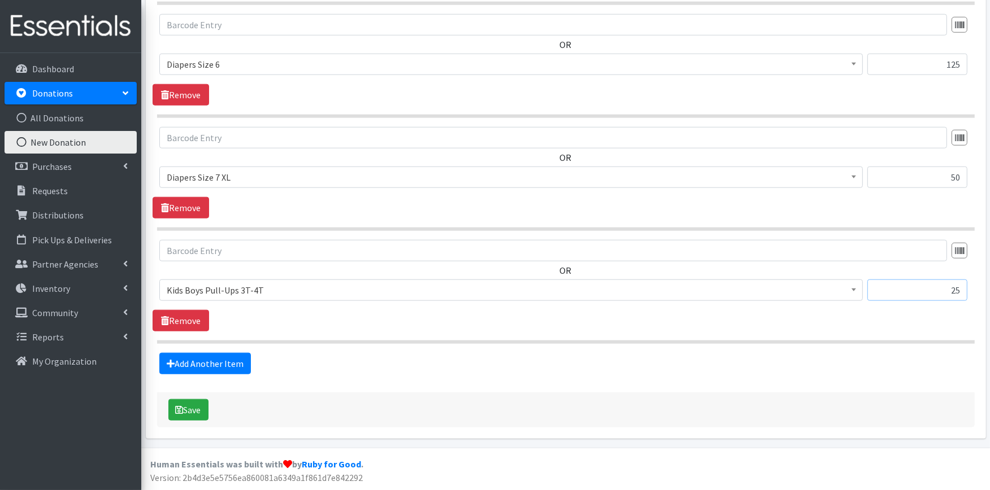
type input "25"
click at [185, 363] on link "Add Another Item" at bounding box center [205, 363] width 92 height 21
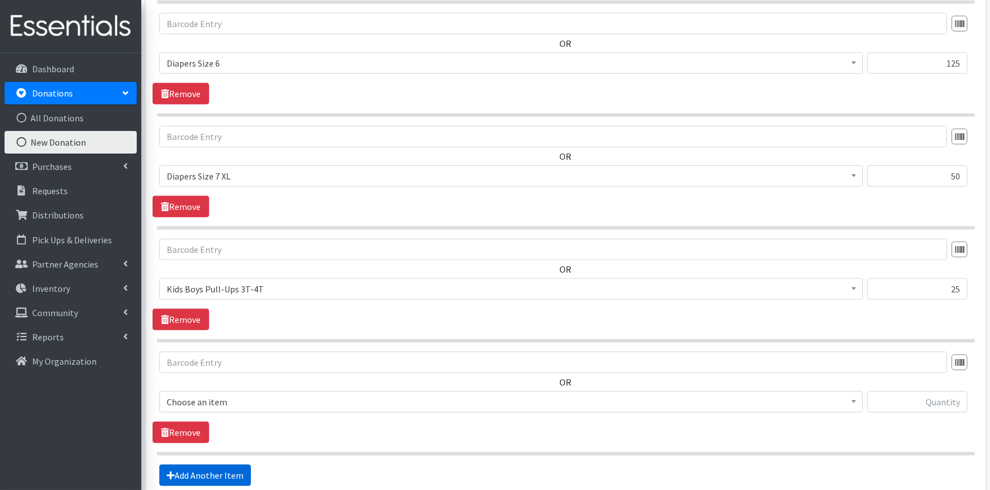
scroll to position [1306, 0]
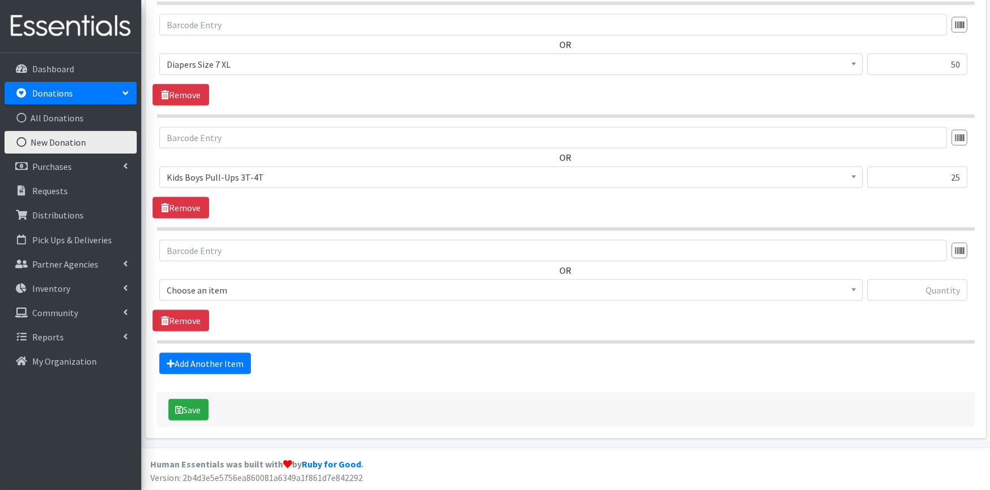
click at [253, 290] on span "Choose an item" at bounding box center [511, 291] width 689 height 16
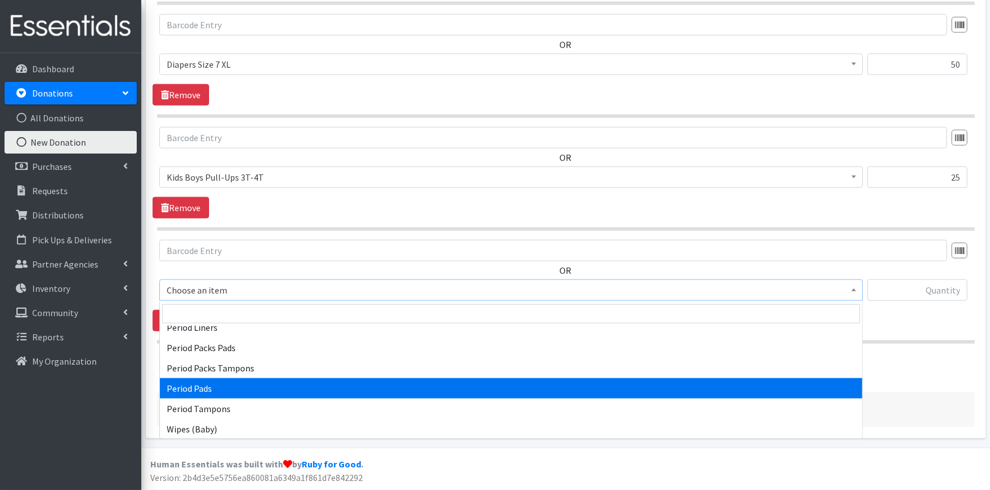
scroll to position [398, 0]
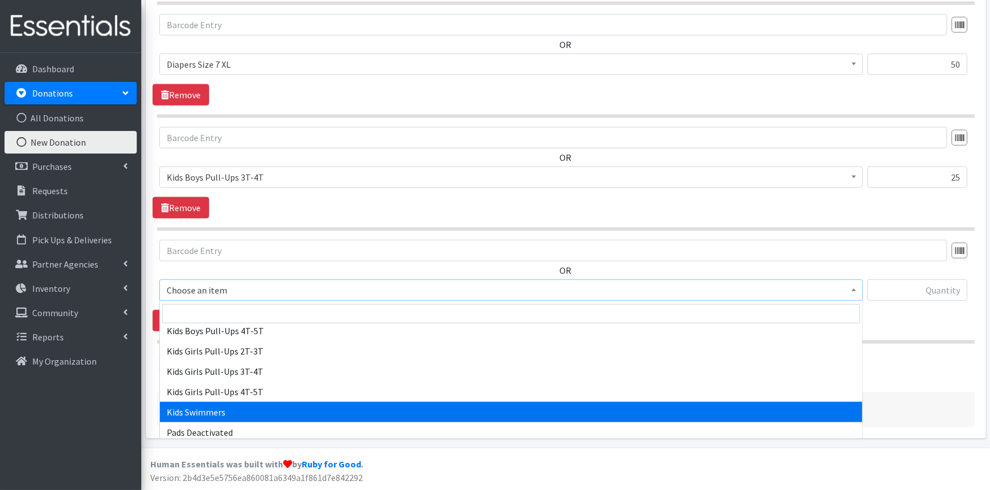
select select "4736"
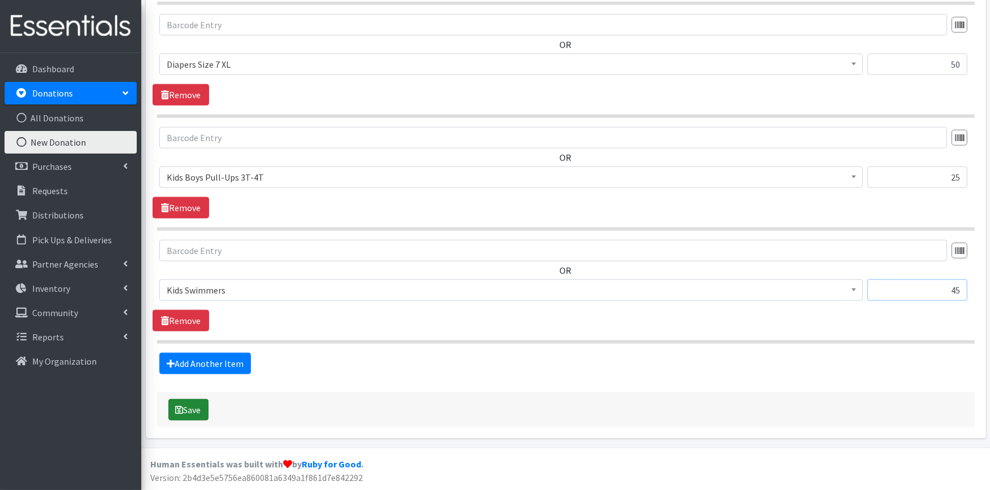
type input "45"
click at [193, 416] on button "Save" at bounding box center [188, 410] width 40 height 21
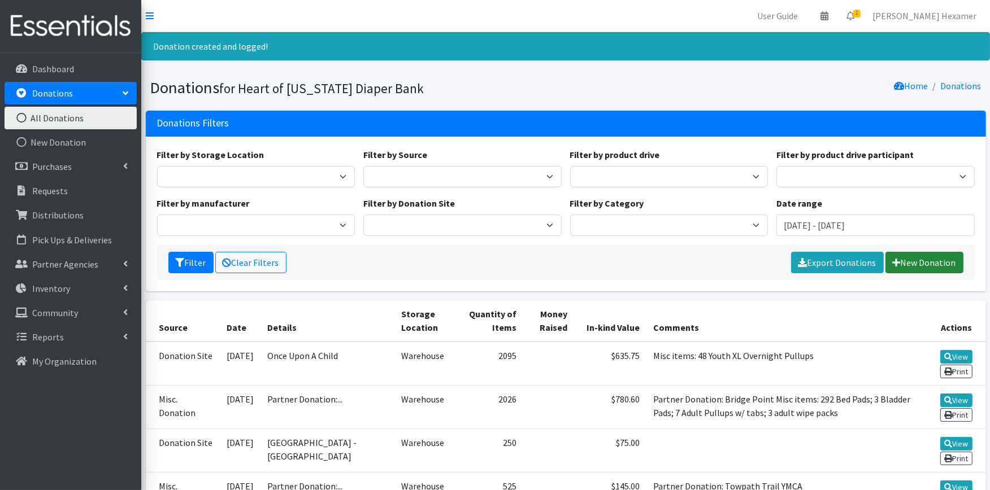
click at [937, 259] on link "New Donation" at bounding box center [924, 262] width 78 height 21
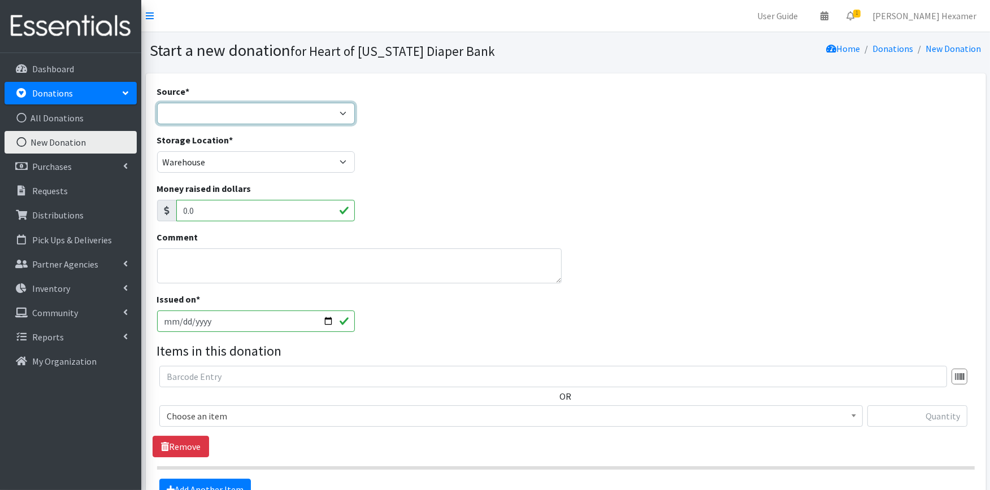
click at [222, 115] on select "Product Drive Manufacturer Donation Site Misc. Donation" at bounding box center [256, 113] width 198 height 21
select select "Manufacturer"
click at [157, 103] on select "Product Drive Manufacturer Donation Site Misc. Donation" at bounding box center [256, 113] width 198 height 21
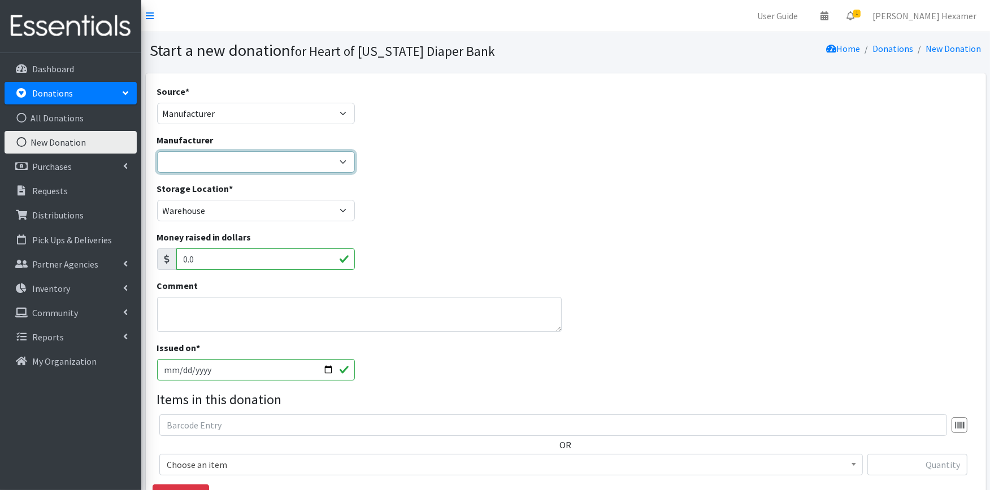
click at [218, 159] on select "Baby2Baby National Diaper Bank Sam's Club Cuyahoga Falls Sam's Club North Canto…" at bounding box center [256, 161] width 198 height 21
select select "253"
click at [157, 151] on select "Baby2Baby National Diaper Bank Sam's Club Cuyahoga Falls Sam's Club North Canto…" at bounding box center [256, 161] width 198 height 21
click at [167, 306] on textarea "Comment" at bounding box center [359, 314] width 405 height 35
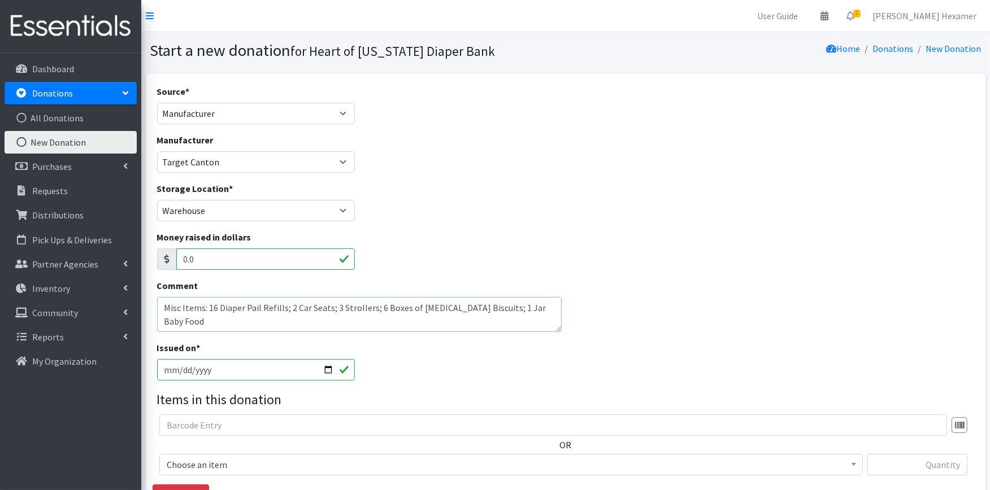
click at [409, 304] on textarea "Misc Items: 16 Diaper Pail Refills; 2 Car Seats; 3 Strollers; 6 Boxes of Teethi…" at bounding box center [359, 314] width 405 height 35
click at [554, 304] on textarea "Misc Items: 16 Diaper Pail Refills; 2 Car Seats; 3 Strollers; 6 Boxes Teething …" at bounding box center [359, 314] width 405 height 35
drag, startPoint x: 223, startPoint y: 324, endPoint x: 303, endPoint y: 311, distance: 81.8
click at [207, 307] on textarea "Misc Items: 16 Diaper Pail Refills; 2 Car Seats; 3 Strollers; 6 Boxes [MEDICAL_…" at bounding box center [359, 314] width 405 height 35
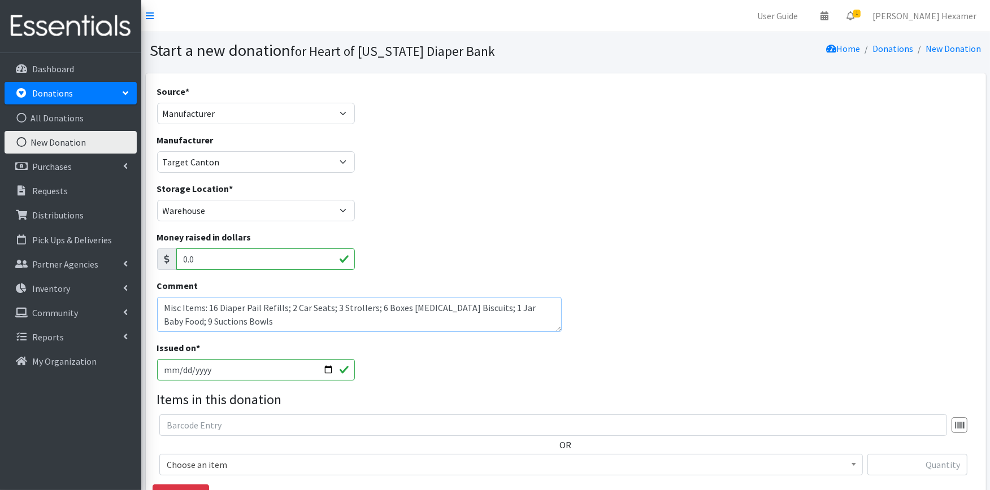
type textarea "Misc Items: 16 Diaper Pail Refills; 2 Car Seats; 3 Strollers; 6 Boxes [MEDICAL_…"
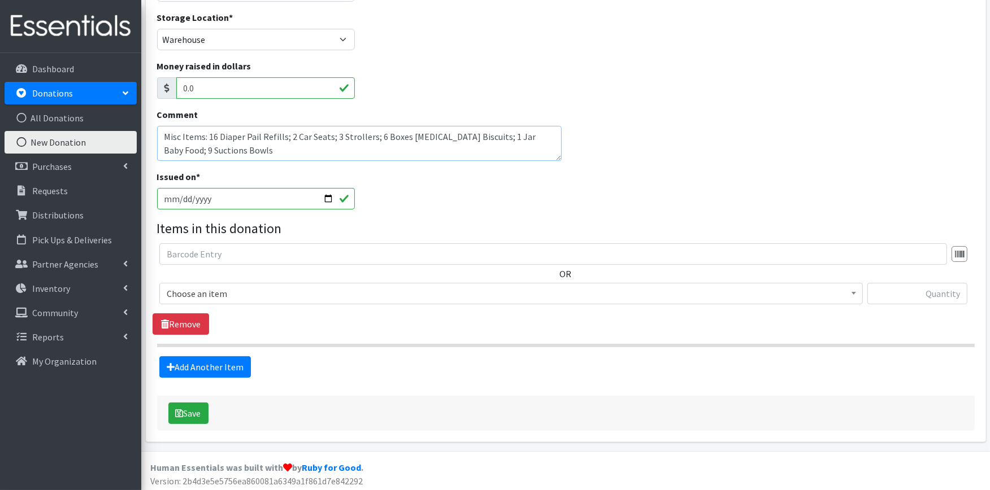
scroll to position [173, 0]
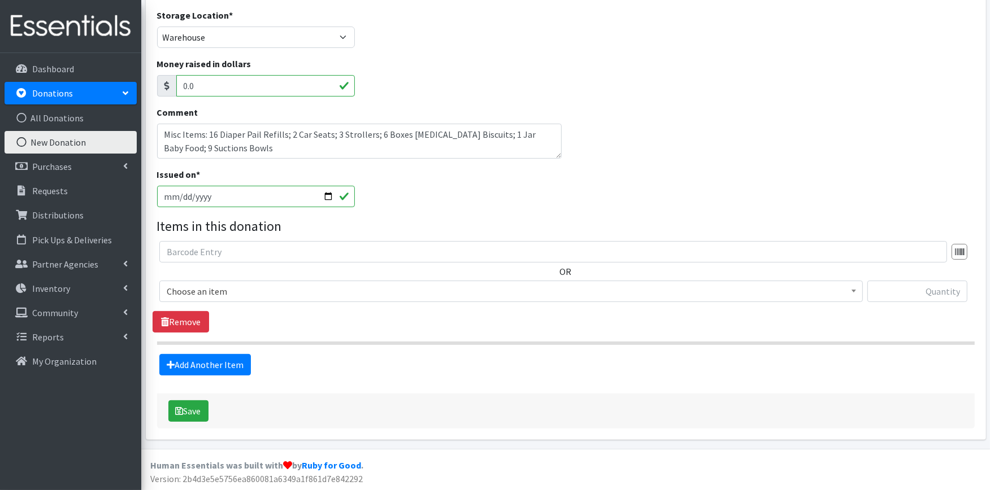
click at [345, 290] on span "Choose an item" at bounding box center [511, 292] width 689 height 16
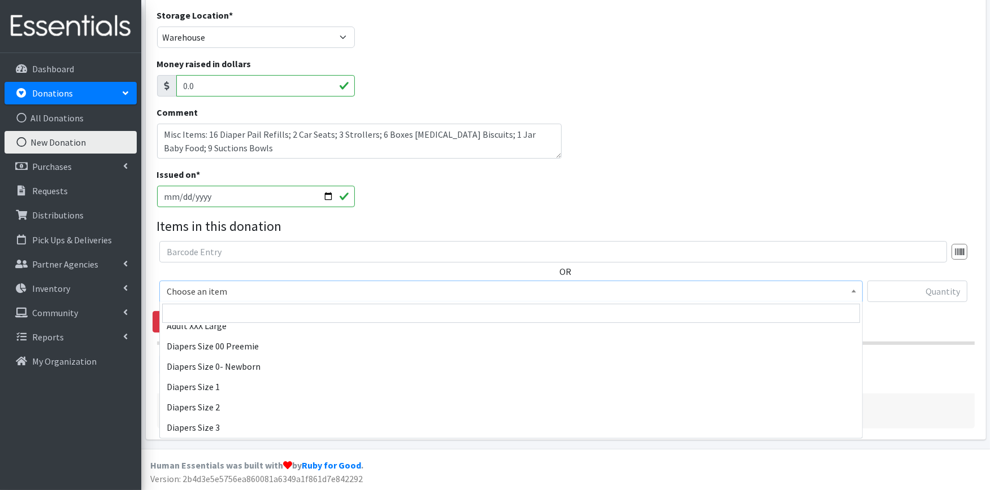
scroll to position [188, 0]
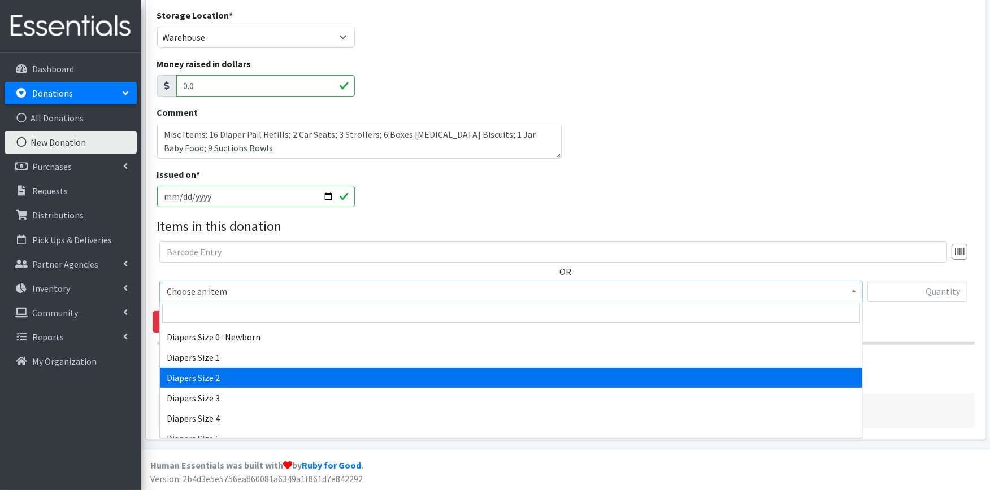
select select "426"
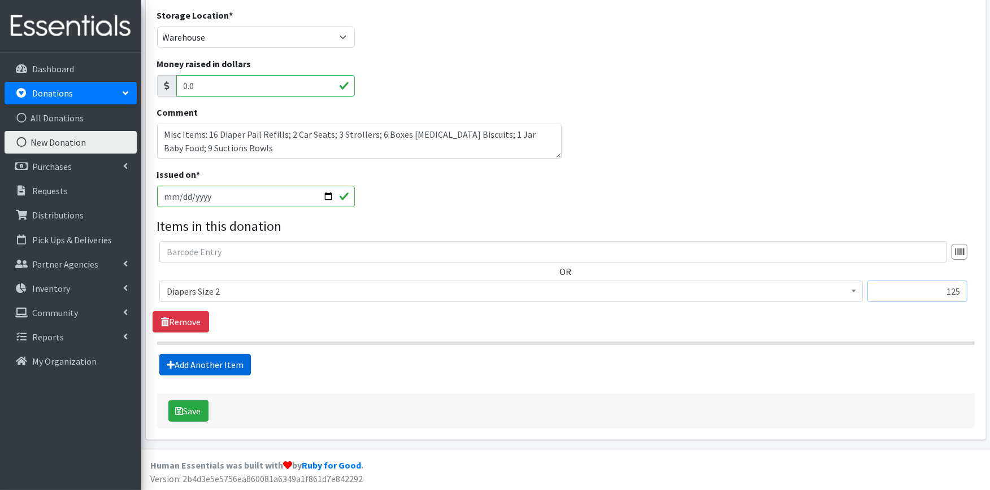
type input "125"
click at [207, 363] on link "Add Another Item" at bounding box center [205, 364] width 92 height 21
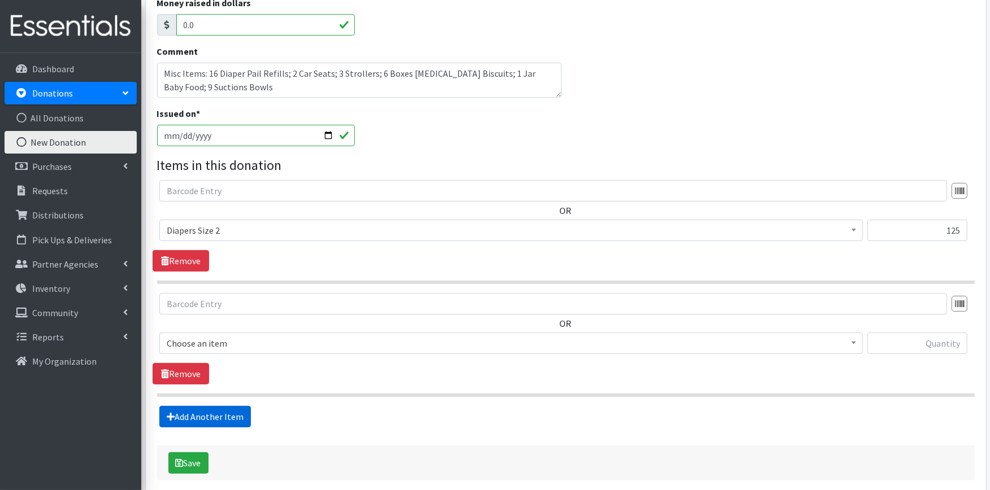
scroll to position [287, 0]
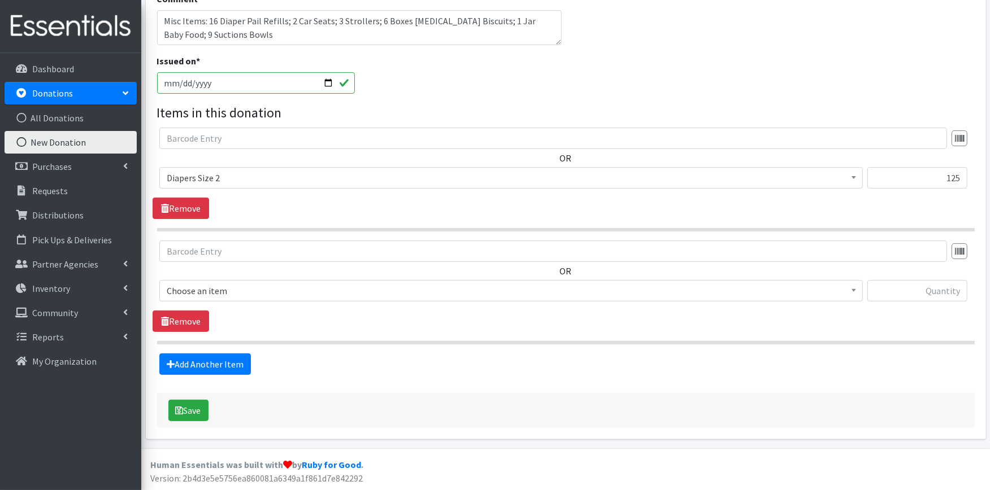
click at [236, 285] on span "Choose an item" at bounding box center [511, 291] width 689 height 16
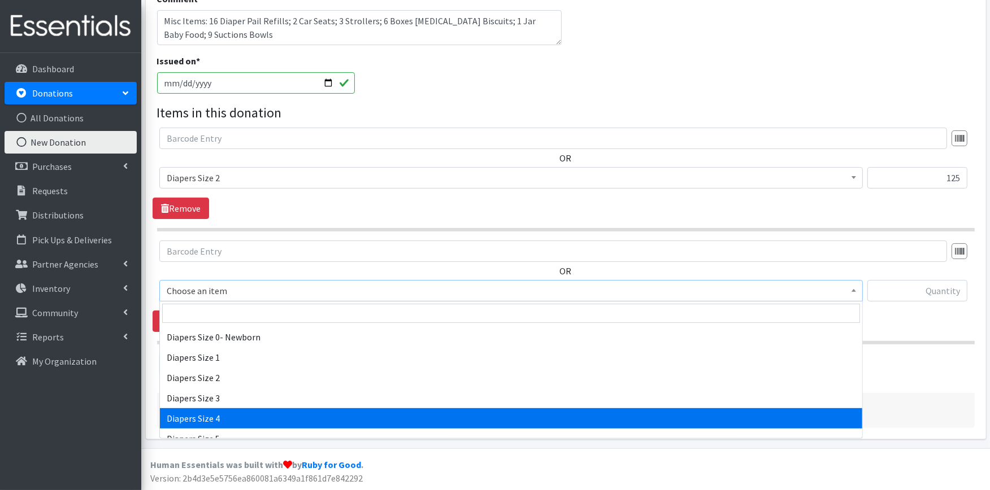
scroll to position [251, 0]
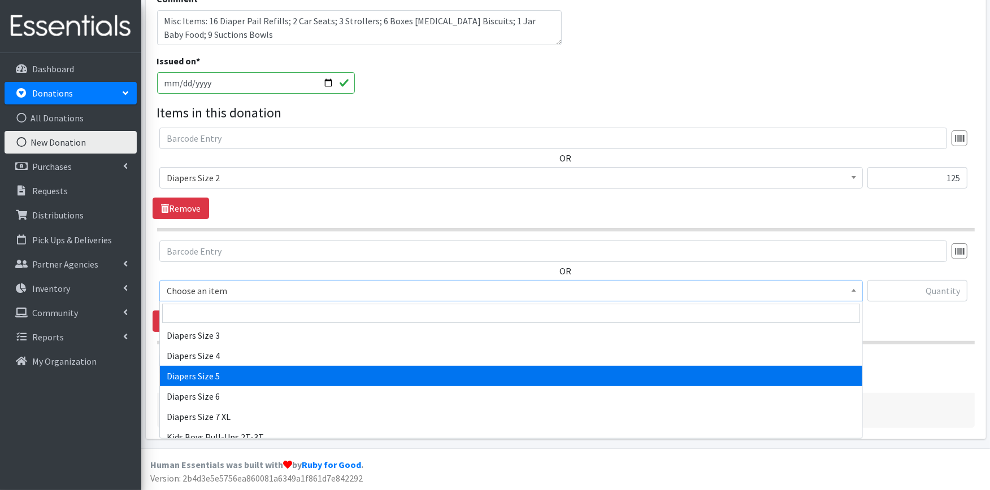
select select "415"
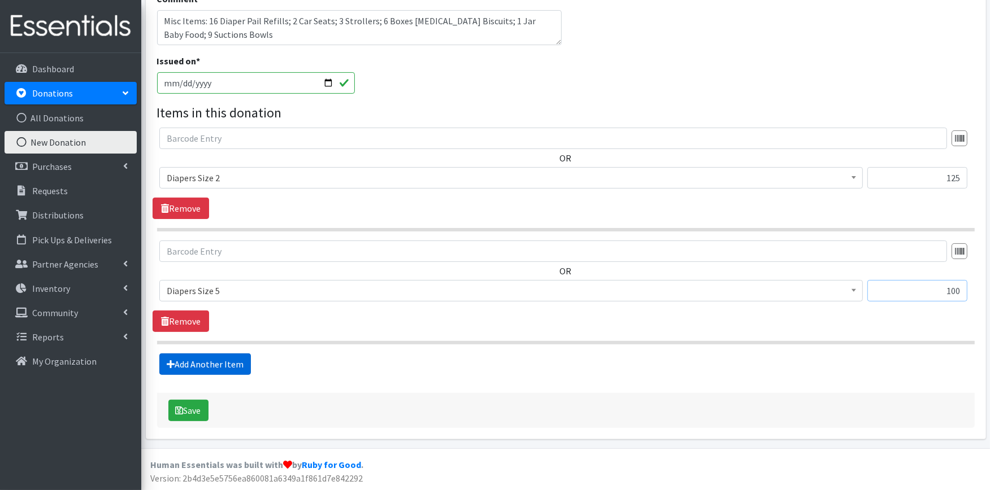
type input "100"
click at [218, 362] on link "Add Another Item" at bounding box center [205, 364] width 92 height 21
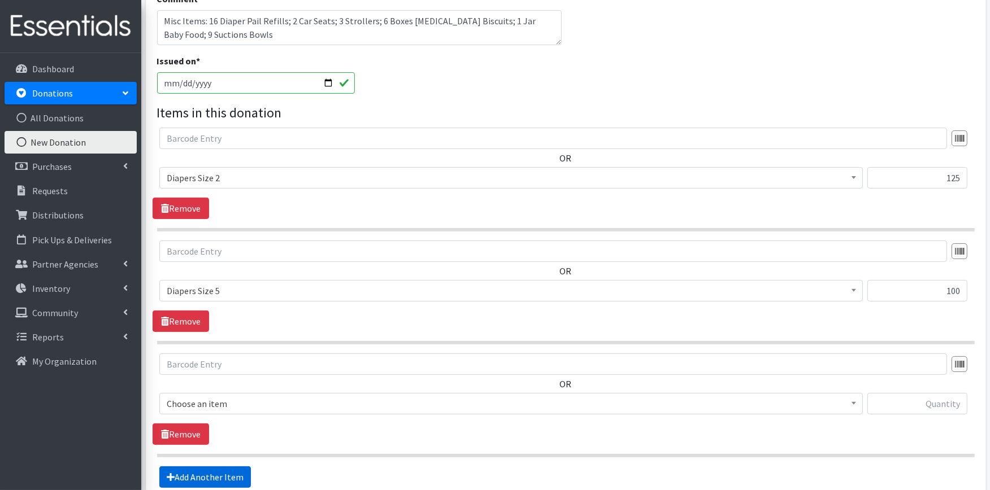
scroll to position [400, 0]
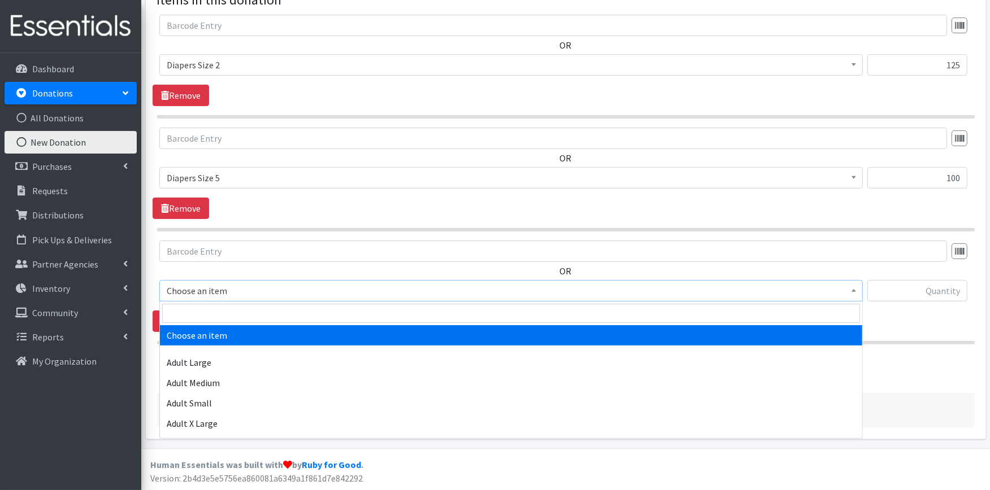
click at [222, 286] on span "Choose an item" at bounding box center [511, 291] width 689 height 16
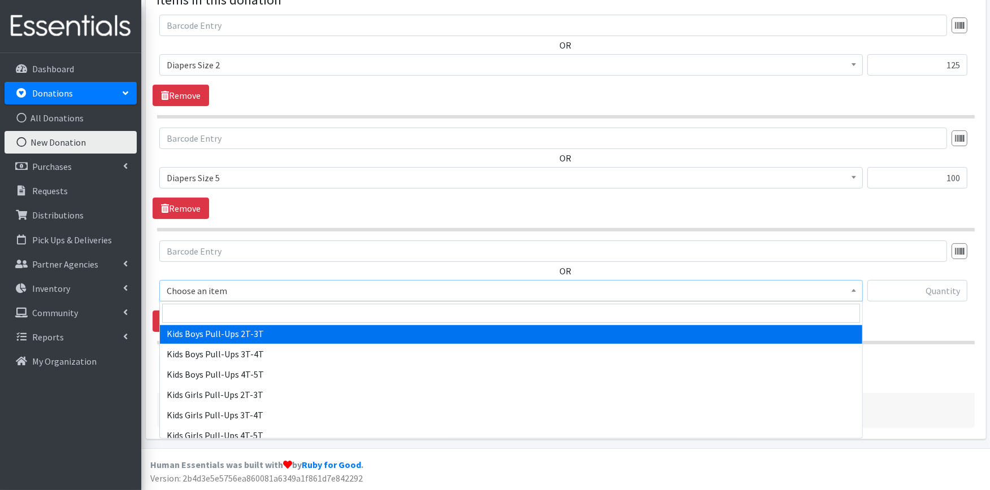
scroll to position [376, 0]
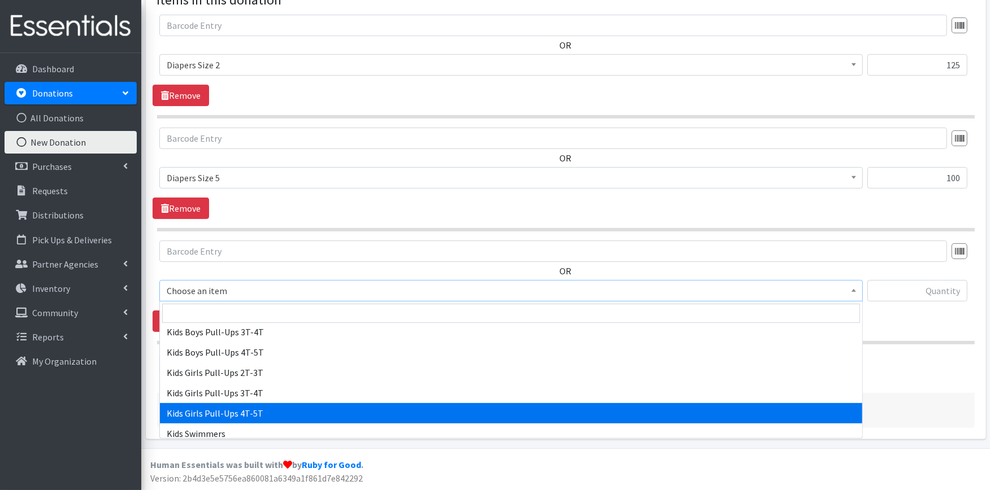
select select "2928"
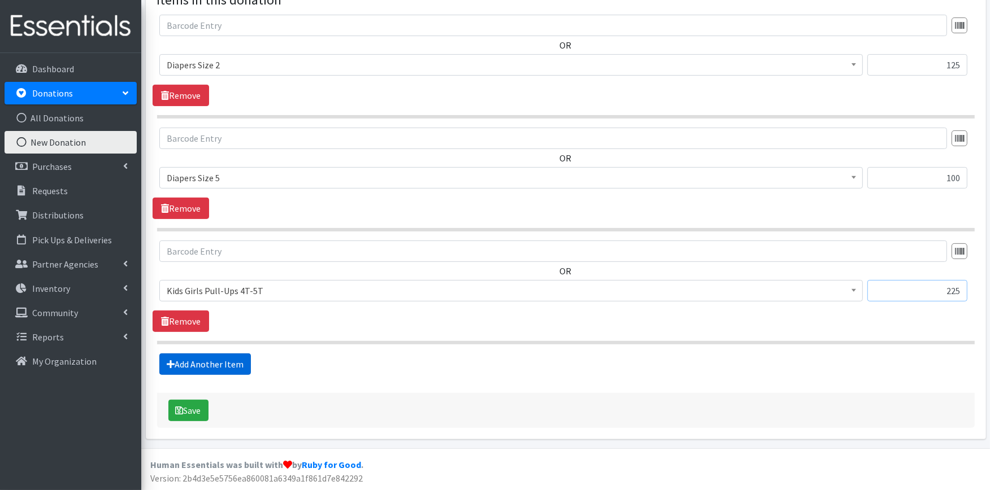
type input "225"
click at [227, 362] on link "Add Another Item" at bounding box center [205, 364] width 92 height 21
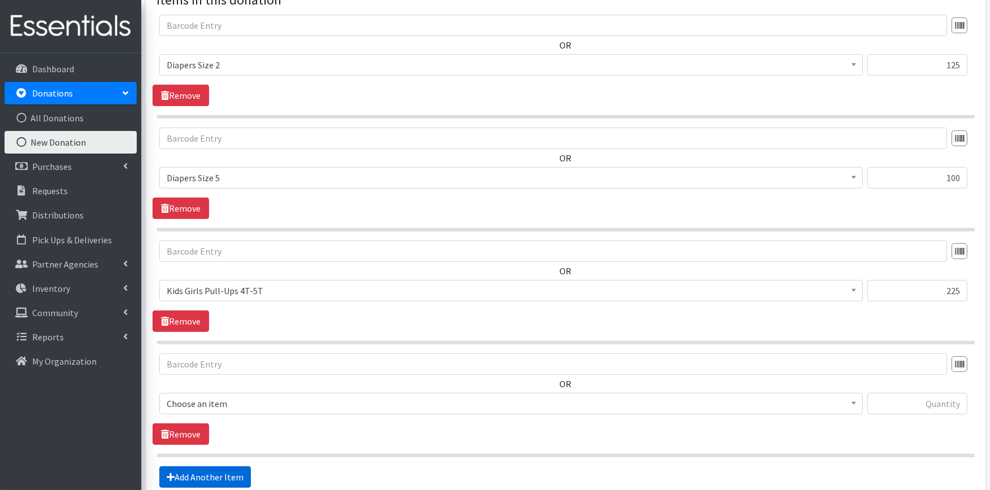
scroll to position [513, 0]
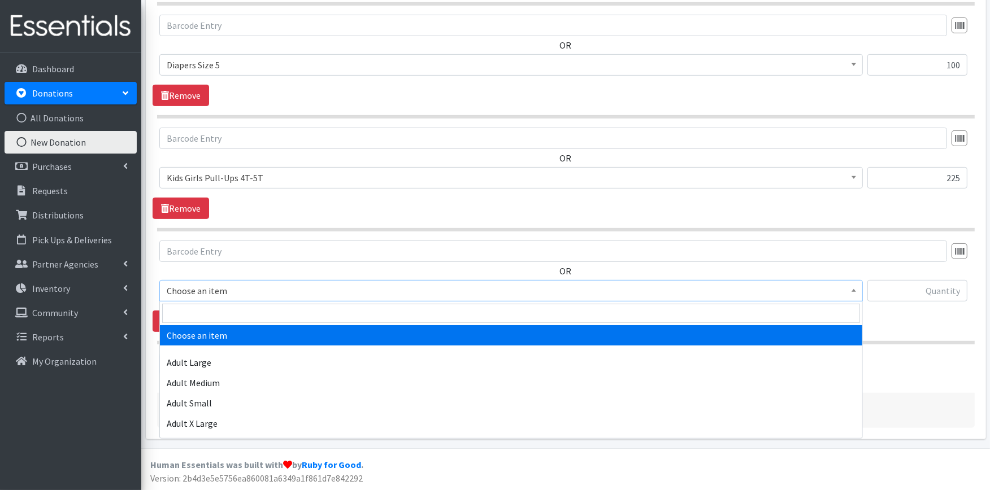
click at [224, 285] on span "Choose an item" at bounding box center [511, 291] width 689 height 16
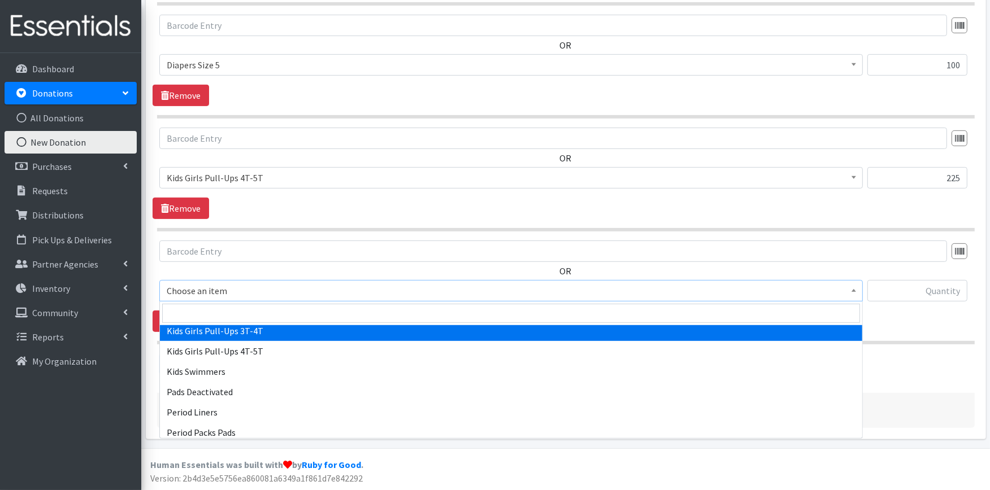
scroll to position [439, 0]
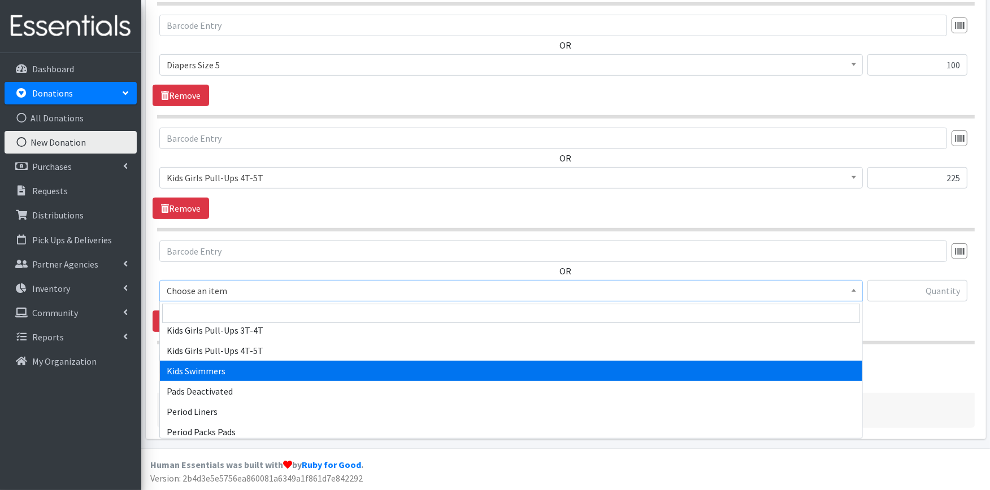
select select "4736"
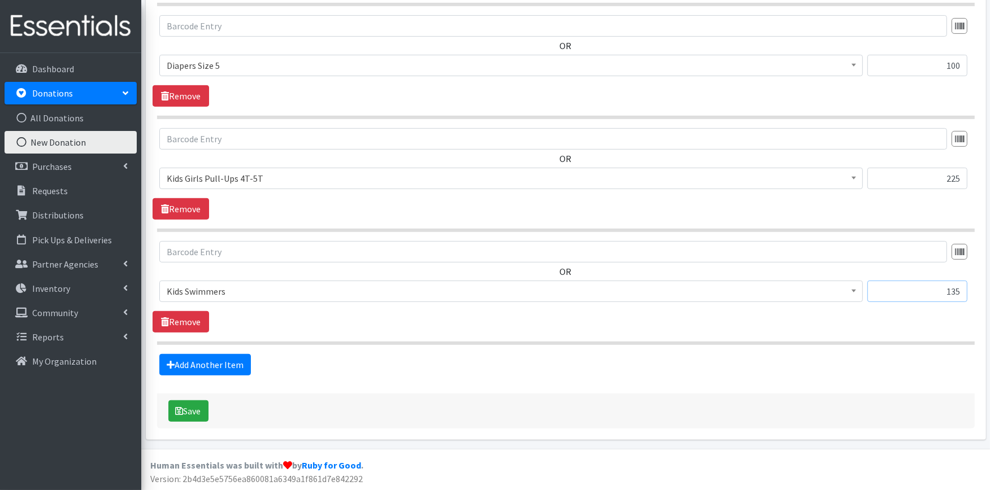
scroll to position [513, 0]
type input "135"
click at [183, 414] on button "Save" at bounding box center [188, 410] width 40 height 21
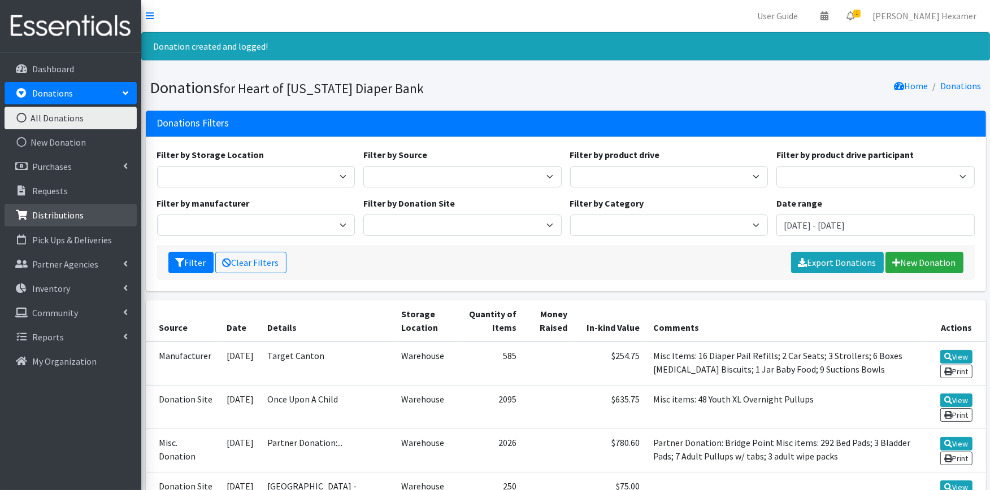
click at [24, 218] on icon at bounding box center [21, 215] width 15 height 10
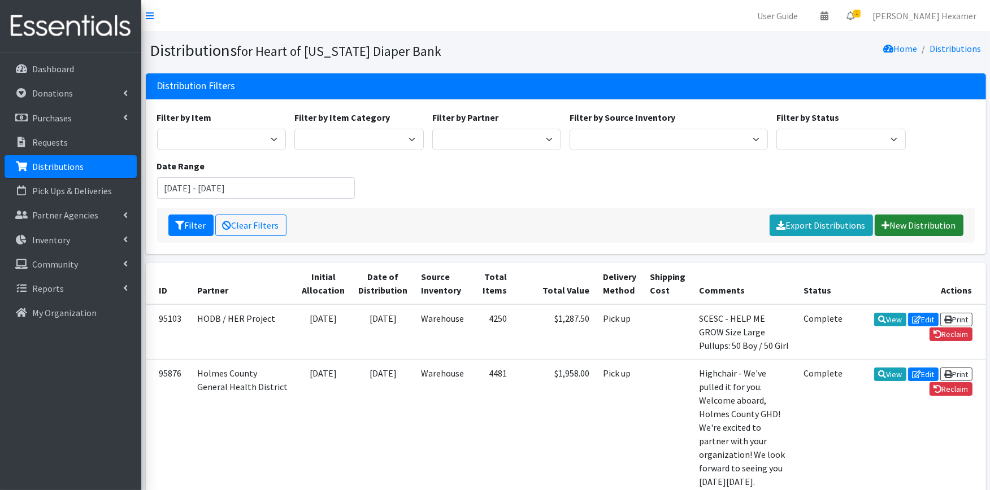
click at [914, 229] on link "New Distribution" at bounding box center [919, 225] width 89 height 21
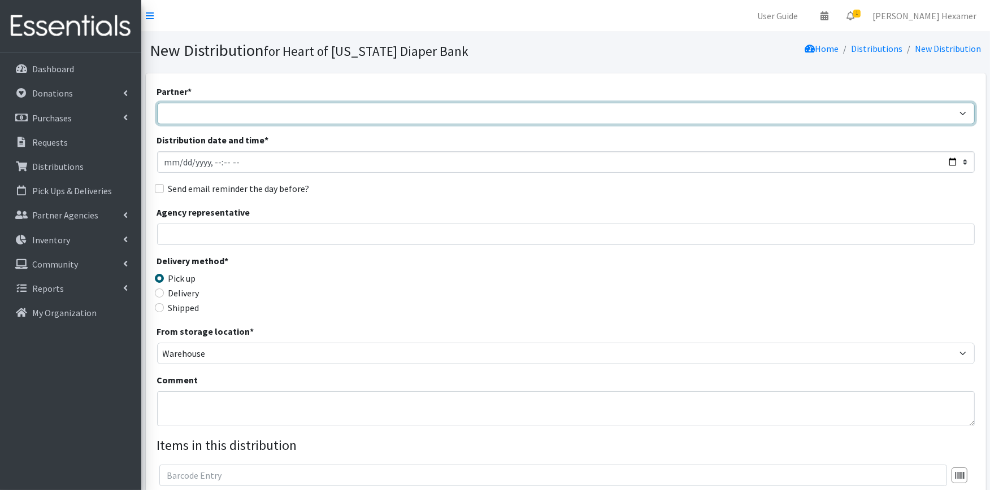
click at [336, 111] on select "Alliance Commons Belmont County Health Department [GEOGRAPHIC_DATA] [PERSON_NAM…" at bounding box center [566, 113] width 818 height 21
select select "4"
click at [157, 103] on select "Alliance Commons Belmont County Health Department [GEOGRAPHIC_DATA] [PERSON_NAM…" at bounding box center [566, 113] width 818 height 21
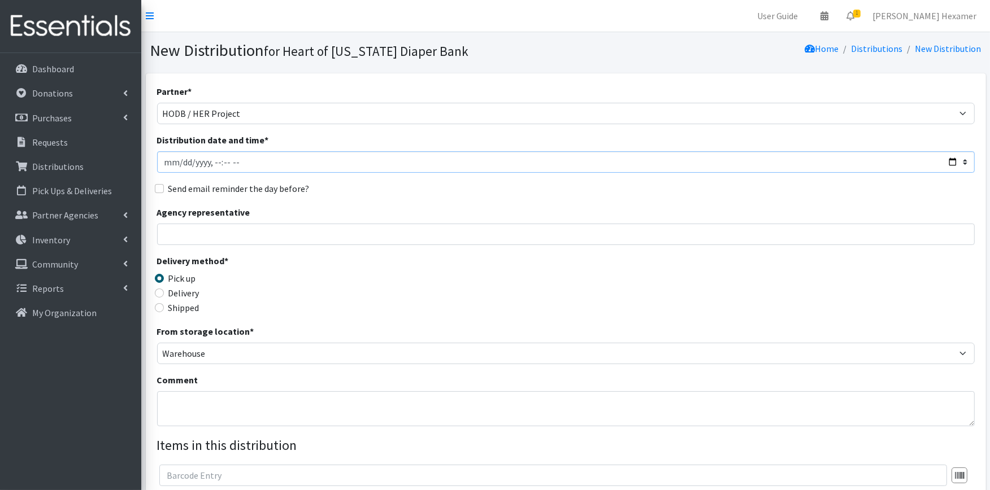
click at [949, 159] on input "Distribution date and time *" at bounding box center [566, 161] width 818 height 21
type input "[DATE]T12:00"
click at [580, 306] on div "Delivery method * Pick up Delivery Shipped Shipping cost" at bounding box center [566, 289] width 818 height 71
click at [216, 224] on input "Agency representative" at bounding box center [566, 234] width 818 height 21
type input "[PERSON_NAME] [PHONE_NUMBER]"
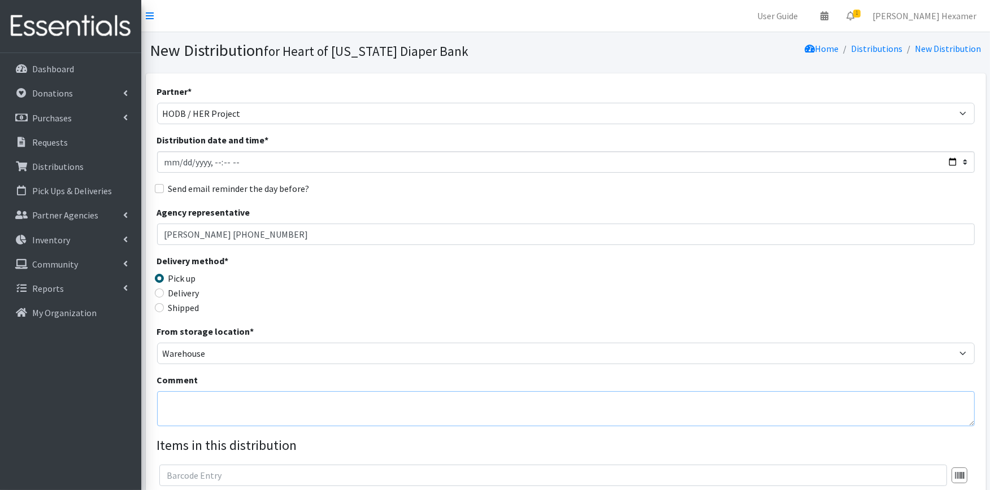
click at [170, 400] on textarea "Comment" at bounding box center [566, 409] width 818 height 35
click at [358, 399] on textarea "Massillon City Health Department; Fall Baby Shower***** +1 Stroller *****" at bounding box center [566, 409] width 818 height 35
click at [471, 414] on textarea "Massillon City Health Department; Fall Baby Shower ***** +1 Stroller *****" at bounding box center [566, 409] width 818 height 35
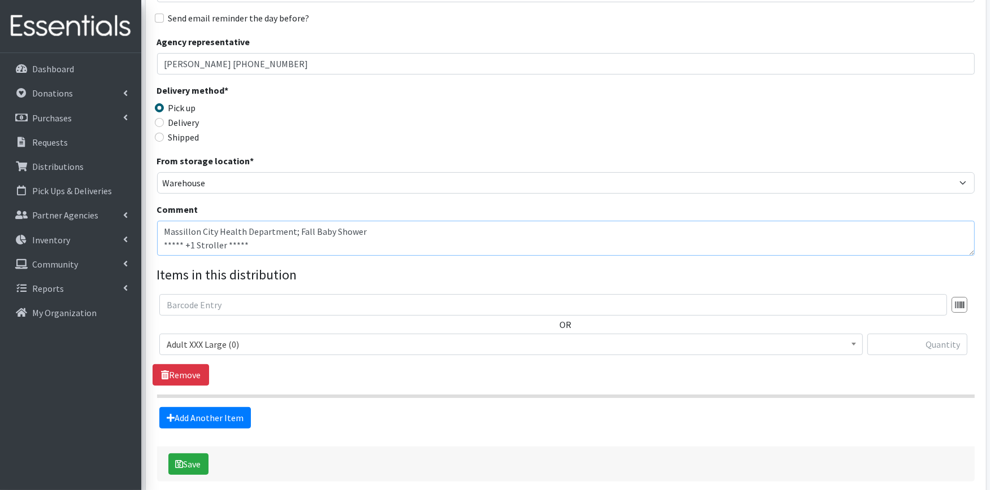
scroll to position [188, 0]
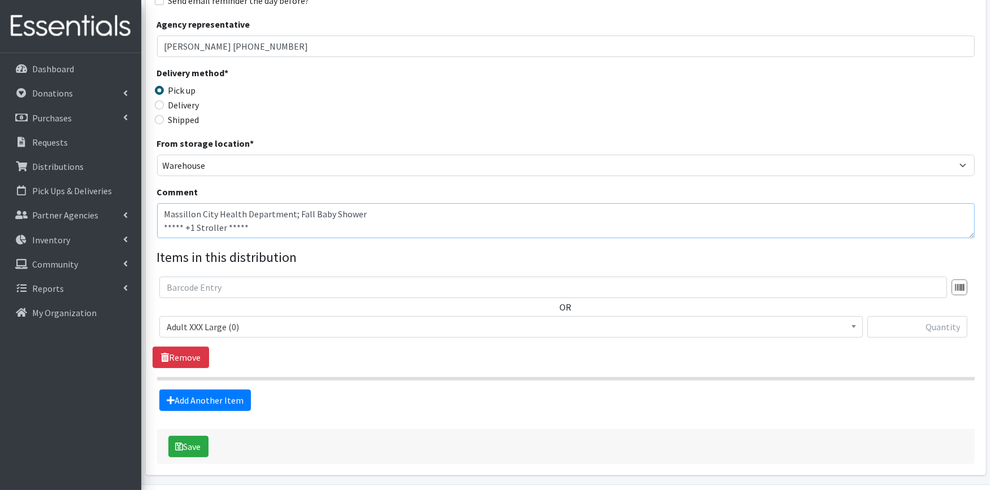
type textarea "Massillon City Health Department; Fall Baby Shower ***** +1 Stroller *****"
click at [229, 325] on span "Adult XXX Large (0)" at bounding box center [511, 327] width 689 height 16
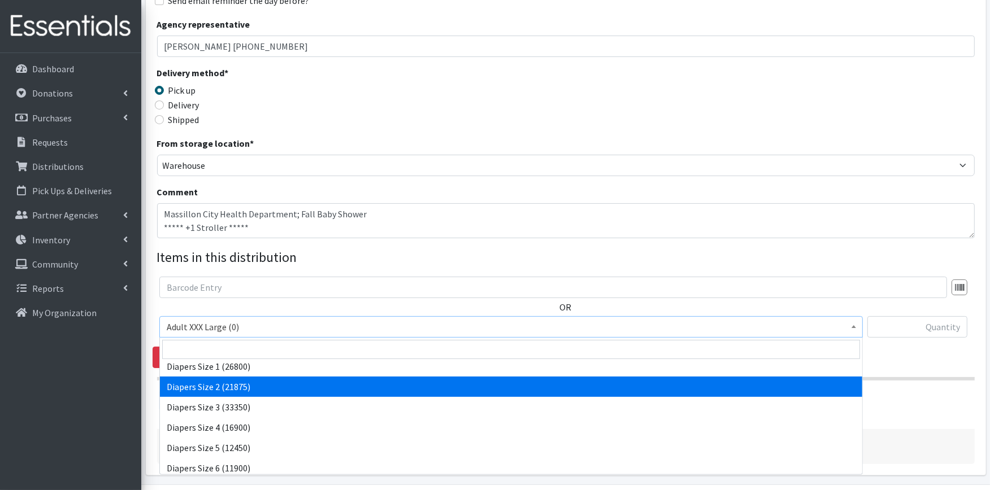
select select "426"
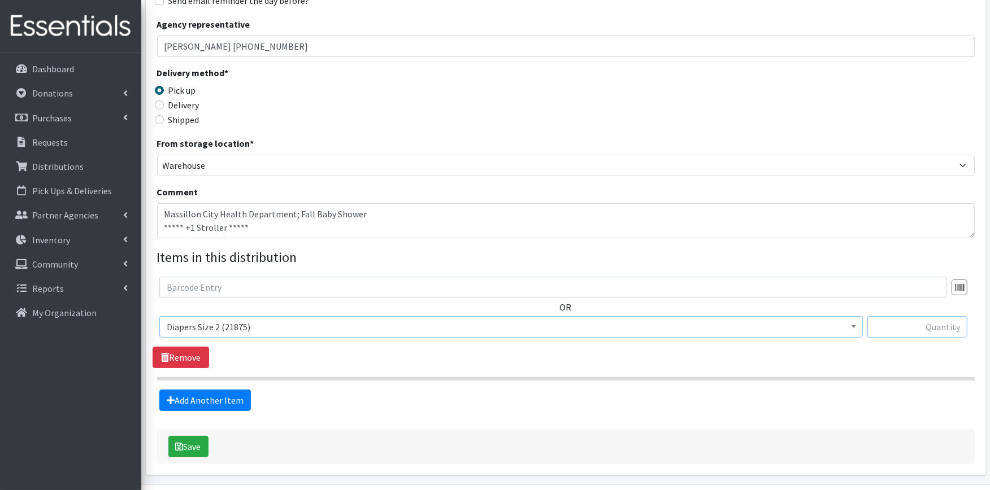
click at [896, 332] on input "text" at bounding box center [917, 326] width 100 height 21
type input "500"
click at [227, 396] on link "Add Another Item" at bounding box center [205, 400] width 92 height 21
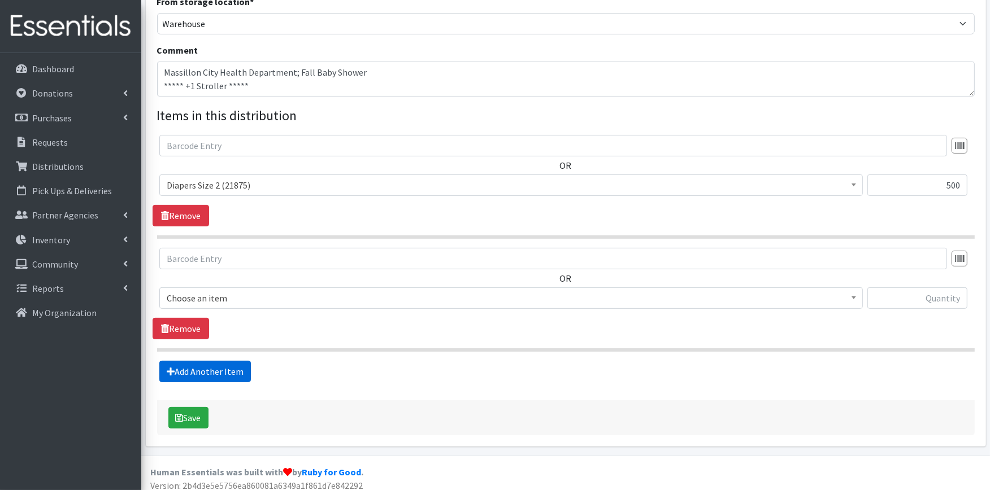
scroll to position [337, 0]
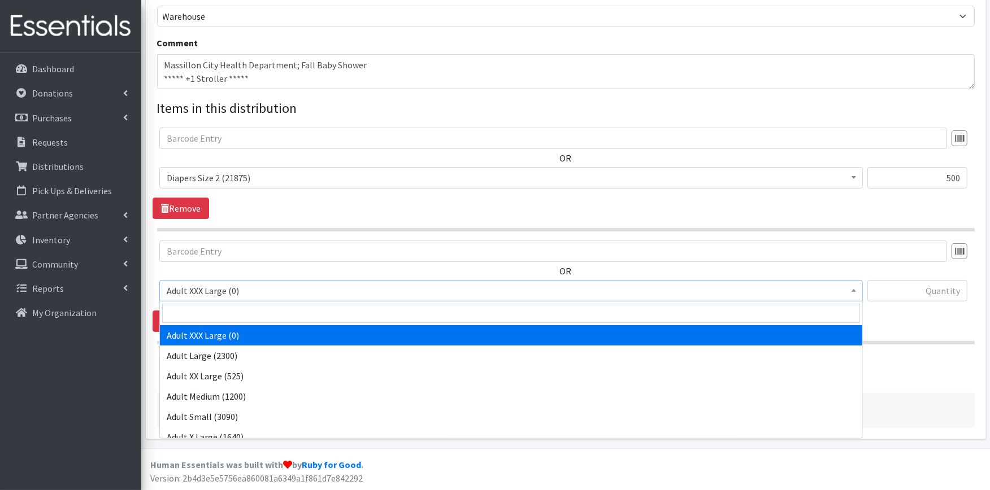
click at [230, 284] on span "Adult XXX Large (0)" at bounding box center [511, 291] width 689 height 16
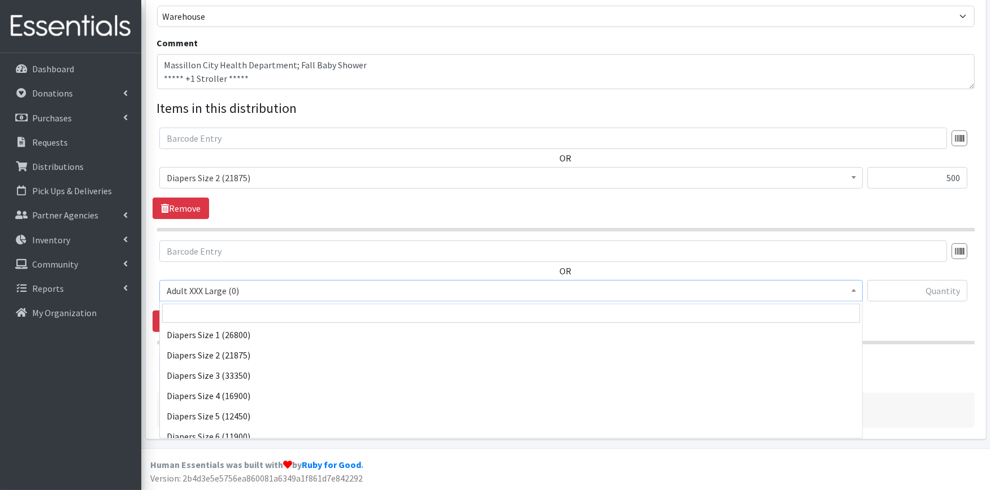
scroll to position [188, 0]
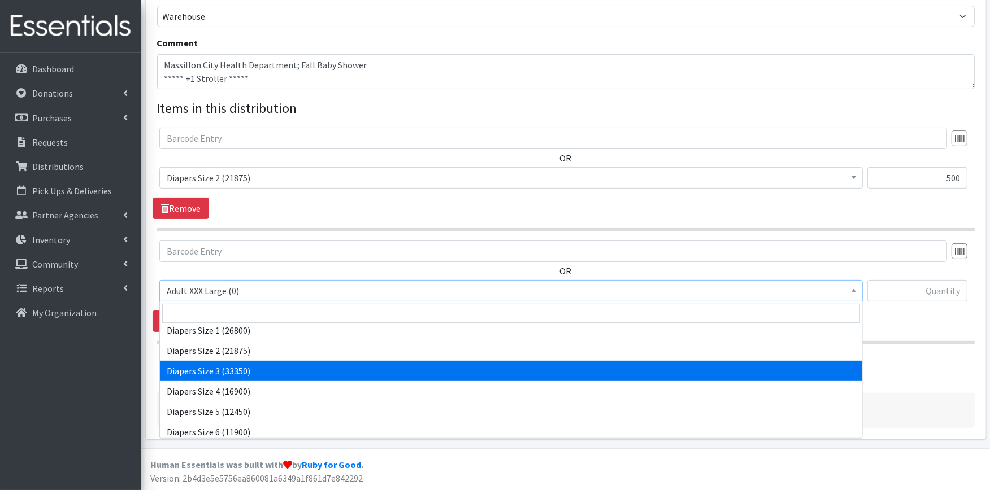
select select "428"
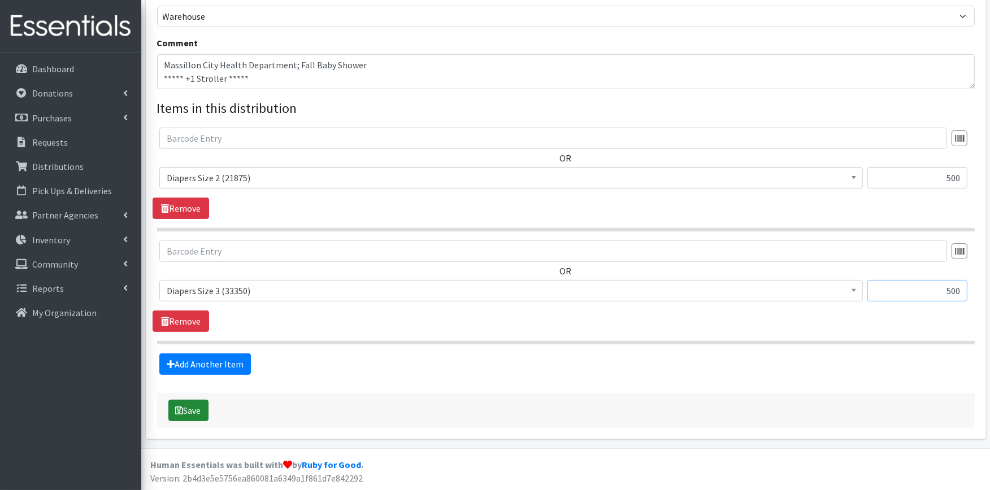
type input "500"
click at [190, 410] on button "Save" at bounding box center [188, 410] width 40 height 21
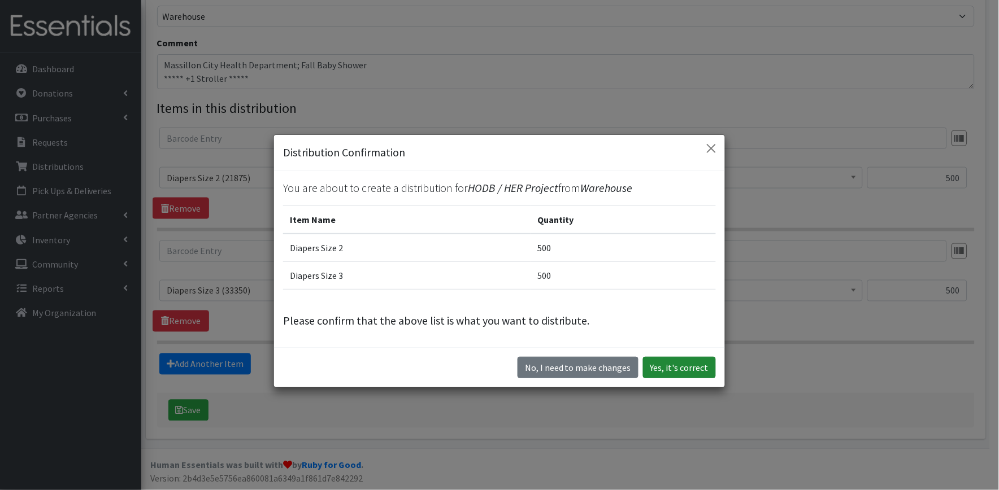
click at [674, 363] on button "Yes, it's correct" at bounding box center [679, 367] width 73 height 21
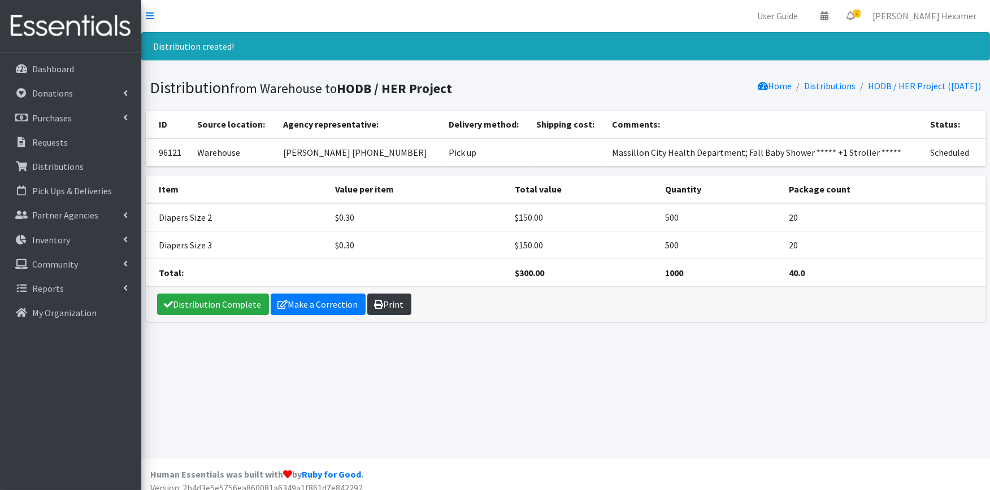
click at [383, 304] on link "Print" at bounding box center [389, 304] width 44 height 21
click at [203, 301] on link "Distribution Complete" at bounding box center [213, 304] width 112 height 21
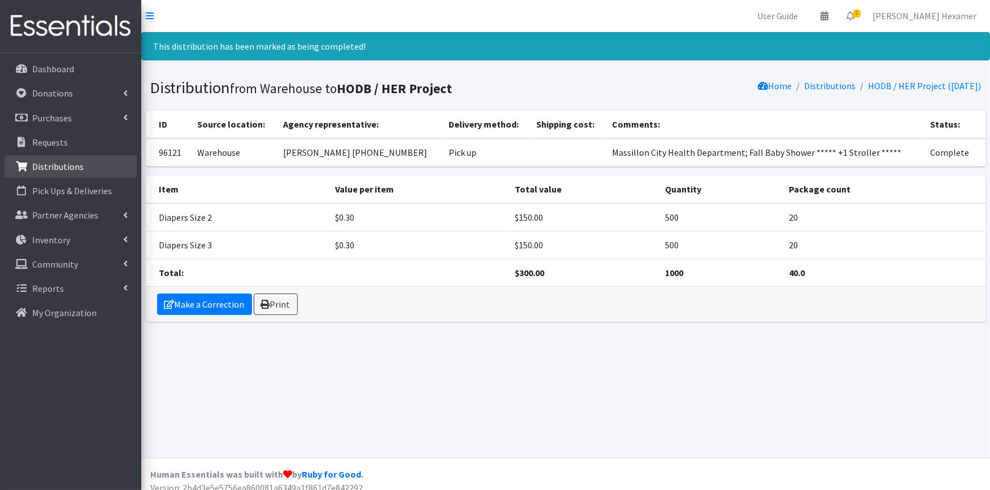
click at [60, 161] on p "Distributions" at bounding box center [57, 166] width 51 height 11
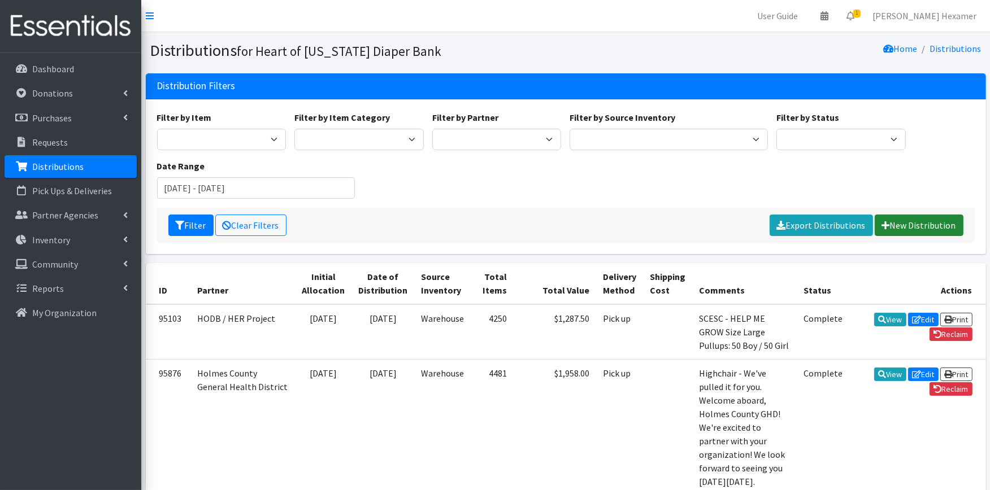
click at [933, 220] on link "New Distribution" at bounding box center [919, 225] width 89 height 21
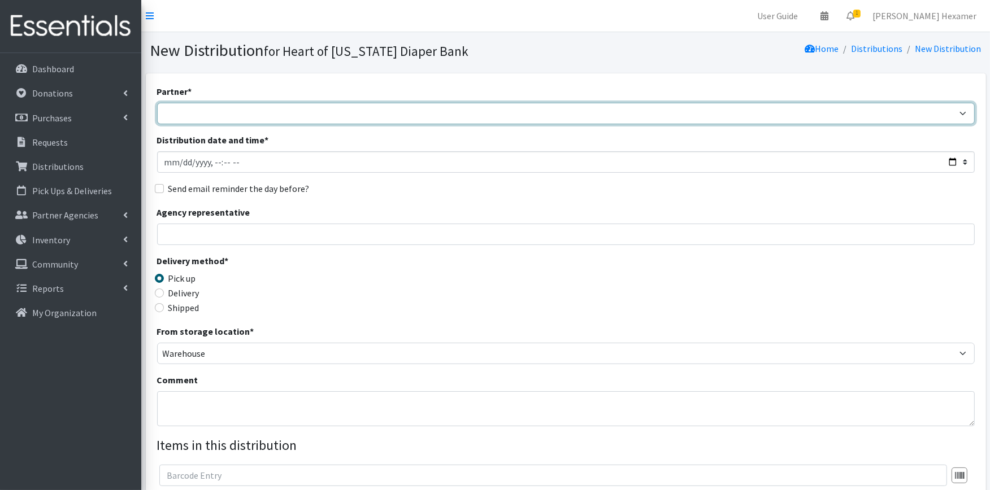
click at [362, 118] on select "Alliance Commons Belmont County Health Department Bridge Point Canal Fulton Spe…" at bounding box center [566, 113] width 818 height 21
select select "4"
click at [157, 103] on select "Alliance Commons Belmont County Health Department Bridge Point Canal Fulton Spe…" at bounding box center [566, 113] width 818 height 21
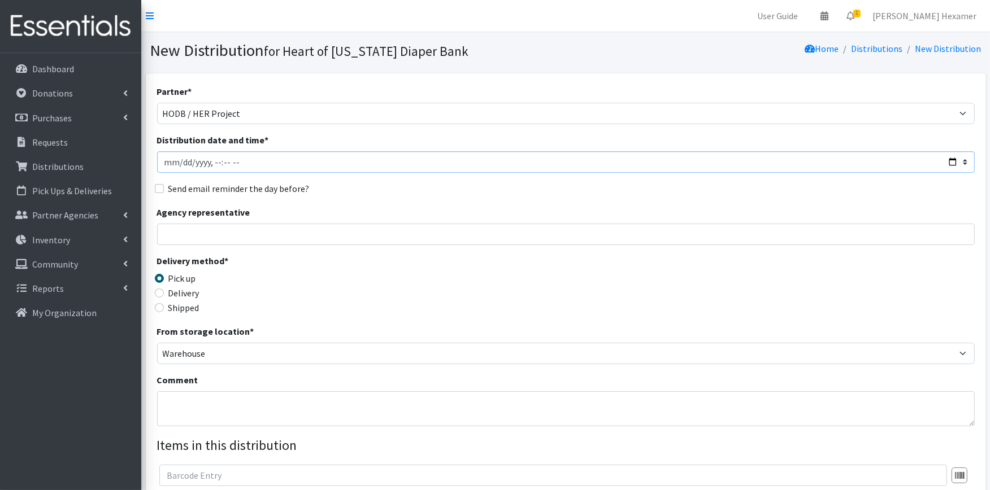
click at [948, 158] on input "Distribution date and time *" at bounding box center [566, 161] width 818 height 21
type input "2025-09-16T17:00"
click at [488, 193] on div "Send email reminder the day before?" at bounding box center [566, 189] width 818 height 14
click at [157, 401] on textarea "Comment" at bounding box center [566, 409] width 818 height 35
click at [173, 236] on input "Agency representative" at bounding box center [566, 234] width 818 height 21
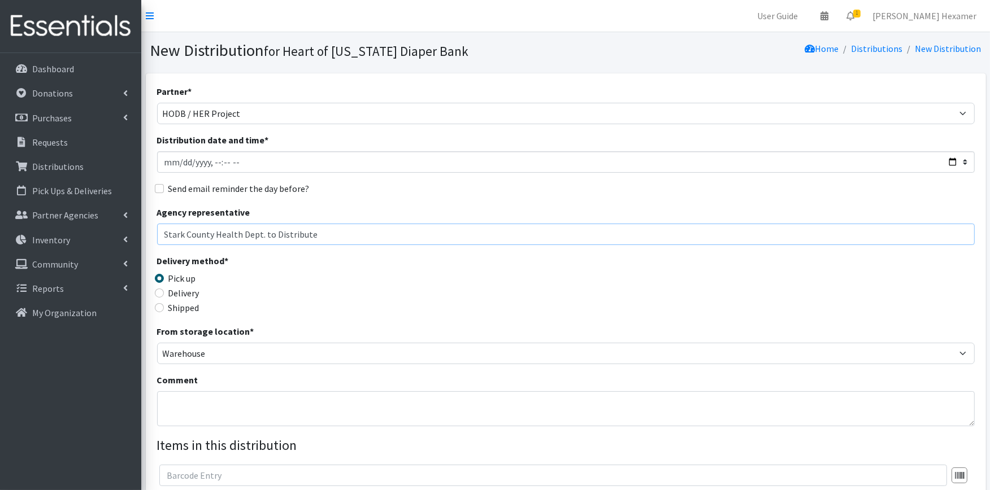
type input "Stark County Health Dept. to Distribute"
click at [183, 391] on div "Comment" at bounding box center [566, 400] width 818 height 53
click at [181, 400] on textarea "Comment" at bounding box center [566, 409] width 818 height 35
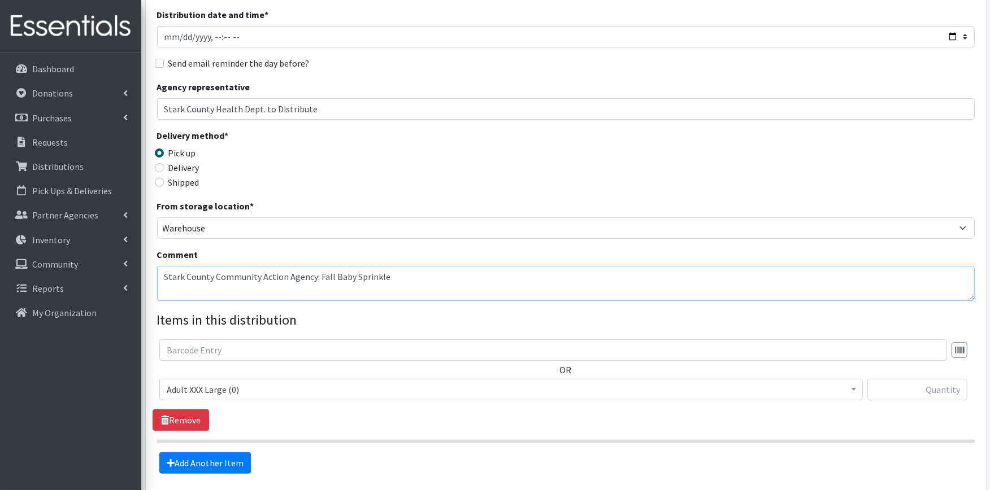
scroll to position [188, 0]
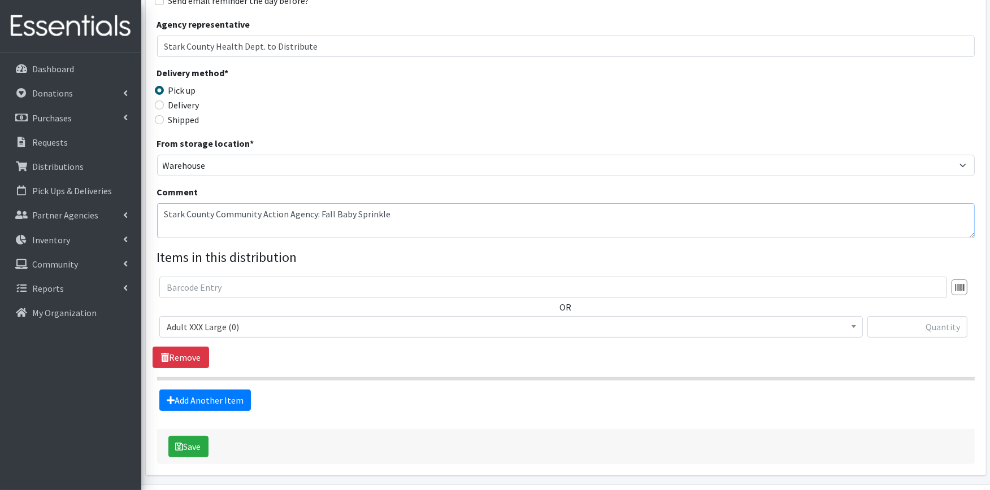
type textarea "Stark County Community Action Agency: Fall Baby Sprinkle"
click at [264, 328] on span "Adult XXX Large (0)" at bounding box center [511, 327] width 689 height 16
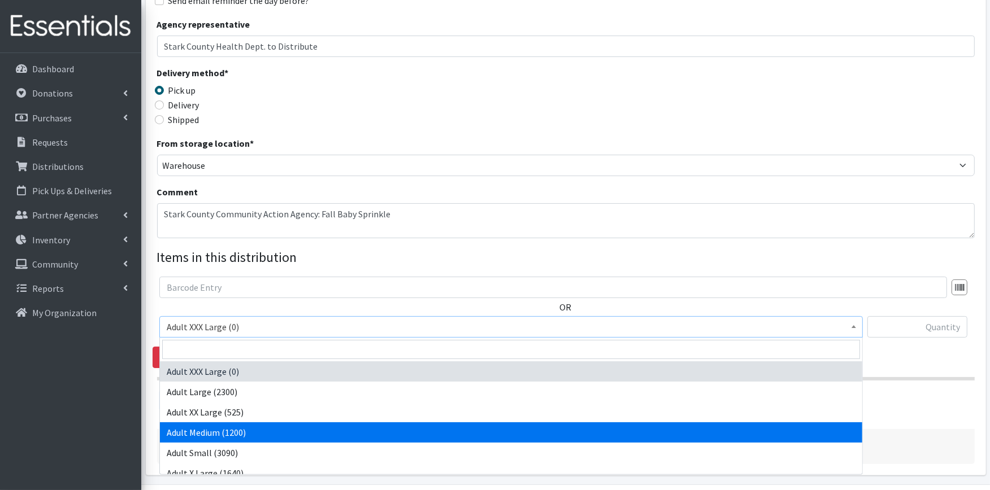
scroll to position [125, 0]
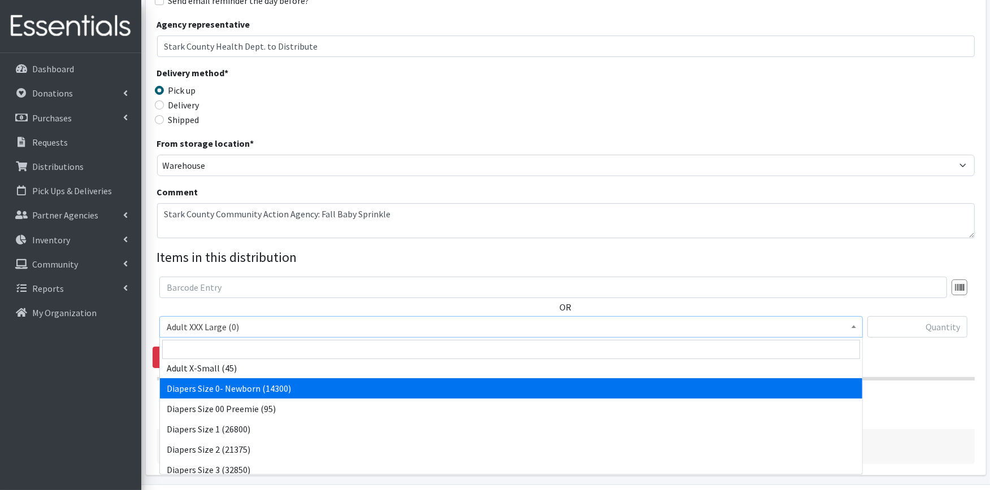
select select "406"
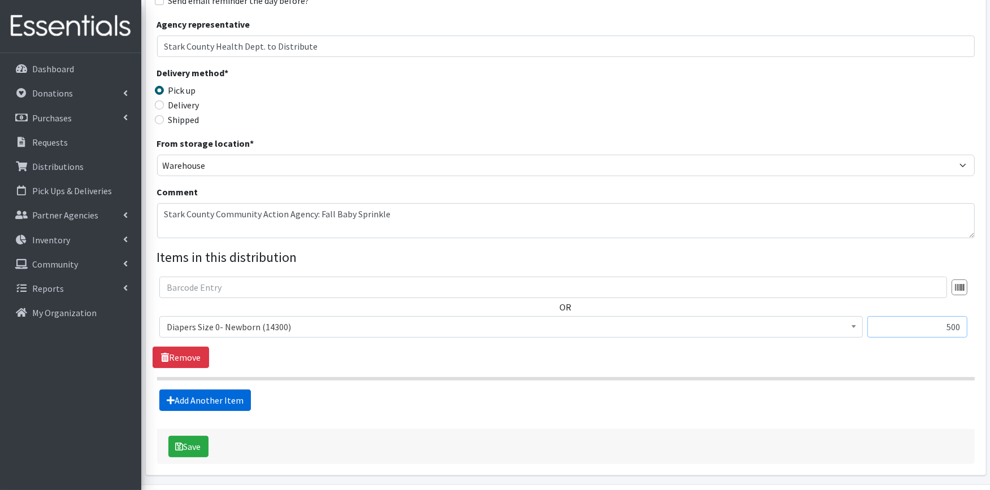
type input "500"
click at [207, 399] on link "Add Another Item" at bounding box center [205, 400] width 92 height 21
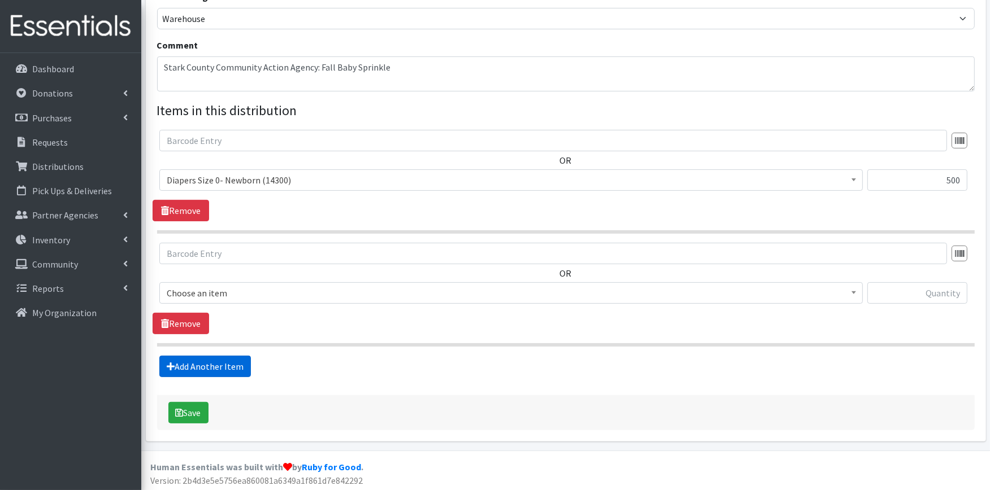
scroll to position [337, 0]
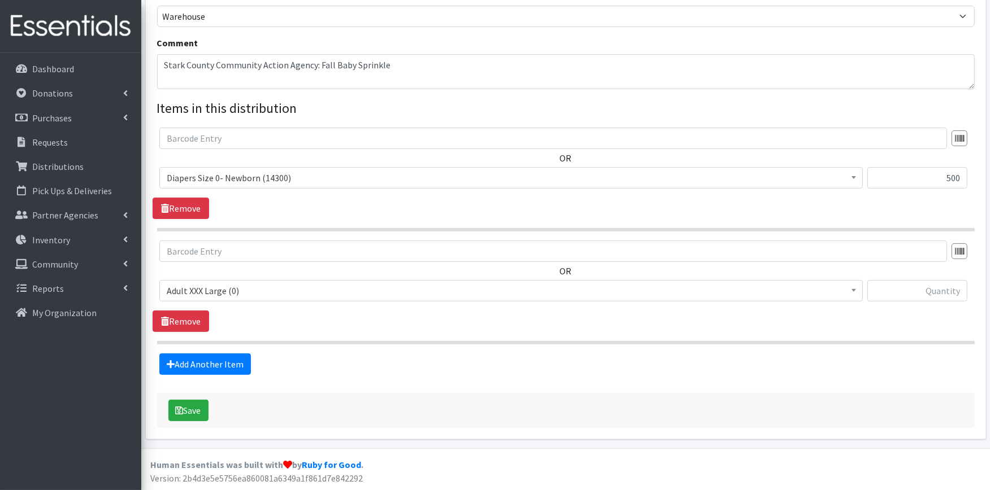
click at [245, 287] on span "Adult XXX Large (0)" at bounding box center [511, 291] width 689 height 16
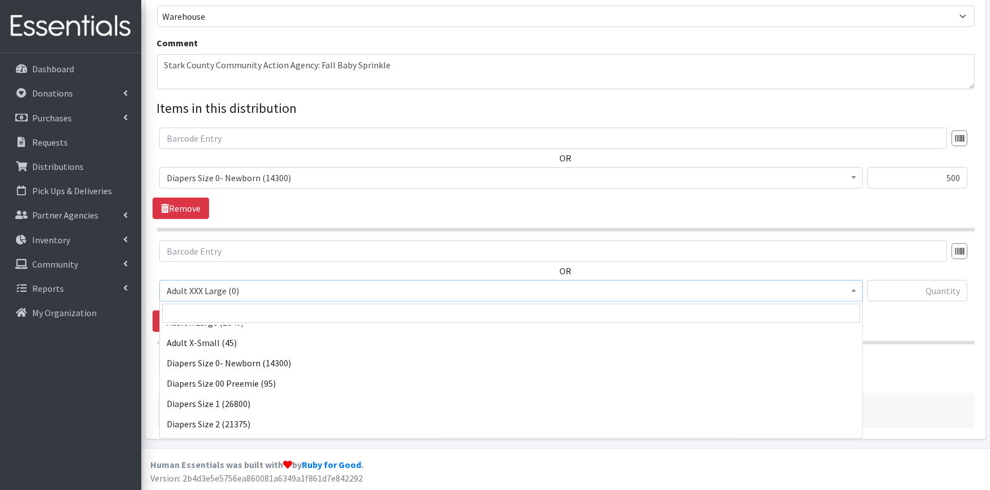
scroll to position [125, 0]
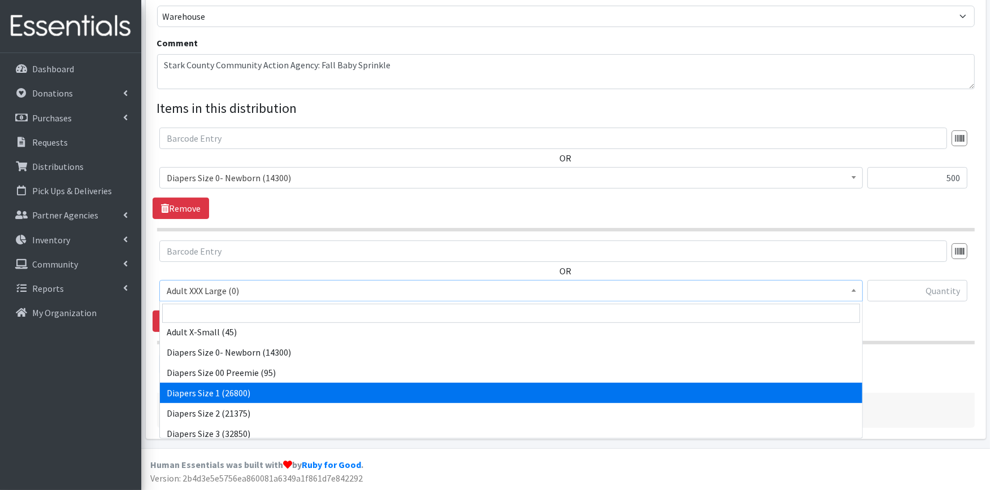
select select "408"
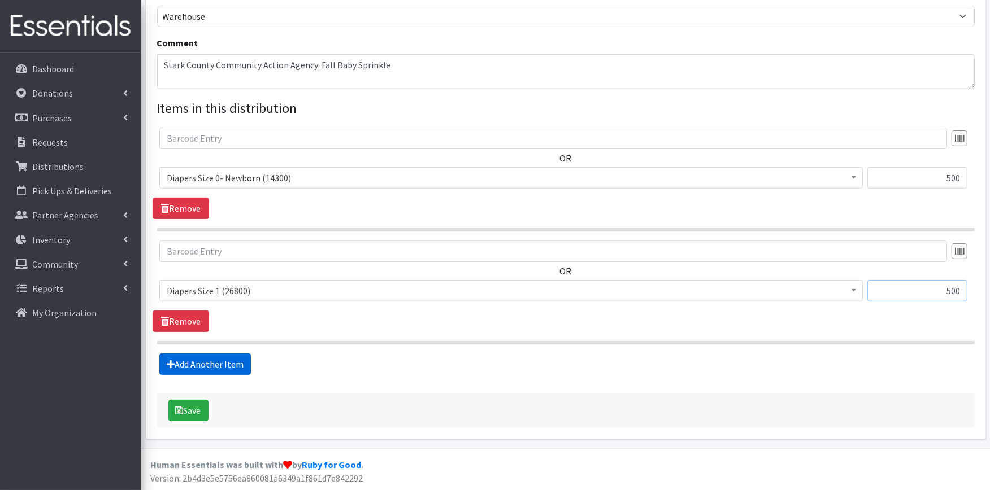
type input "500"
click at [233, 366] on link "Add Another Item" at bounding box center [205, 364] width 92 height 21
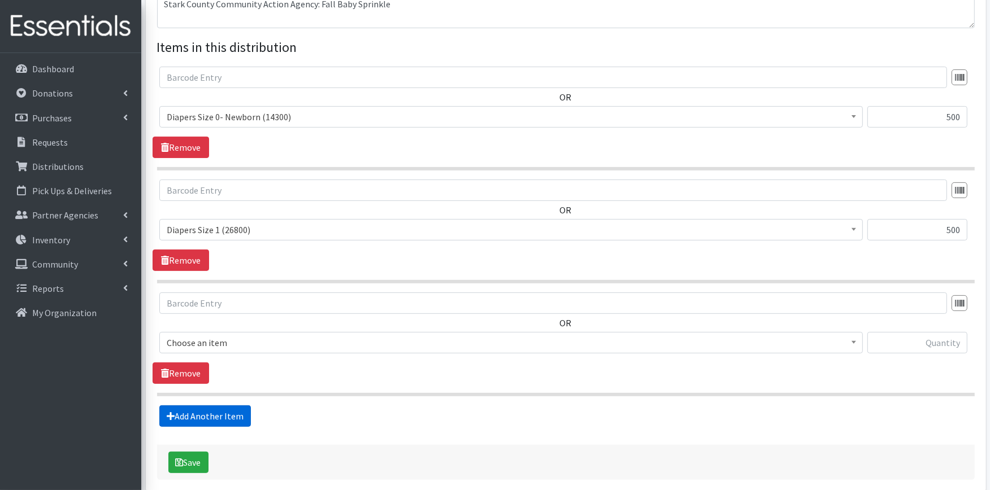
scroll to position [450, 0]
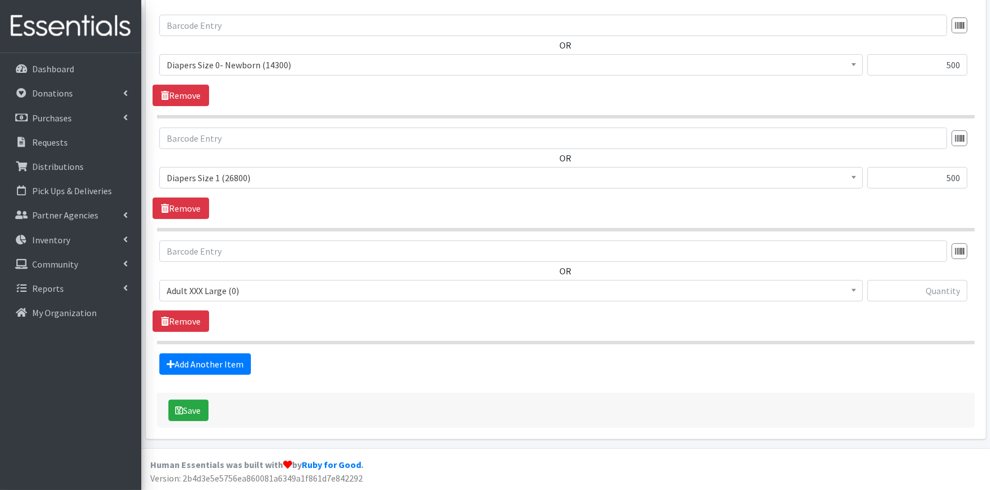
click at [222, 297] on span "Adult XXX Large (0)" at bounding box center [511, 291] width 689 height 16
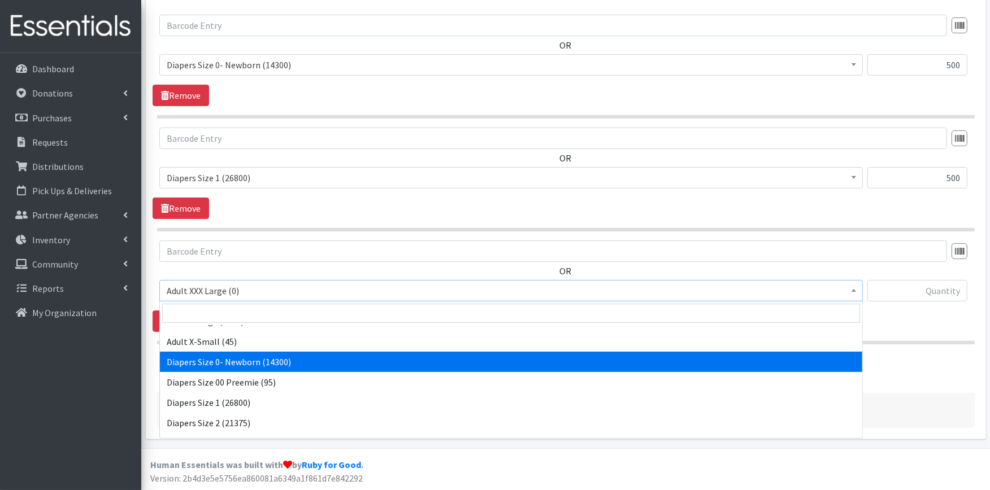
scroll to position [188, 0]
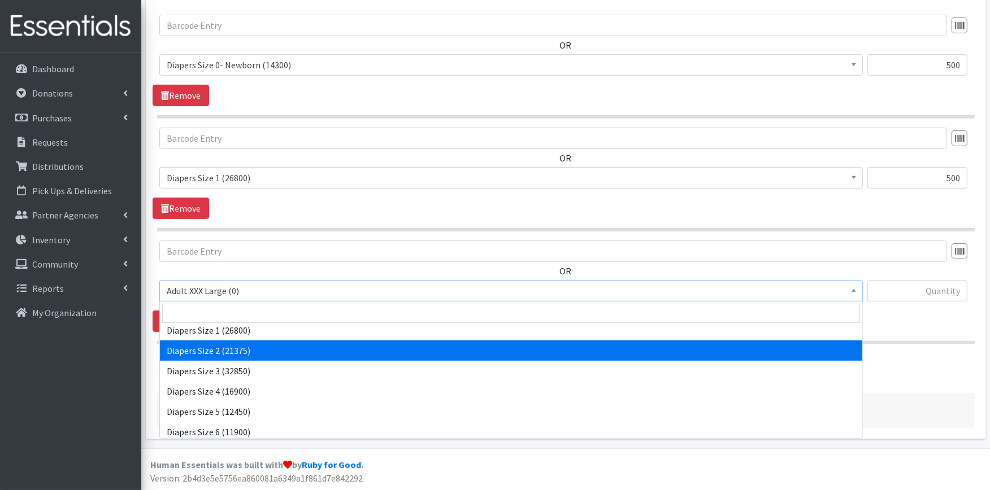
select select "426"
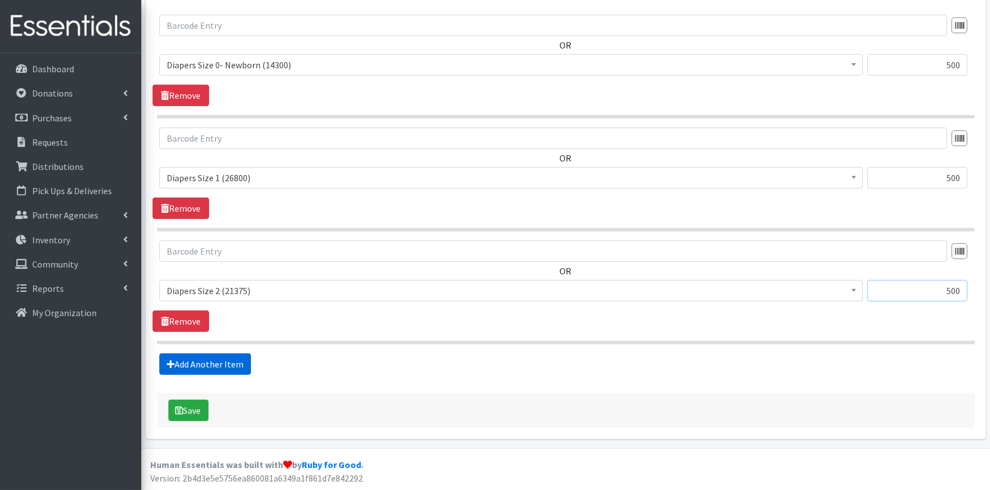
type input "500"
click at [236, 368] on link "Add Another Item" at bounding box center [205, 364] width 92 height 21
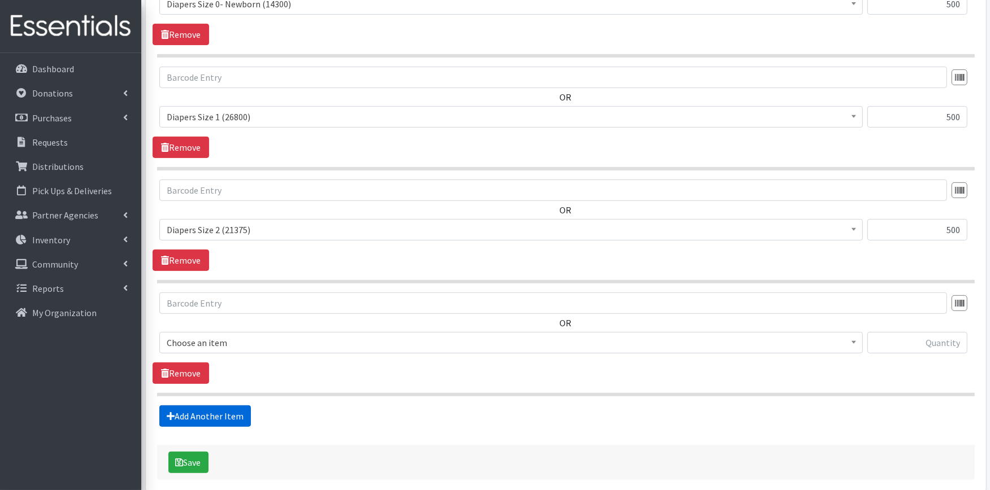
scroll to position [563, 0]
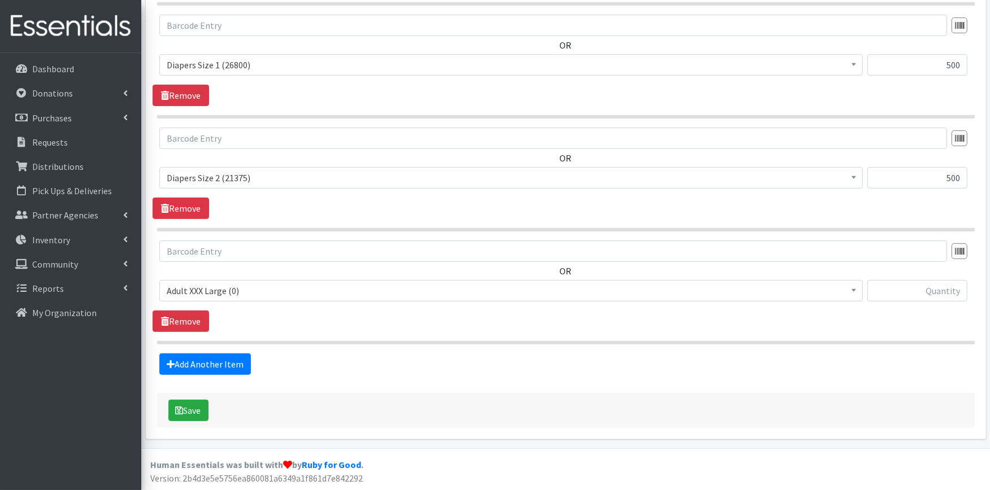
click at [218, 290] on span "Adult XXX Large (0)" at bounding box center [511, 291] width 689 height 16
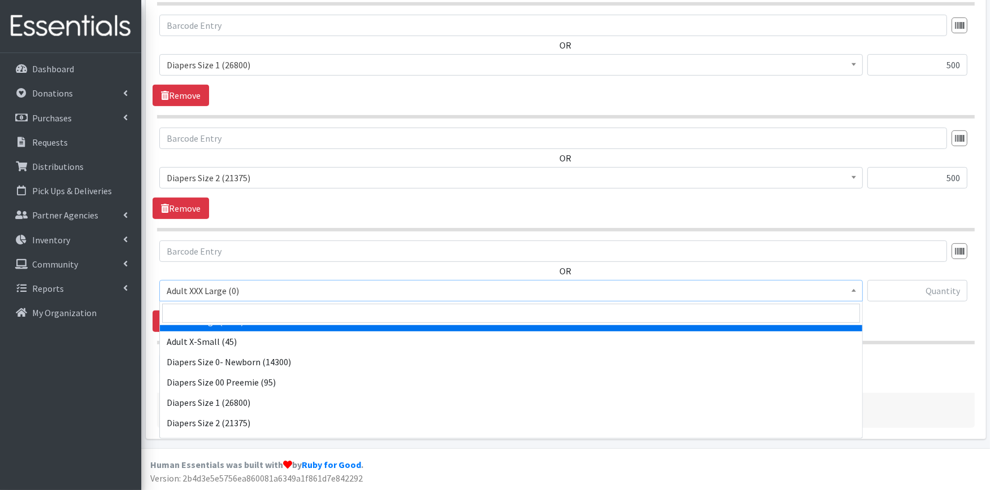
scroll to position [188, 0]
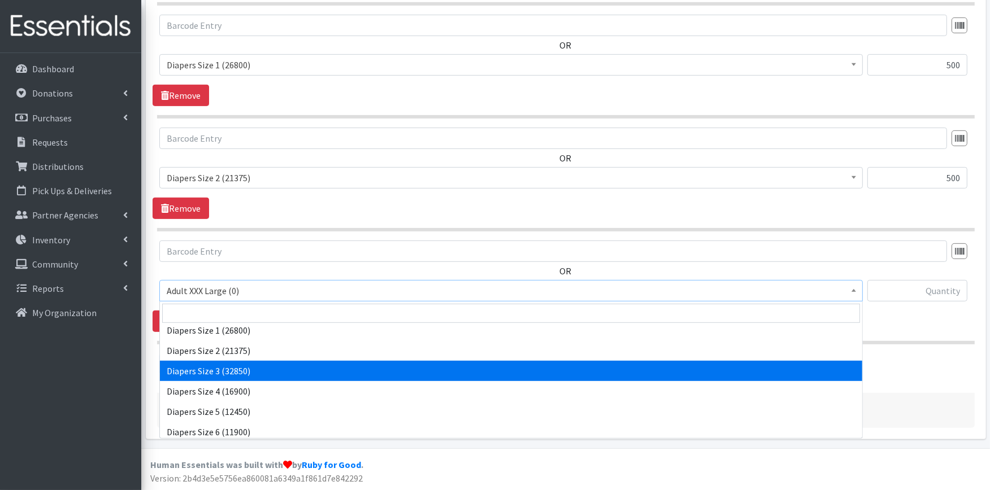
select select "428"
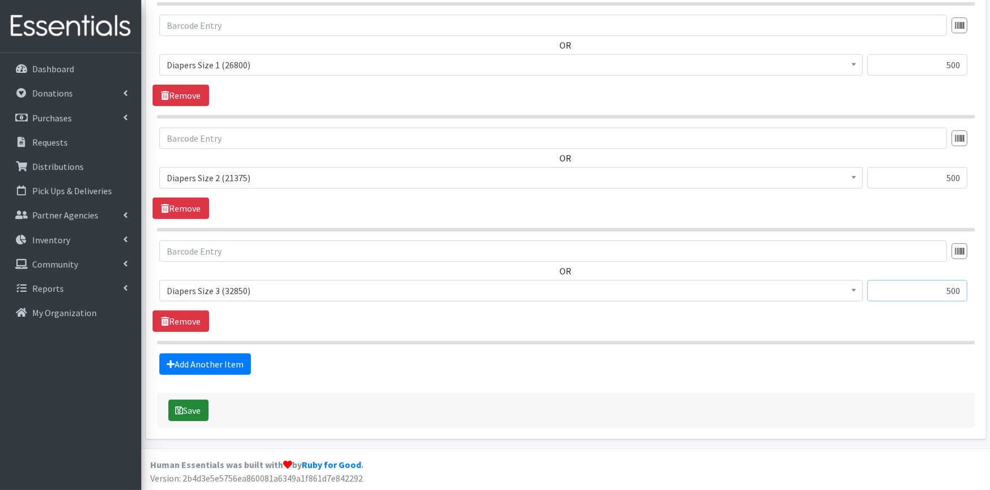
type input "500"
click at [189, 420] on button "Save" at bounding box center [188, 410] width 40 height 21
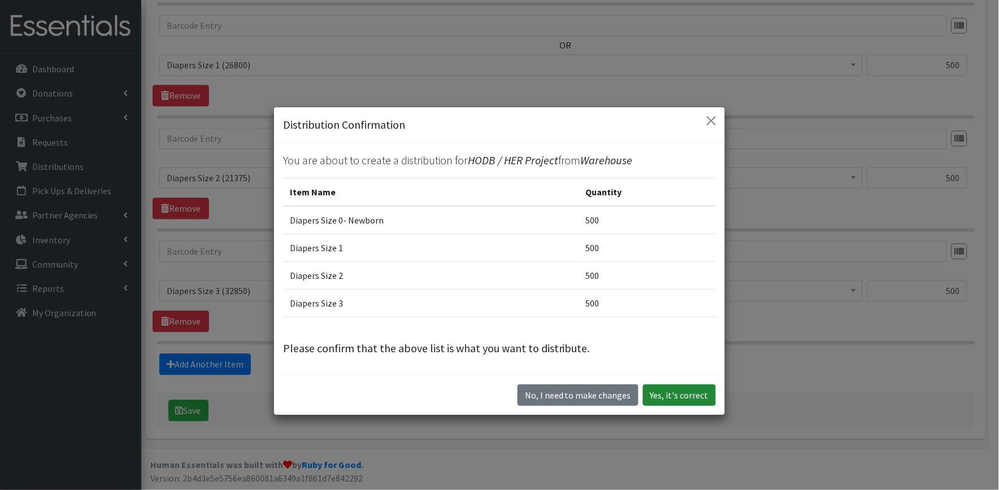
click at [673, 396] on button "Yes, it's correct" at bounding box center [679, 395] width 73 height 21
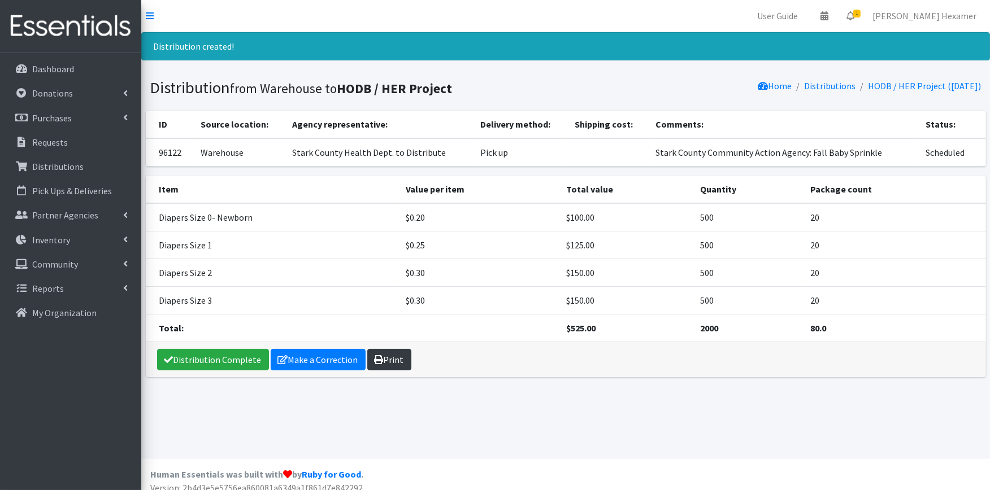
click link "Print"
click link "Make a Correction"
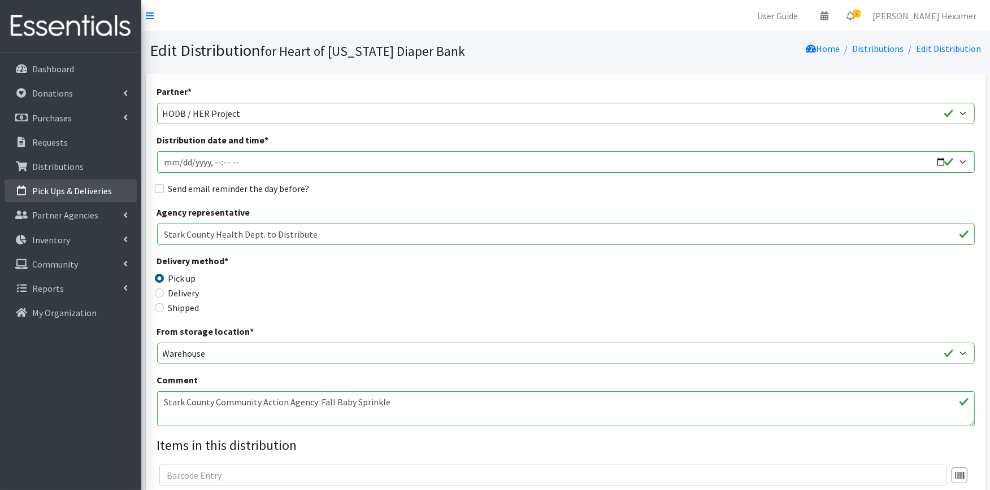
drag, startPoint x: 315, startPoint y: 229, endPoint x: 23, endPoint y: 202, distance: 293.4
click at [390, 397] on textarea "Stark County Community Action Agency: Fall Baby Sprinkle" at bounding box center [566, 409] width 818 height 35
click at [371, 414] on textarea "Stark County Community Action Agency: Fall Baby Sprinkle" at bounding box center [566, 409] width 818 height 35
click at [402, 400] on textarea "Stark County Community Action Agency: Fall Baby Sprinkle" at bounding box center [566, 409] width 818 height 35
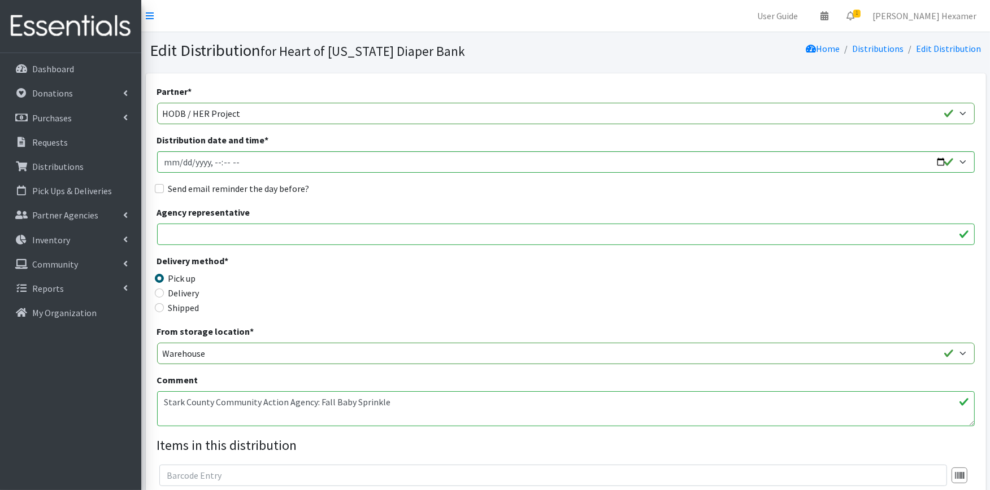
paste textarea "Stark County Health Dept. to Distribute"
click at [161, 413] on textarea "Stark County Community Action Agency: Fall Baby Sprinkle" at bounding box center [566, 409] width 818 height 35
click at [411, 420] on textarea "Stark County Community Action Agency: Fall Baby Sprinkle" at bounding box center [566, 409] width 818 height 35
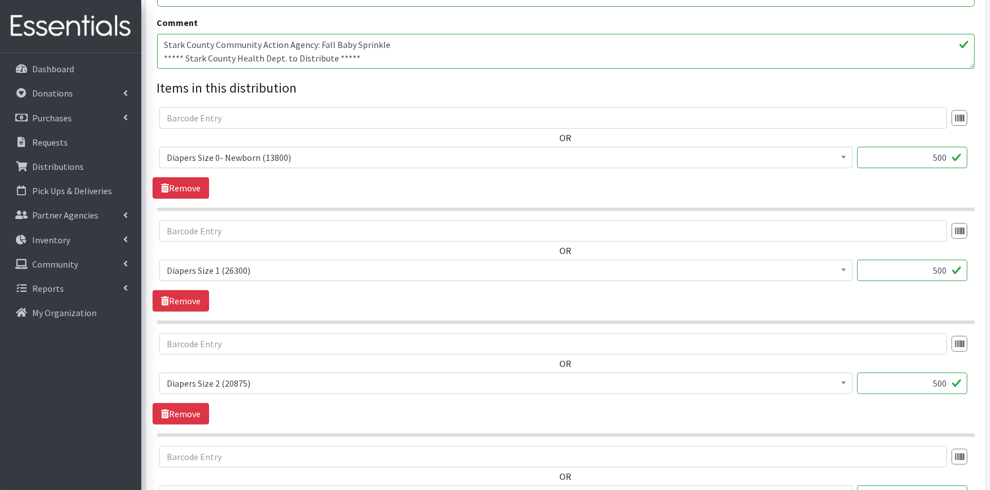
scroll to position [563, 0]
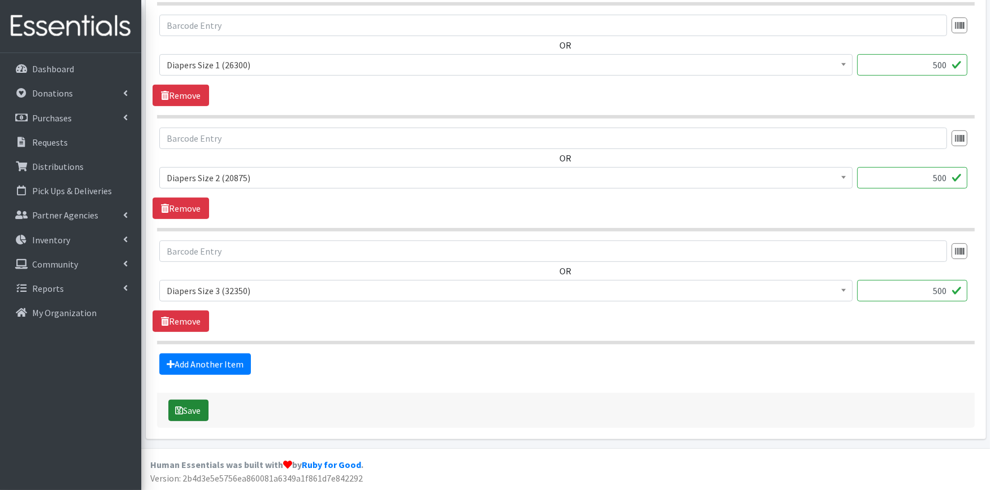
type textarea "Stark County Community Action Agency: Fall Baby Sprinkle ***** Stark County Hea…"
click at [178, 406] on icon "submit" at bounding box center [180, 410] width 8 height 9
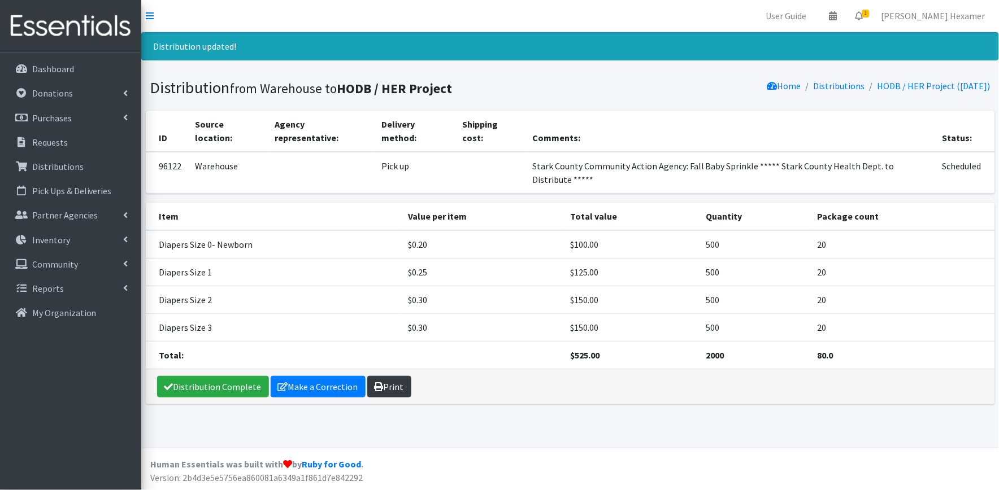
click at [400, 389] on link "Print" at bounding box center [389, 386] width 44 height 21
click at [193, 394] on link "Distribution Complete" at bounding box center [213, 386] width 112 height 21
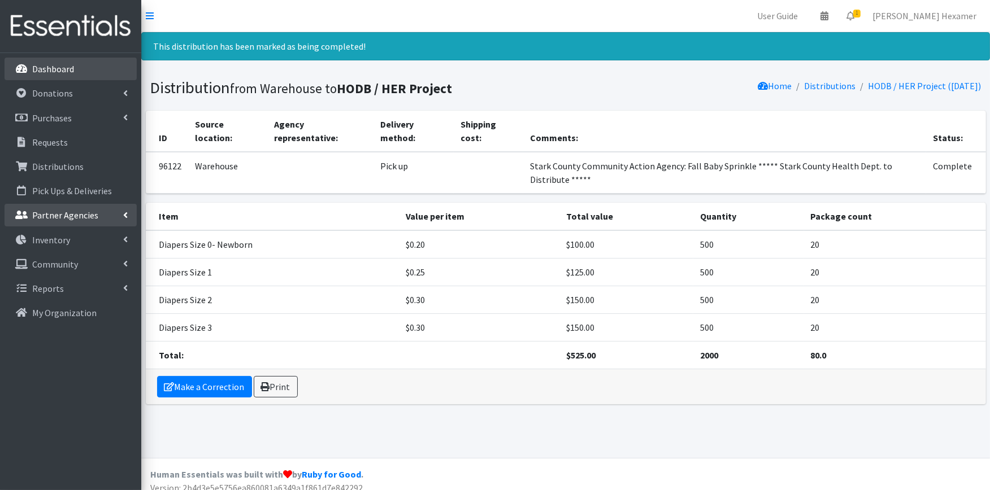
click at [46, 69] on p "Dashboard" at bounding box center [53, 68] width 42 height 11
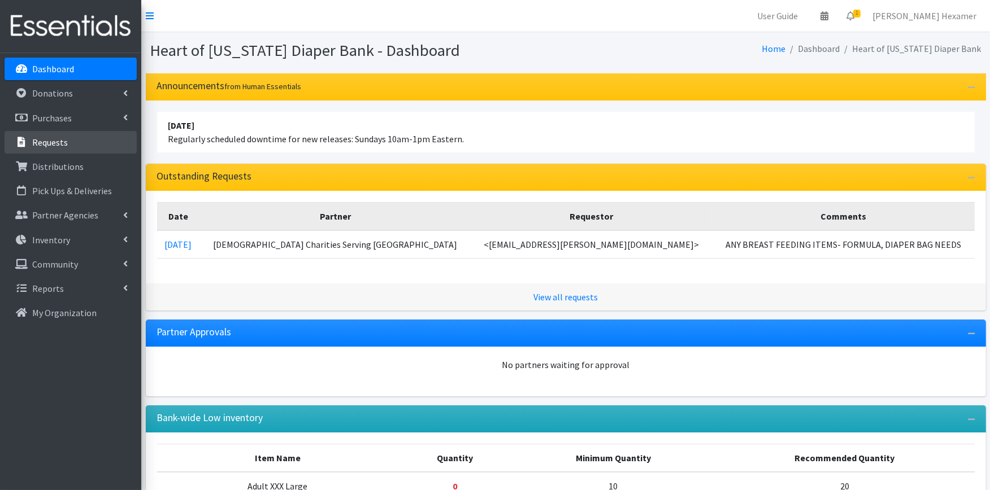
click at [46, 142] on p "Requests" at bounding box center [50, 142] width 36 height 11
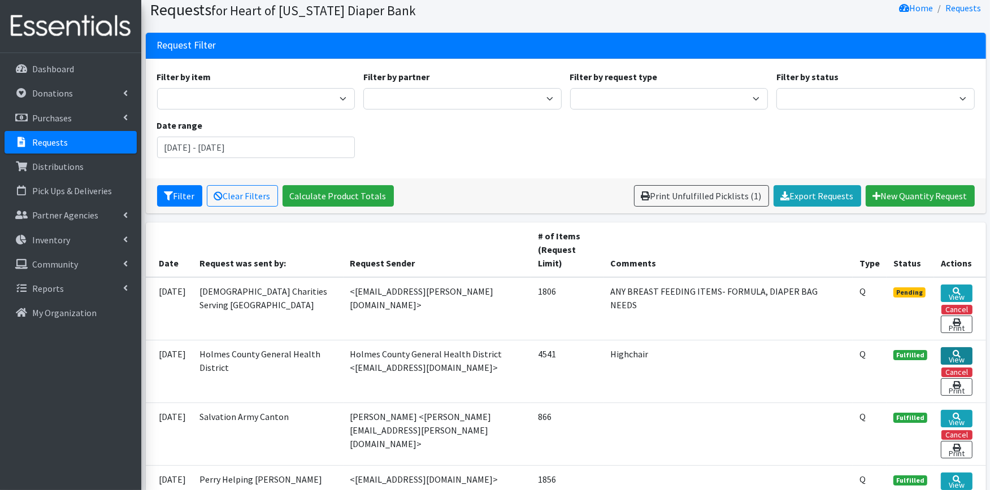
scroll to position [63, 0]
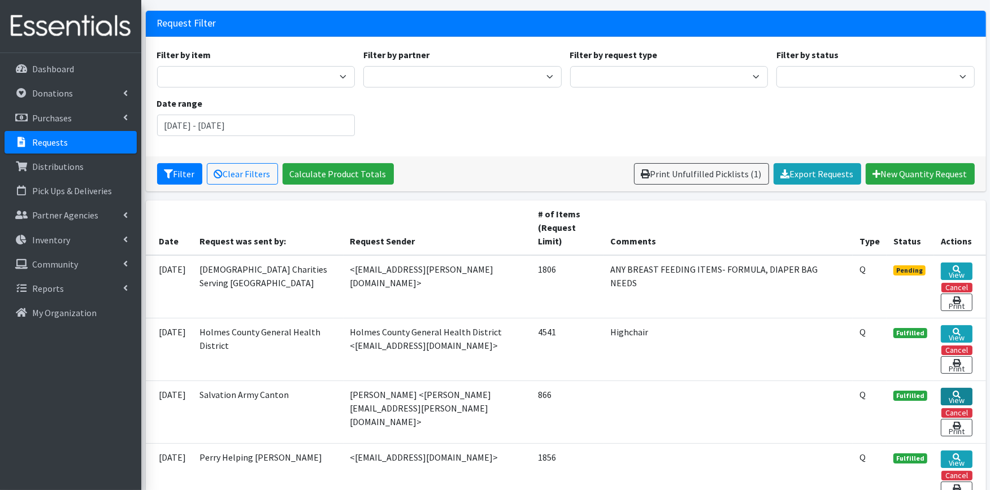
click at [948, 393] on link "View" at bounding box center [957, 397] width 32 height 18
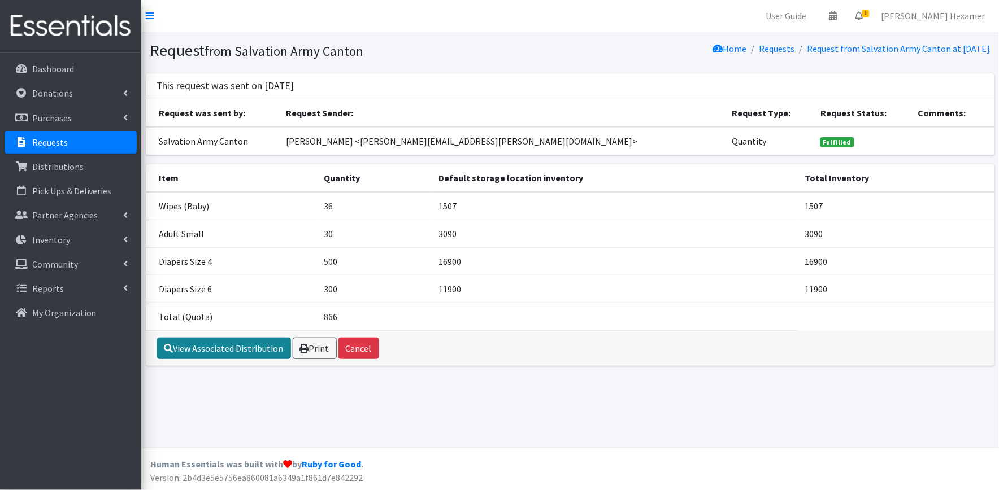
click at [185, 346] on link "View Associated Distribution" at bounding box center [224, 348] width 134 height 21
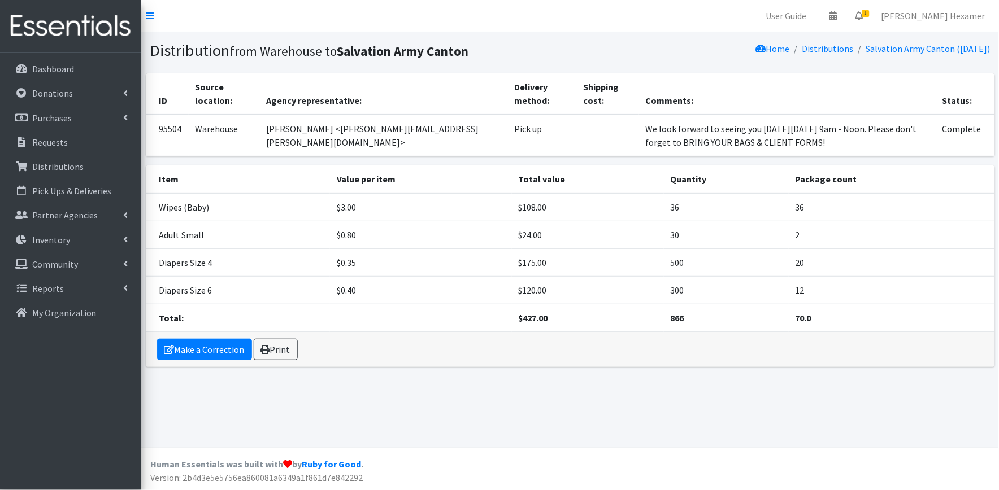
drag, startPoint x: 815, startPoint y: 138, endPoint x: 620, endPoint y: 130, distance: 195.7
click at [639, 130] on td "We look forward to seeing you [DATE][DATE] 9am - Noon. Please don't forget to B…" at bounding box center [787, 136] width 297 height 42
copy td "We look forward to seeing you [DATE][DATE] 9am - Noon. Please don't forget to B…"
click at [60, 137] on p "Requests" at bounding box center [50, 142] width 36 height 11
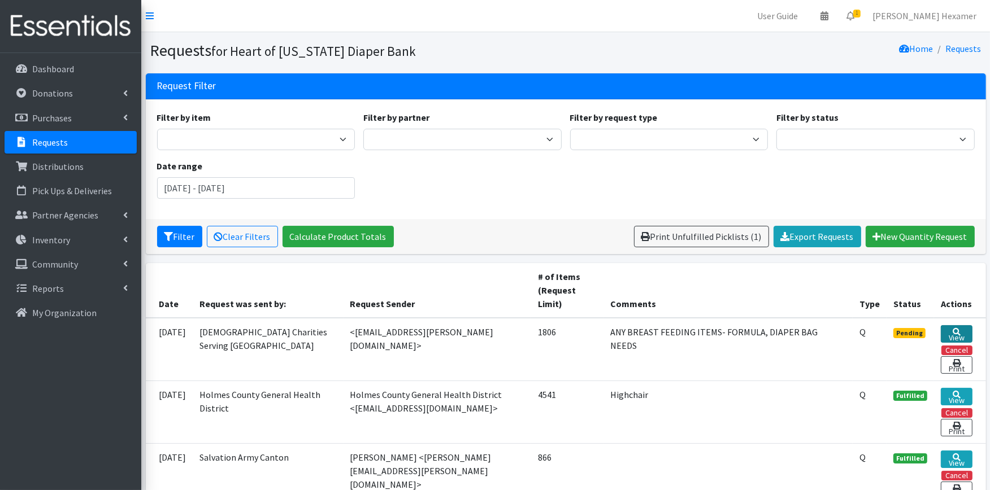
click at [945, 335] on link "View" at bounding box center [957, 334] width 32 height 18
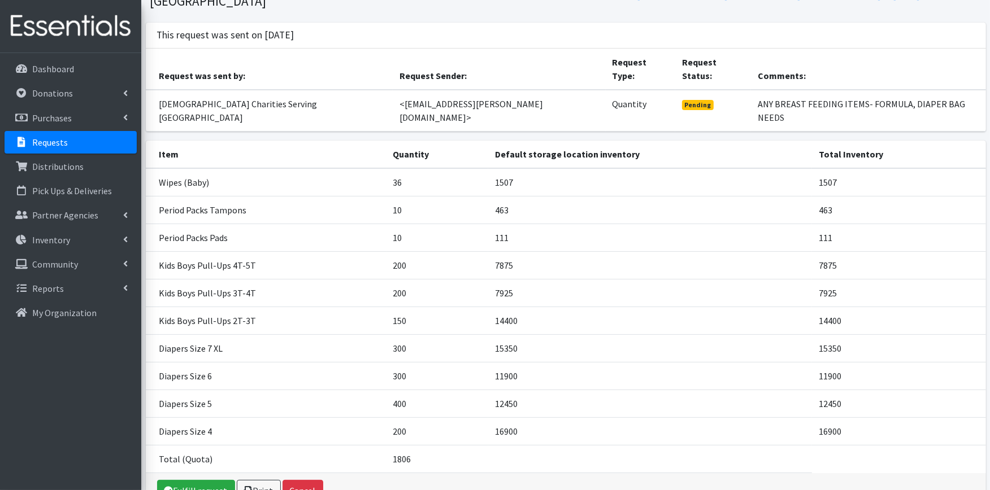
scroll to position [92, 0]
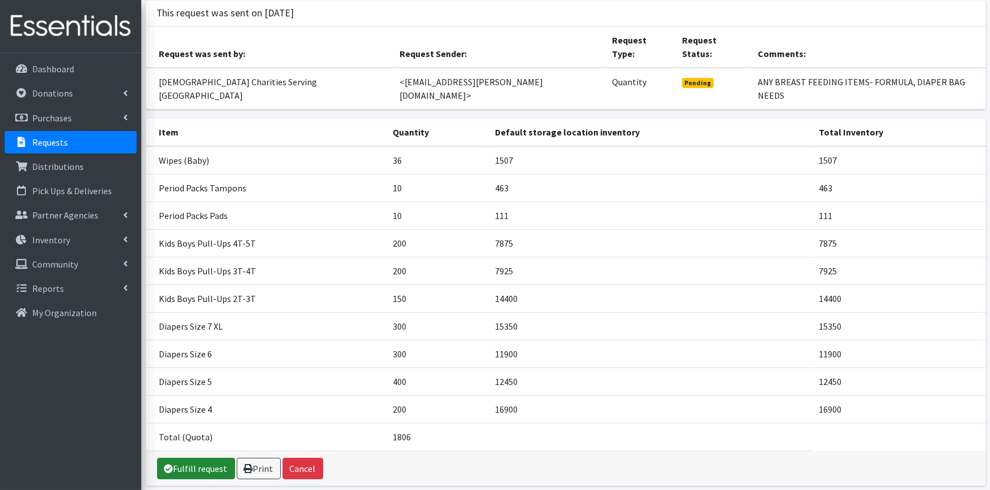
click at [184, 458] on link "Fulfill request" at bounding box center [196, 468] width 78 height 21
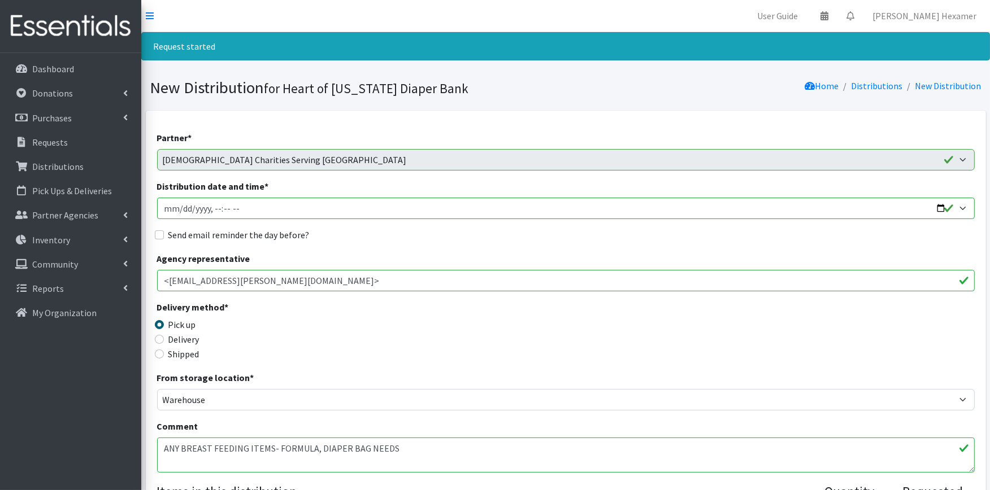
click at [449, 443] on textarea "ANY BREAST FEEDING ITEMS- FORMULA, DIAPER BAG NEEDS" at bounding box center [566, 455] width 818 height 35
paste textarea "We look forward to seeing you on Tuesday, August 26 from 9am - Noon. Please don…"
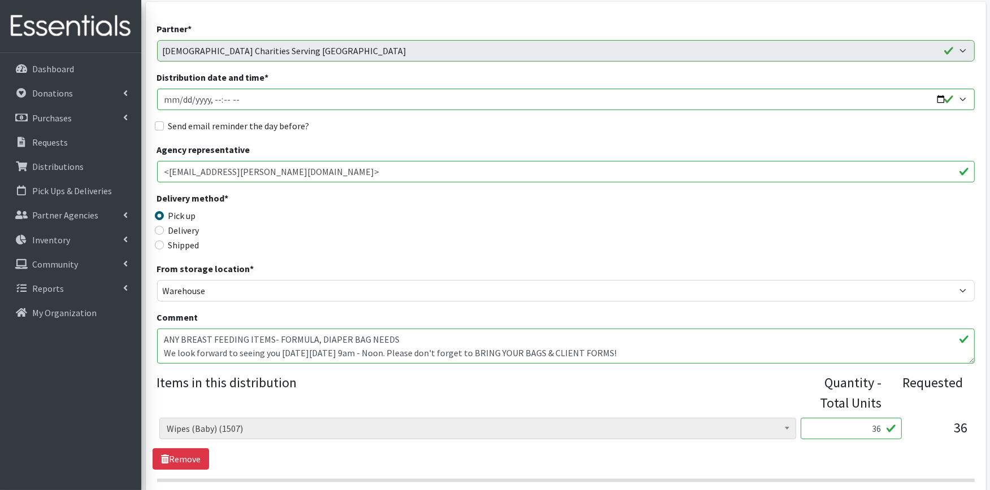
scroll to position [125, 0]
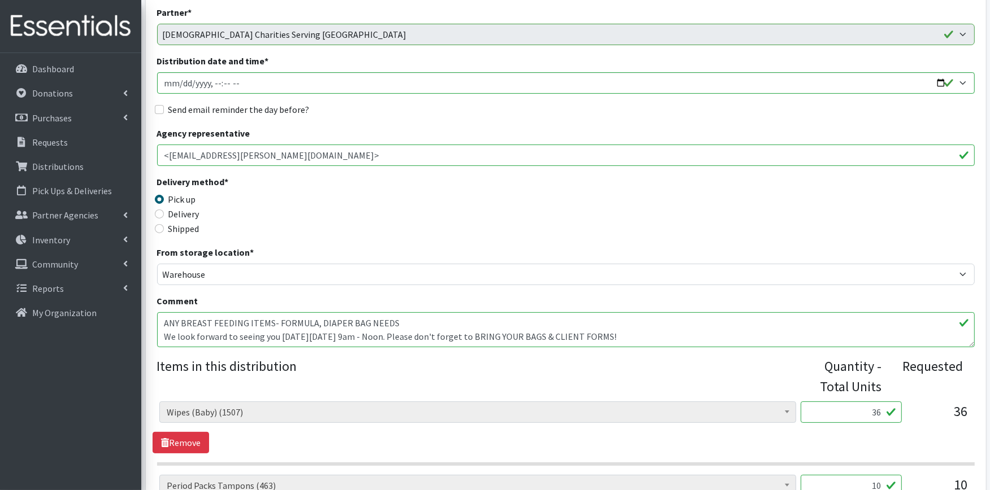
click at [335, 337] on textarea "ANY BREAST FEEDING ITEMS- FORMULA, DIAPER BAG NEEDS" at bounding box center [566, 329] width 818 height 35
click at [413, 321] on textarea "ANY BREAST FEEDING ITEMS- FORMULA, DIAPER BAG NEEDS" at bounding box center [566, 329] width 818 height 35
click at [427, 319] on textarea "ANY BREAST FEEDING ITEMS- FORMULA, DIAPER BAG NEEDS" at bounding box center [566, 329] width 818 height 35
drag, startPoint x: 402, startPoint y: 319, endPoint x: 173, endPoint y: 319, distance: 229.4
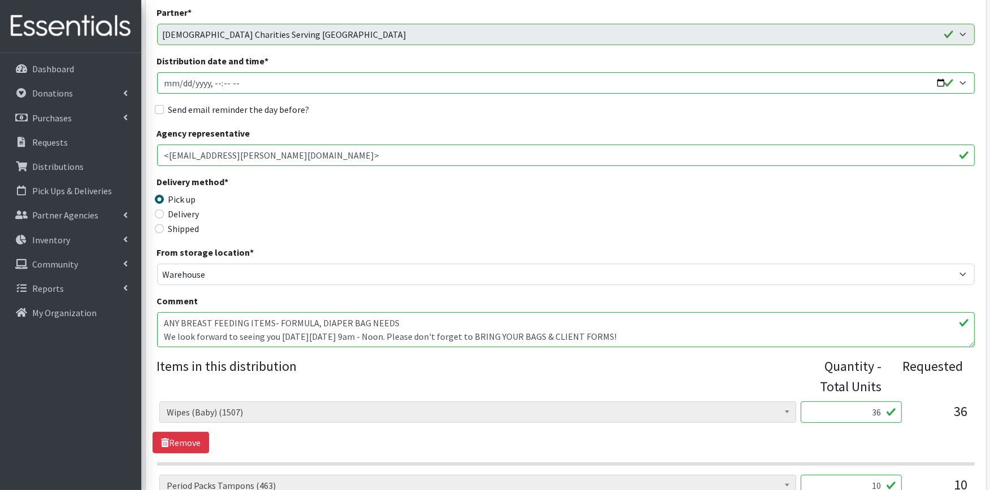
click at [157, 323] on textarea "ANY BREAST FEEDING ITEMS- FORMULA, DIAPER BAG NEEDS" at bounding box center [566, 329] width 818 height 35
click at [396, 318] on textarea "ANY BREAST FEEDING ITEMS- FORMULA, DIAPER BAG NEEDS" at bounding box center [566, 329] width 818 height 35
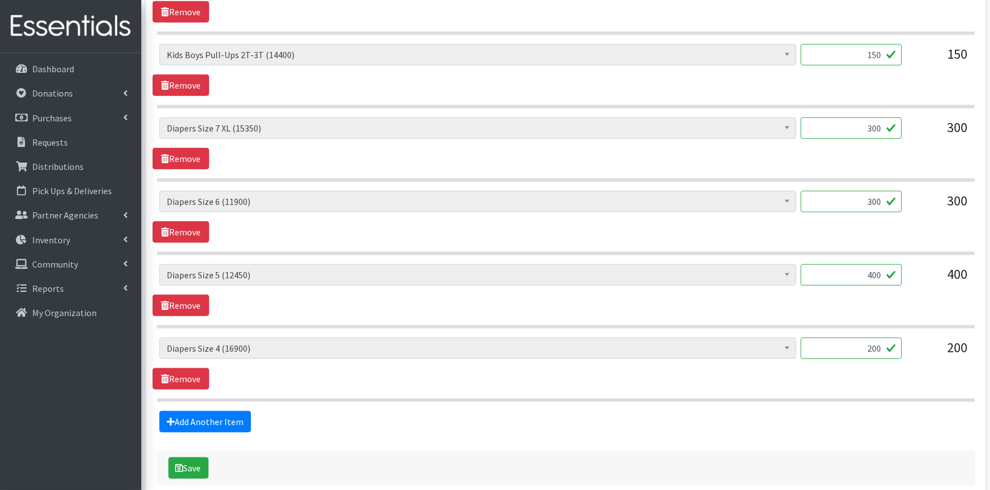
scroll to position [879, 0]
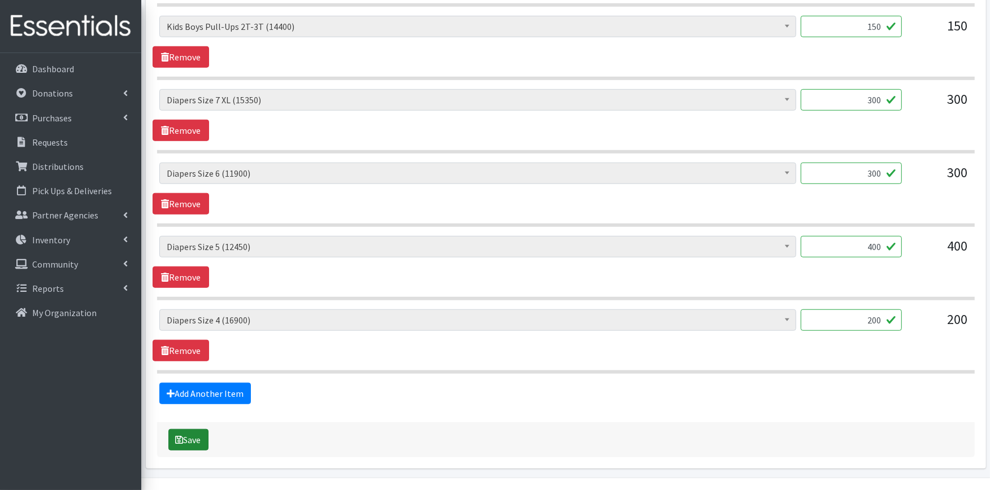
type textarea "ANY BREAST FEEDING ITEMS- FORMULA, DIAPER BAG NEEDS - *****Filled donated diape…"
click at [199, 438] on button "Save" at bounding box center [188, 439] width 40 height 21
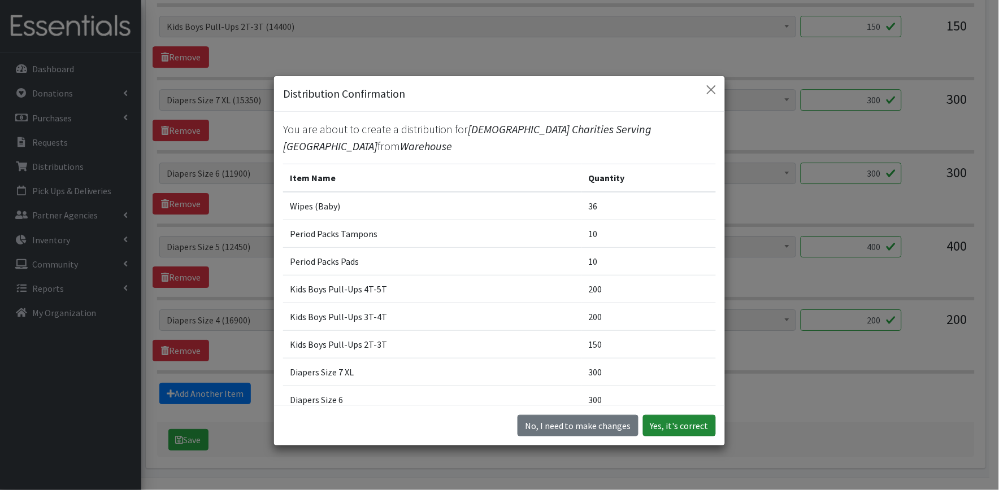
click at [647, 430] on button "Yes, it's correct" at bounding box center [679, 425] width 73 height 21
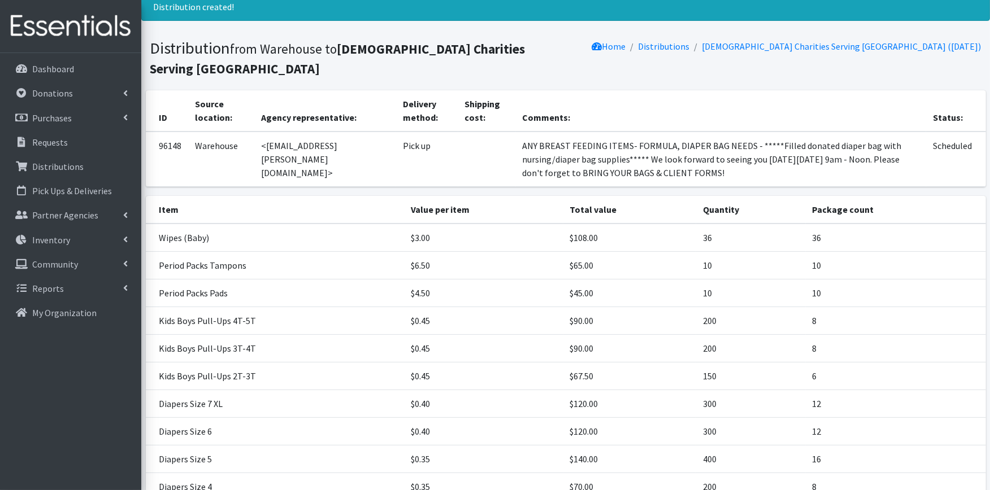
scroll to position [215, 0]
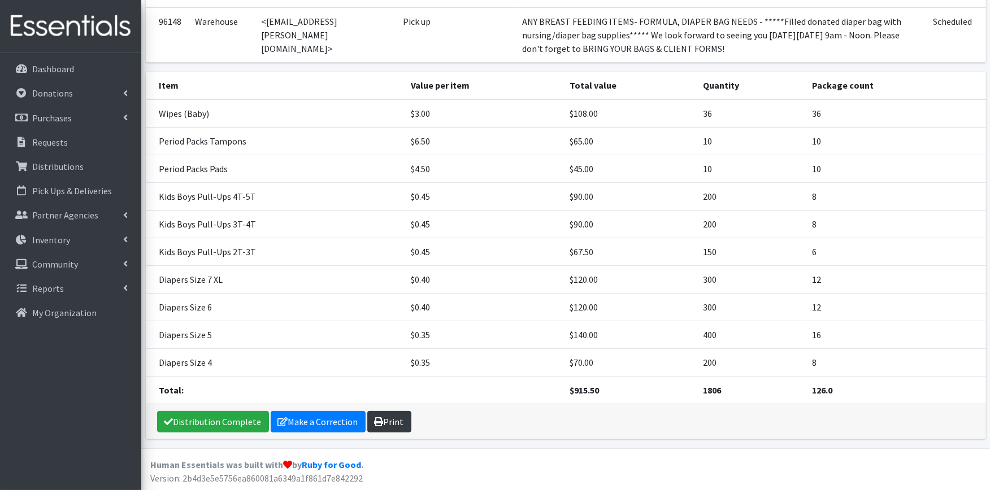
click at [386, 424] on link "Print" at bounding box center [389, 421] width 44 height 21
click at [307, 430] on link "Make a Correction" at bounding box center [318, 421] width 95 height 21
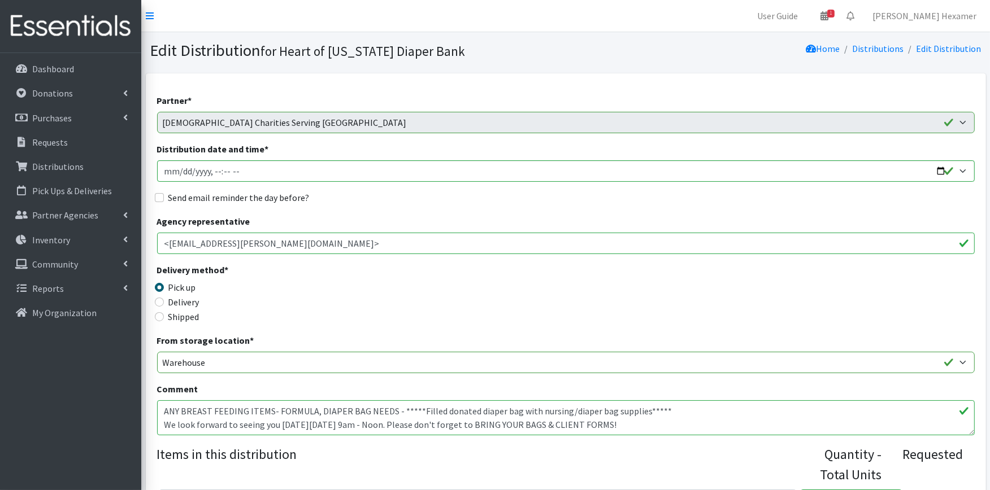
click at [247, 201] on label "Send email reminder the day before?" at bounding box center [238, 198] width 141 height 14
click at [164, 201] on input "Send email reminder the day before?" at bounding box center [159, 197] width 9 height 9
checkbox input "true"
click at [939, 168] on input "Distribution date and time *" at bounding box center [566, 170] width 818 height 21
type input "[DATE]T09:00"
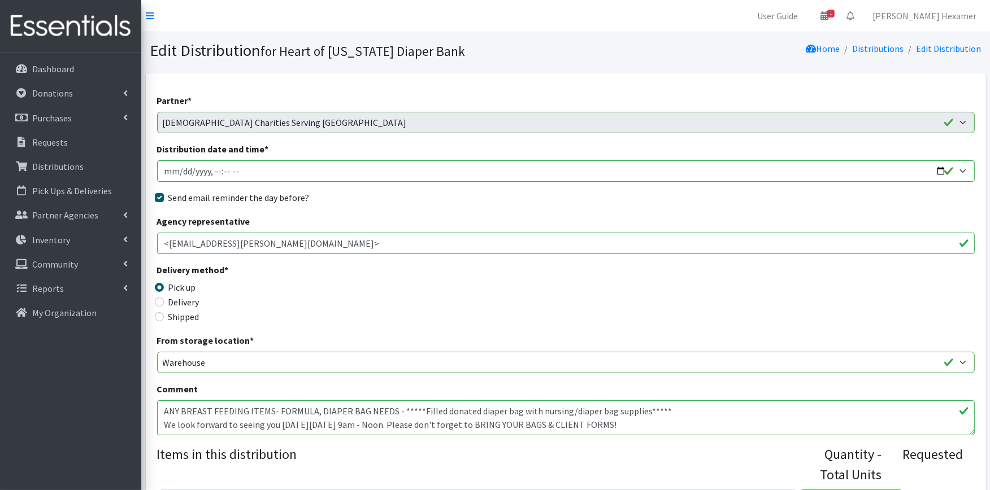
click at [537, 204] on div "Send email reminder the day before?" at bounding box center [566, 198] width 818 height 14
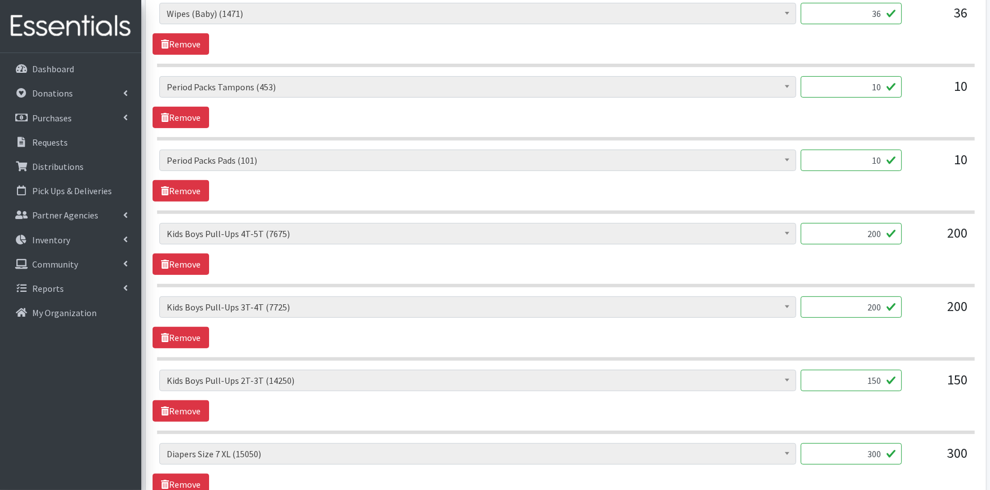
scroll to position [872, 0]
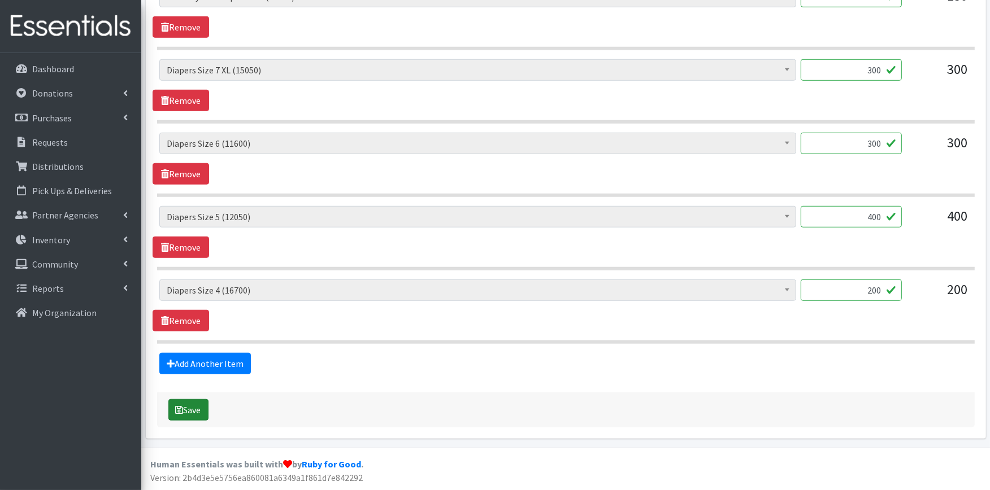
click at [196, 402] on button "Save" at bounding box center [188, 410] width 40 height 21
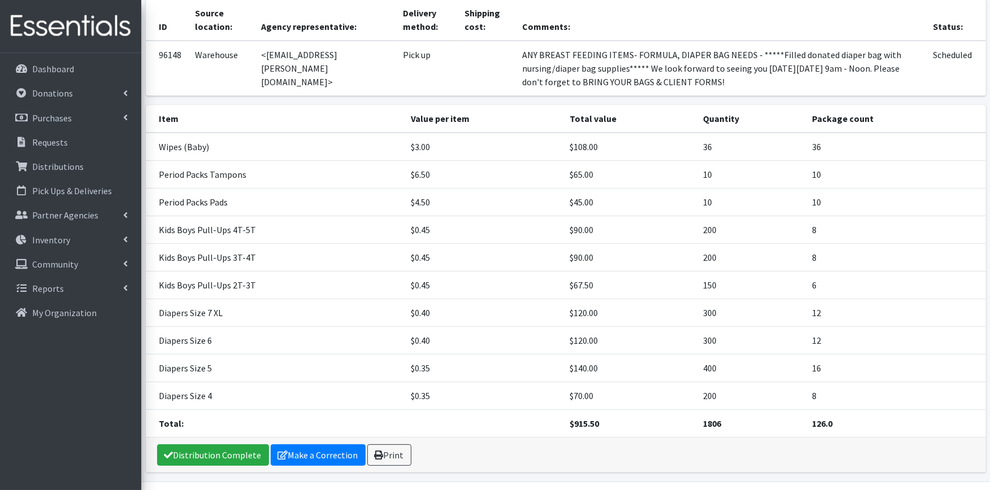
scroll to position [215, 0]
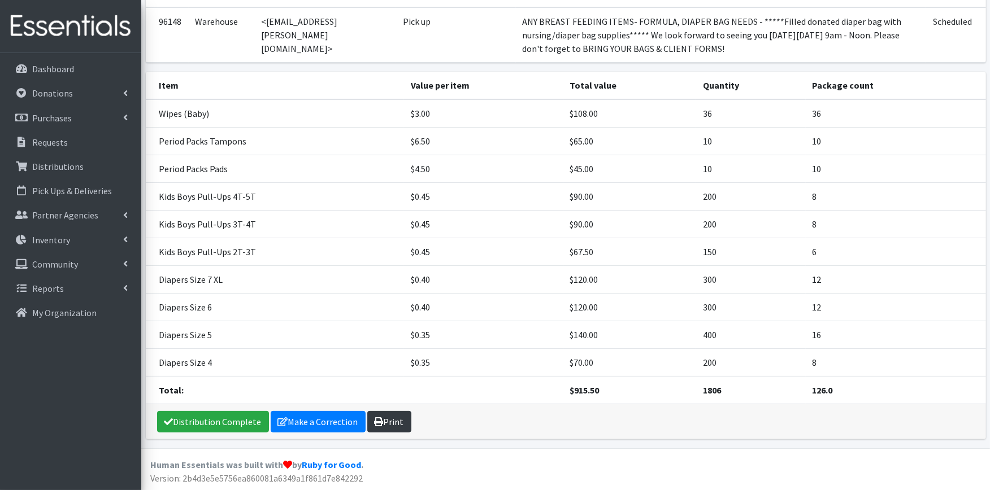
click at [396, 427] on link "Print" at bounding box center [389, 421] width 44 height 21
click at [232, 426] on link "Distribution Complete" at bounding box center [213, 421] width 112 height 21
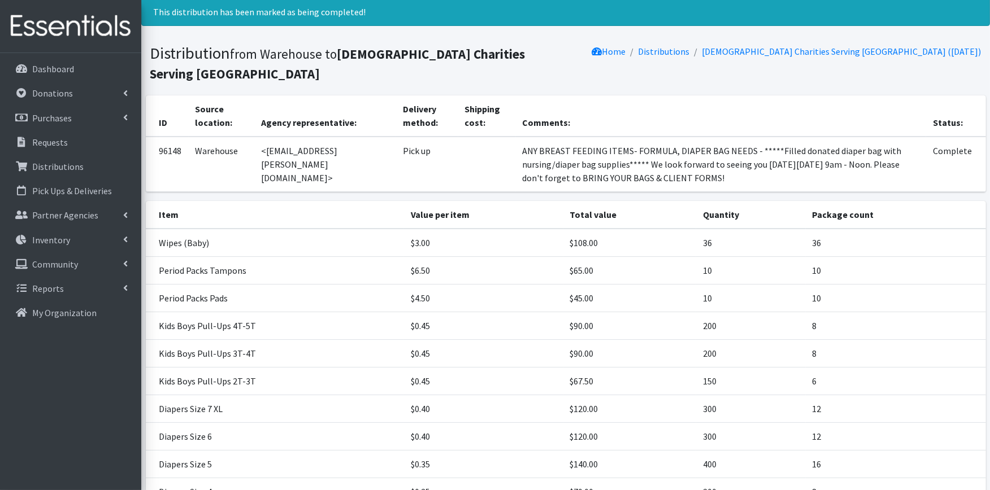
scroll to position [0, 0]
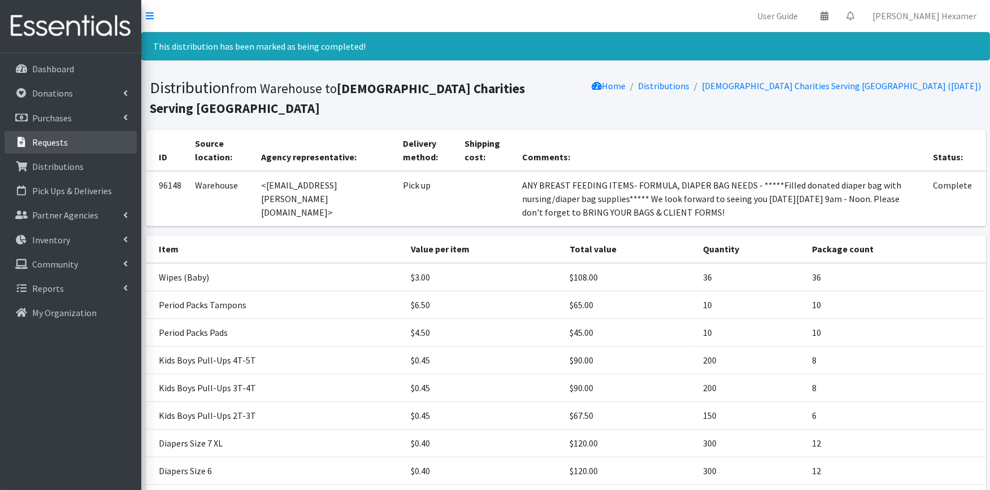
click at [68, 144] on link "Requests" at bounding box center [71, 142] width 132 height 23
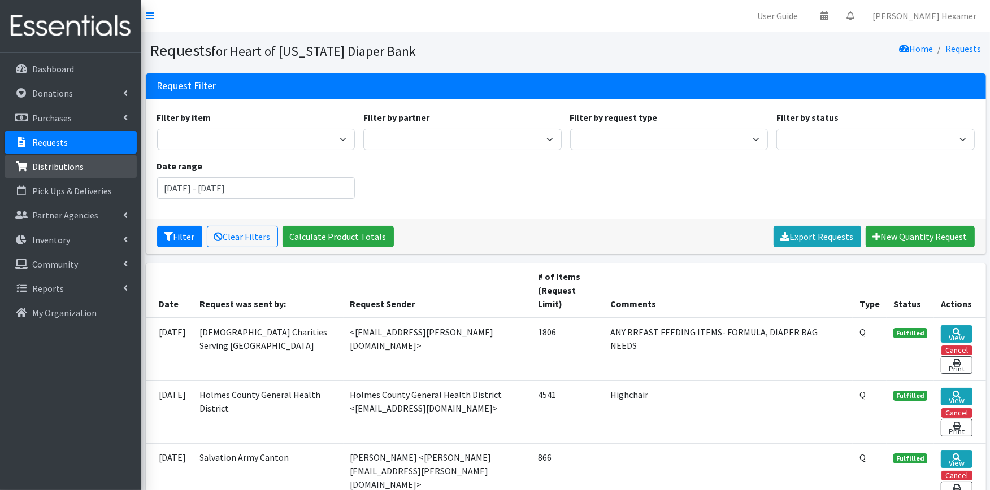
click at [51, 162] on p "Distributions" at bounding box center [57, 166] width 51 height 11
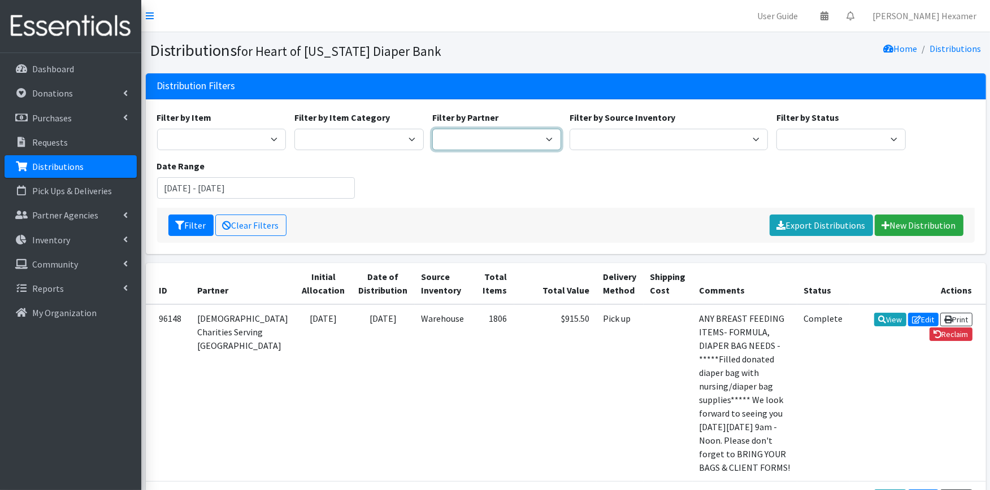
click at [518, 141] on select "Alliance Commons Belmont County Health Department Bridge Point Canal Fulton Spe…" at bounding box center [496, 139] width 129 height 21
select select "4625"
click at [432, 129] on select "Alliance Commons Belmont County Health Department Bridge Point Canal Fulton Spe…" at bounding box center [496, 139] width 129 height 21
click at [193, 222] on button "Filter" at bounding box center [190, 225] width 45 height 21
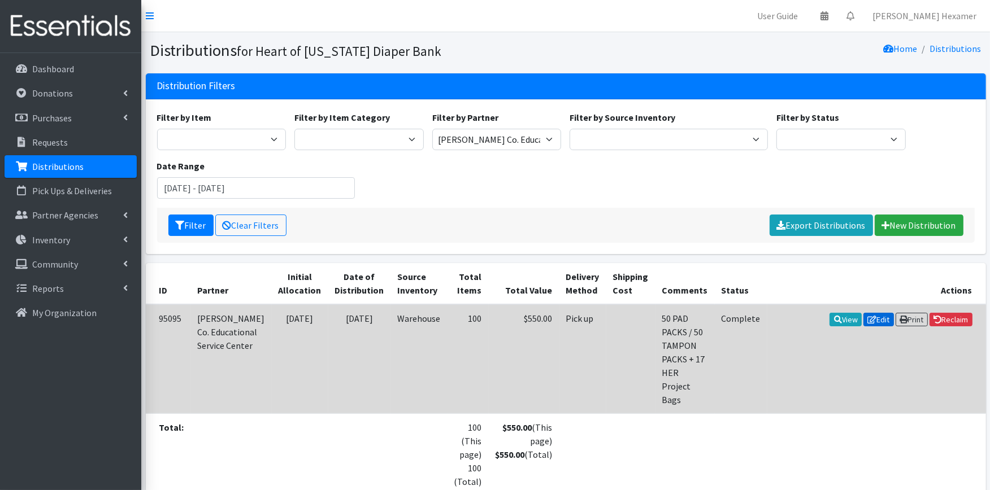
click at [868, 316] on icon at bounding box center [872, 320] width 9 height 8
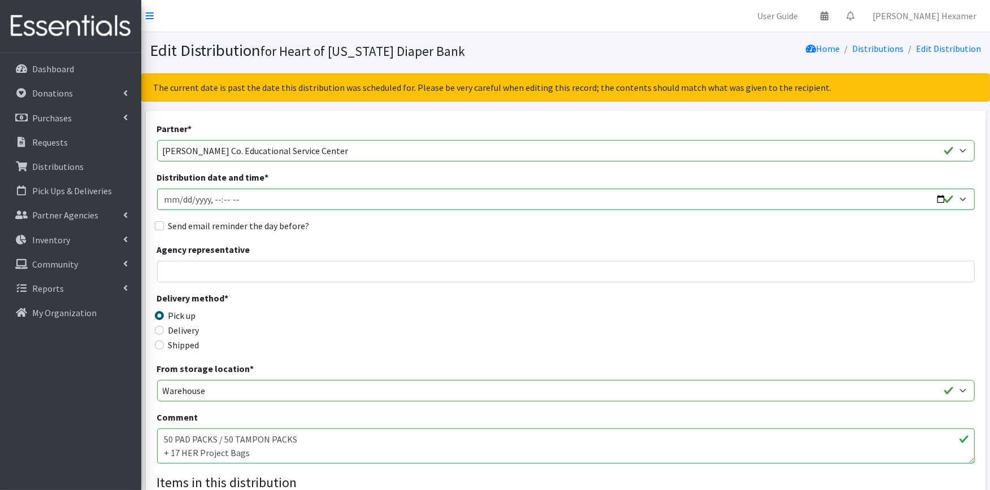
drag, startPoint x: 173, startPoint y: 452, endPoint x: 241, endPoint y: 442, distance: 68.5
click at [173, 451] on textarea "50 PAD PACKS / 50 TAMPON PACKS + 17 HER Project Bags" at bounding box center [566, 446] width 818 height 35
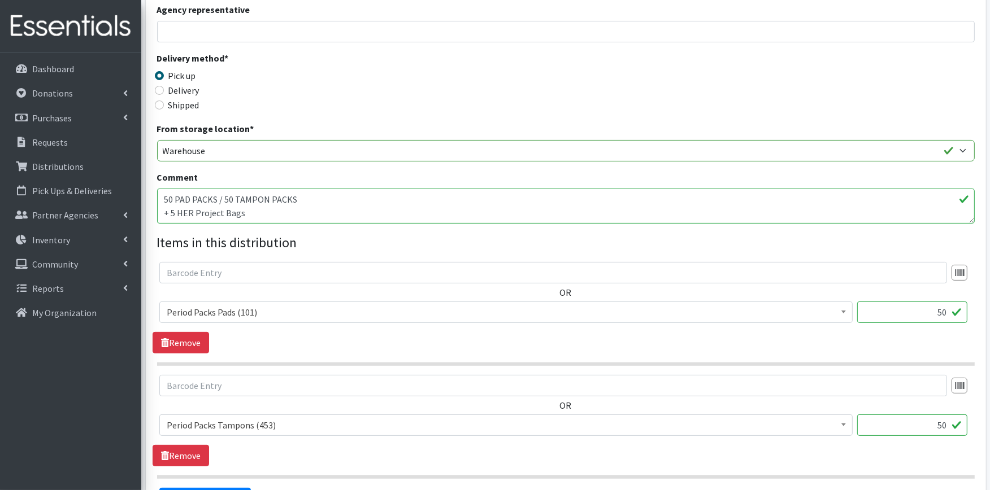
scroll to position [375, 0]
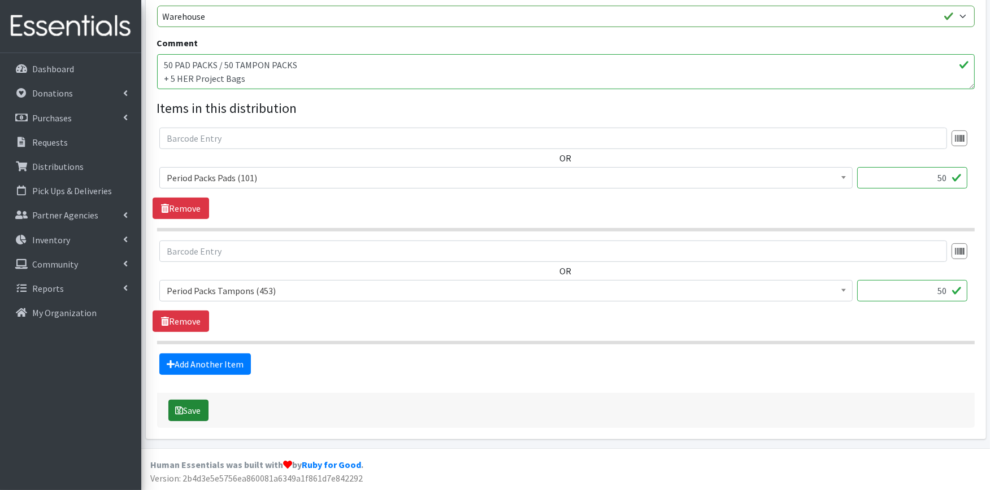
type textarea "50 PAD PACKS / 50 TAMPON PACKS + 5 HER Project Bags"
click at [193, 411] on button "Save" at bounding box center [188, 410] width 40 height 21
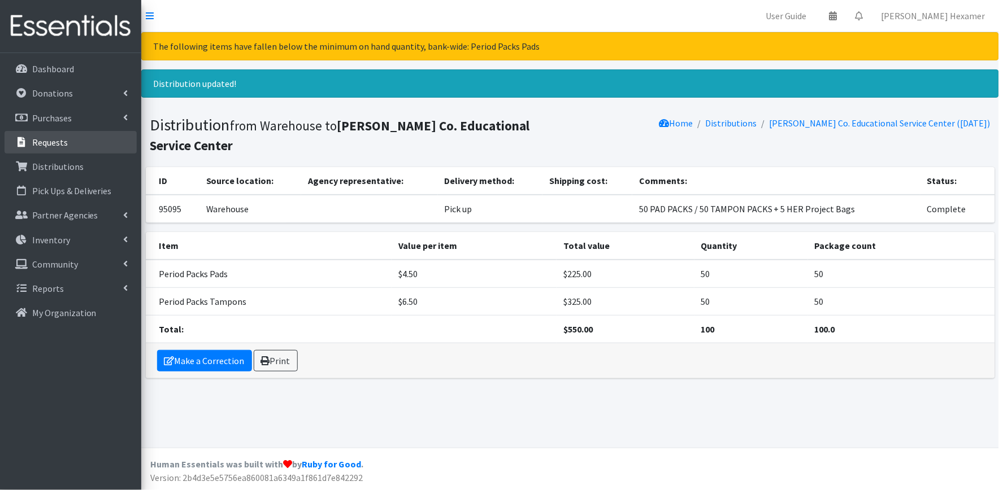
click at [37, 142] on p "Requests" at bounding box center [50, 142] width 36 height 11
